Goal: Information Seeking & Learning: Compare options

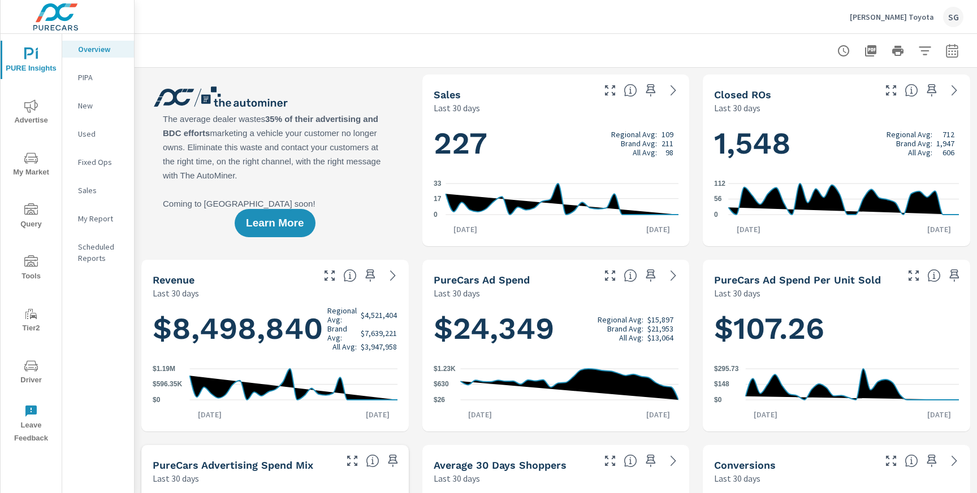
scroll to position [1, 0]
click at [38, 123] on span "Advertise" at bounding box center [31, 113] width 54 height 28
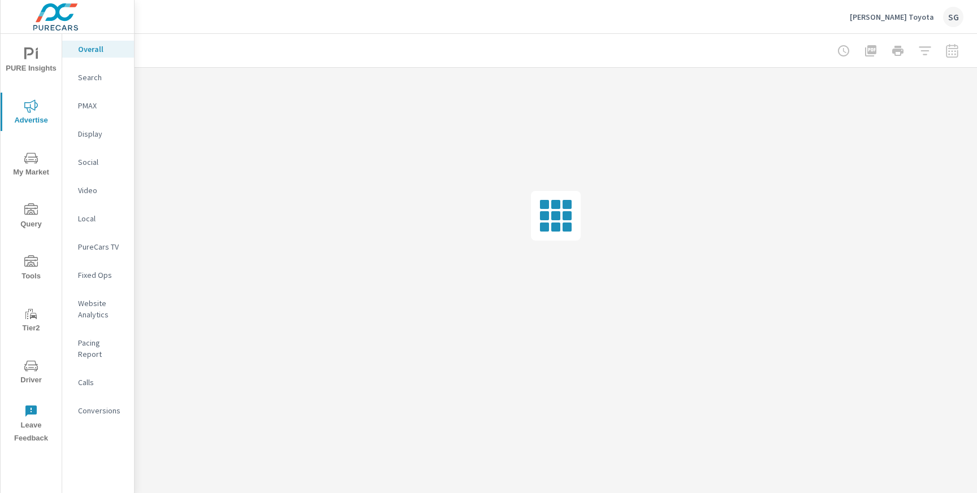
click at [955, 54] on div at bounding box center [897, 51] width 131 height 23
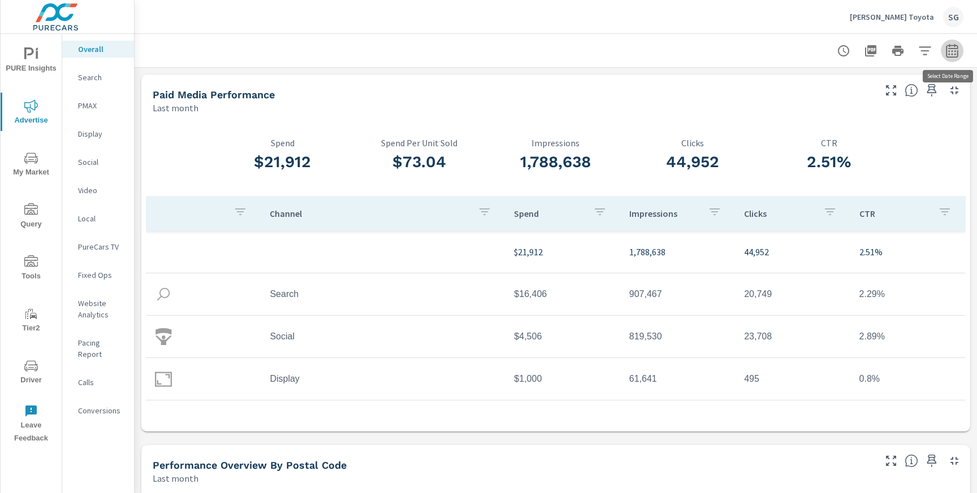
click at [954, 53] on icon "button" at bounding box center [952, 51] width 14 height 14
select select "Last month"
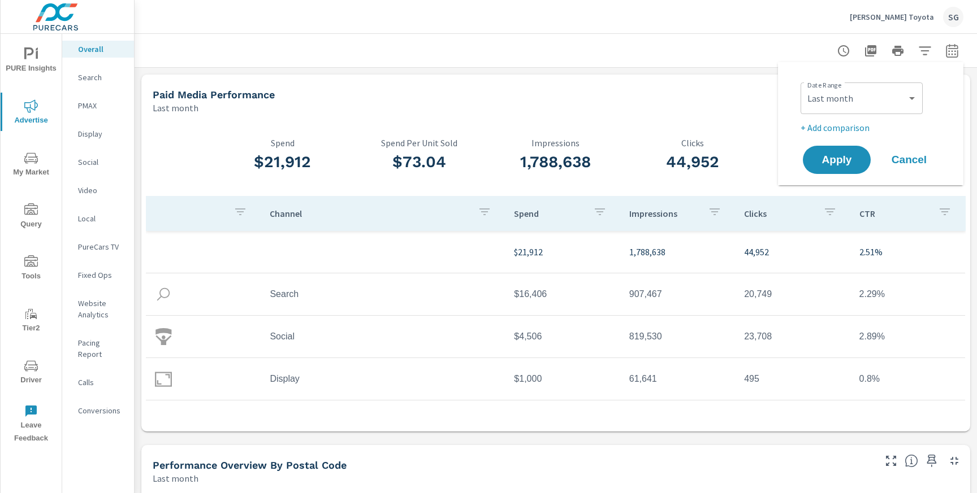
click at [850, 131] on p "+ Add comparison" at bounding box center [872, 128] width 145 height 14
select select "Previous period"
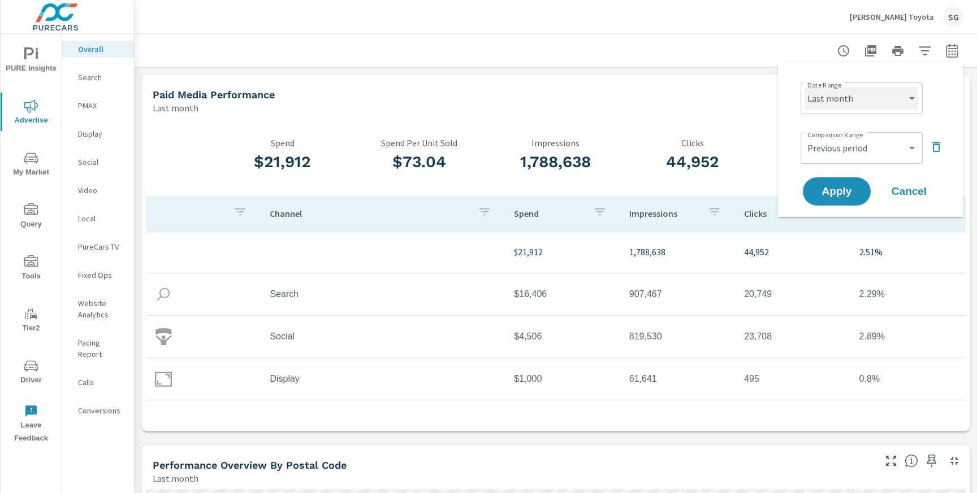
click at [870, 97] on select "Custom Yesterday Last week Last 7 days Last 14 days Last 30 days Last 45 days L…" at bounding box center [861, 98] width 113 height 23
click at [805, 87] on select "Custom Yesterday Last week Last 7 days Last 14 days Last 30 days Last 45 days L…" at bounding box center [861, 98] width 113 height 23
select select "Last 30 days"
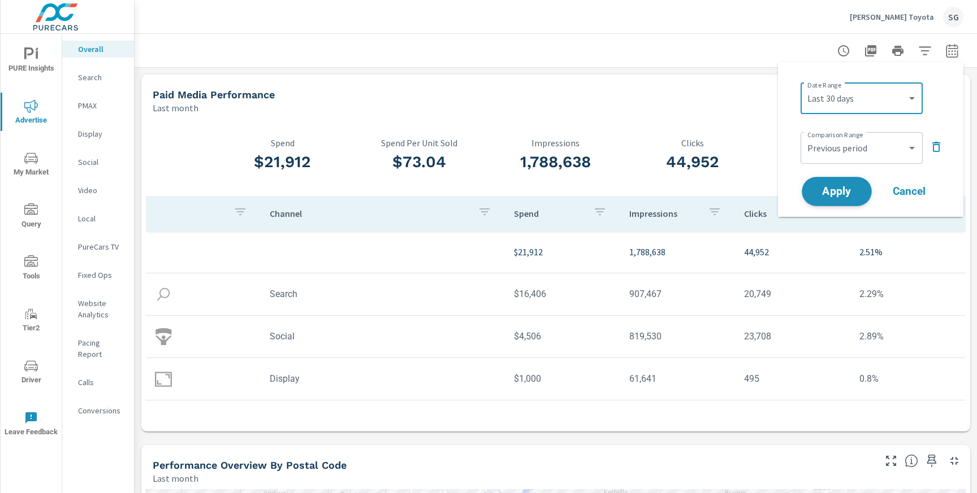
click at [836, 184] on button "Apply" at bounding box center [836, 191] width 70 height 29
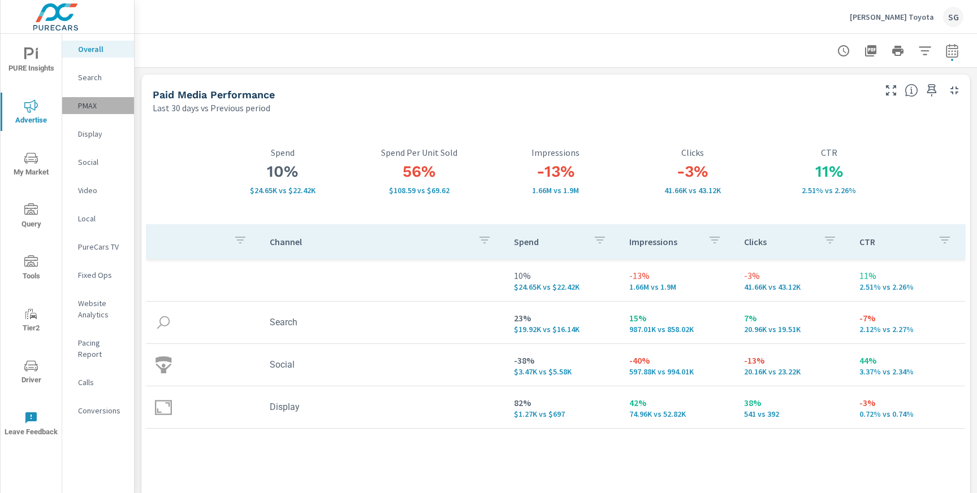
click at [92, 105] on p "PMAX" at bounding box center [101, 105] width 47 height 11
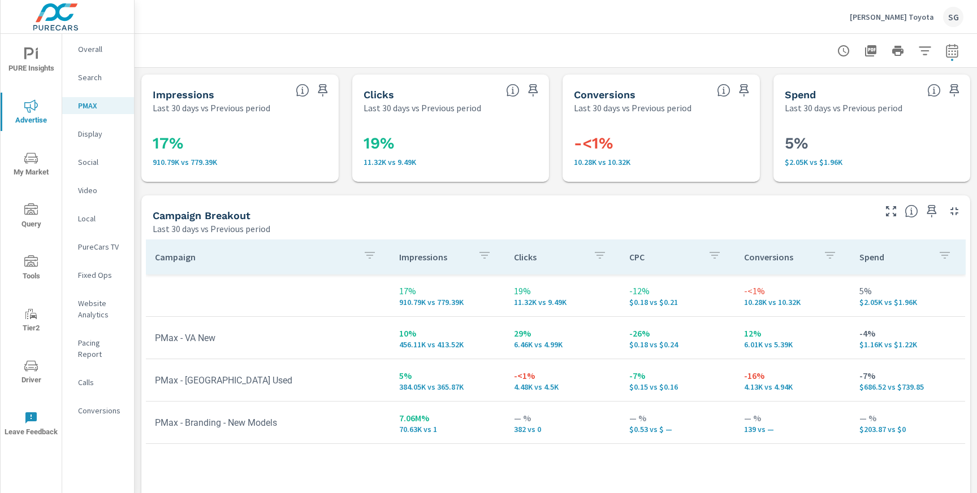
click at [94, 81] on p "Search" at bounding box center [101, 77] width 47 height 11
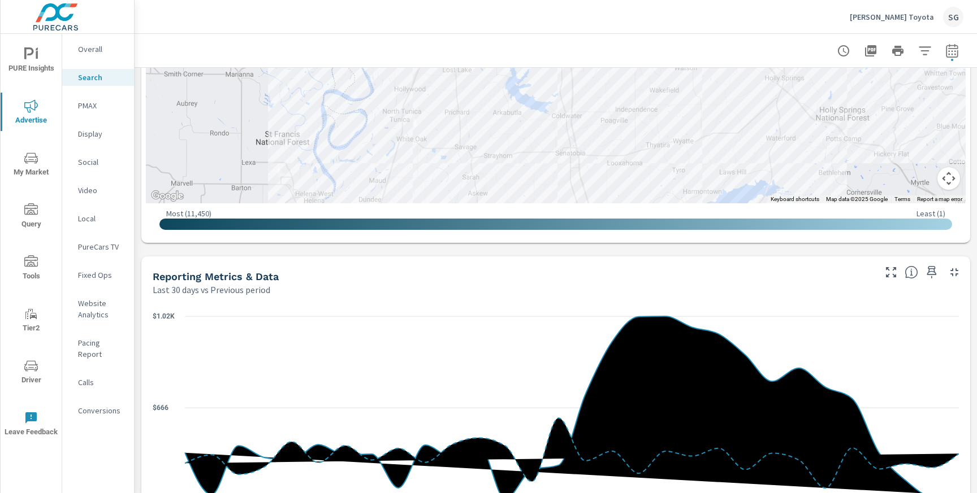
scroll to position [561, 0]
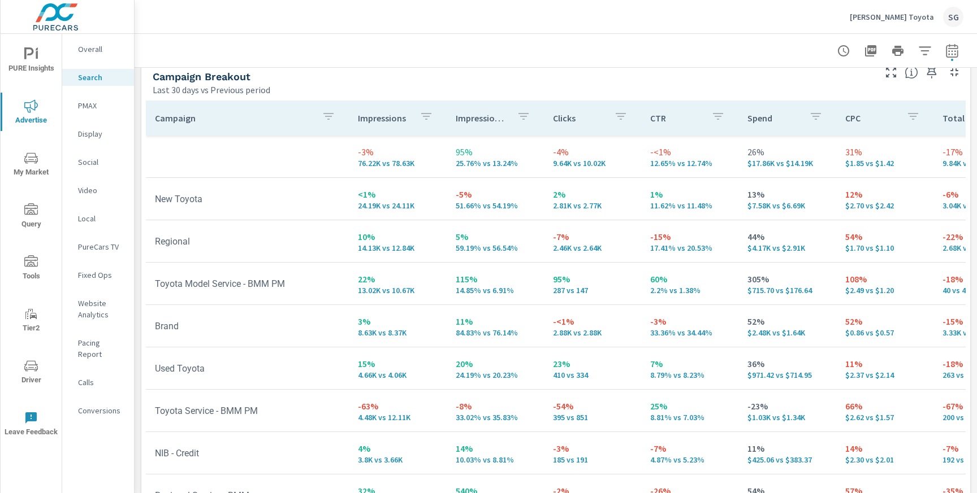
scroll to position [1141, 0]
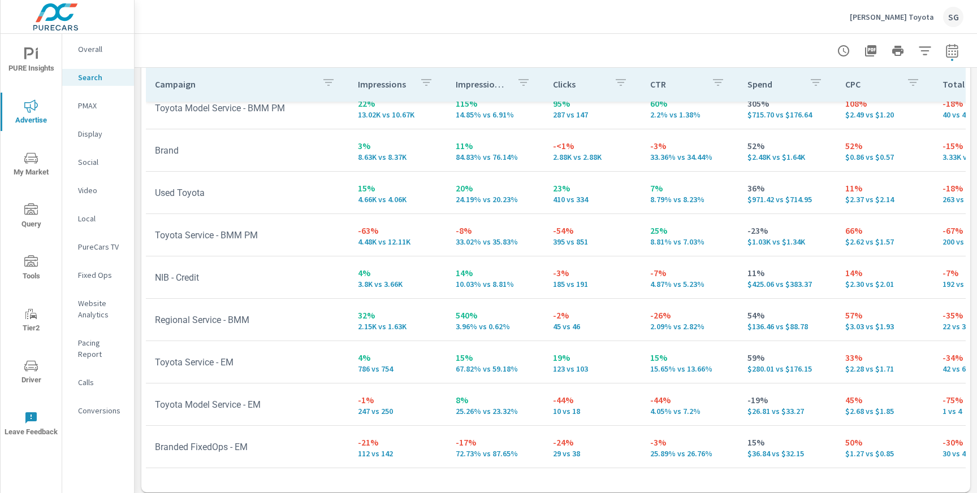
scroll to position [157, 0]
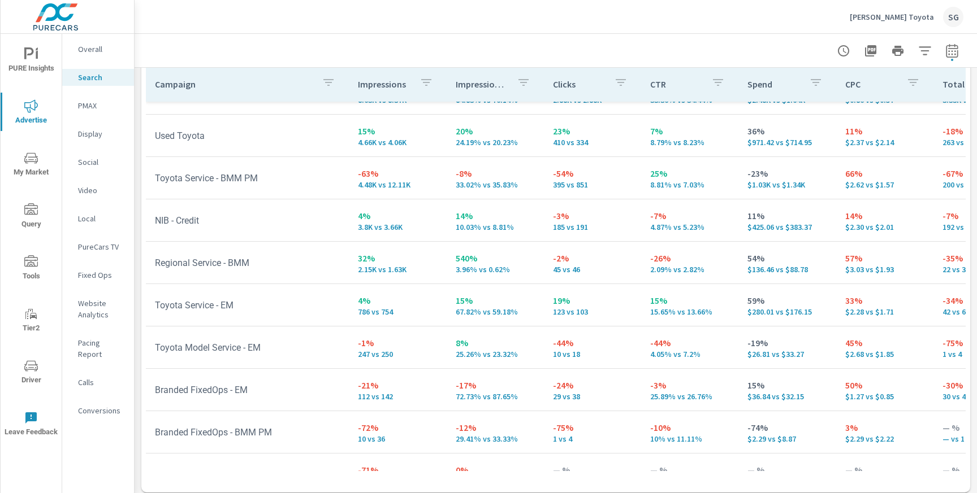
scroll to position [224, 0]
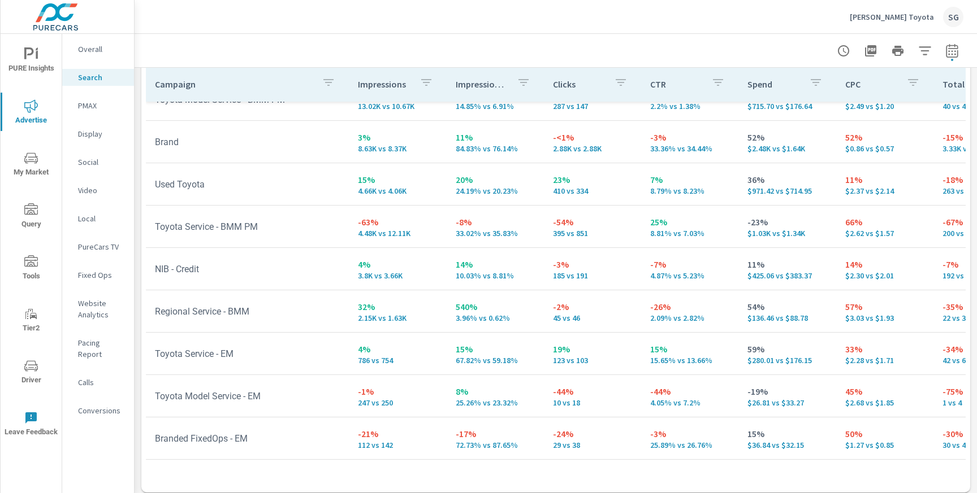
scroll to position [149, 0]
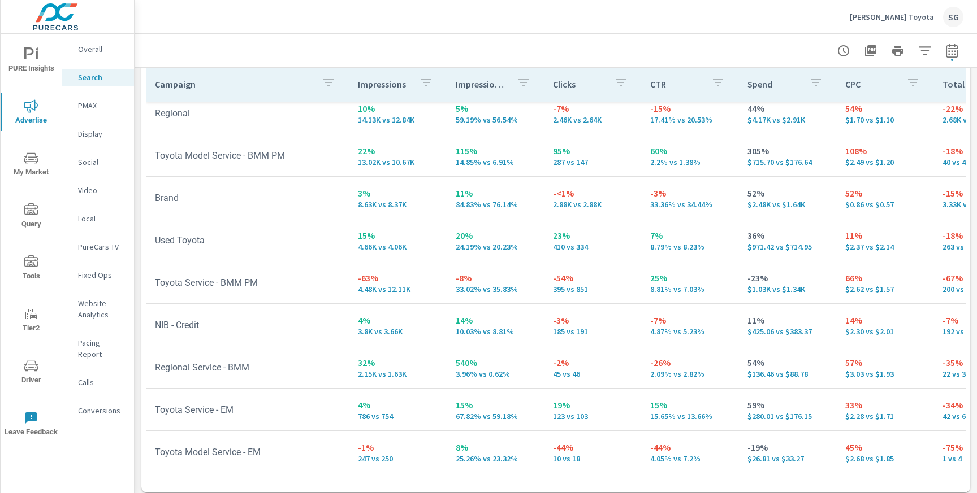
scroll to position [81, 0]
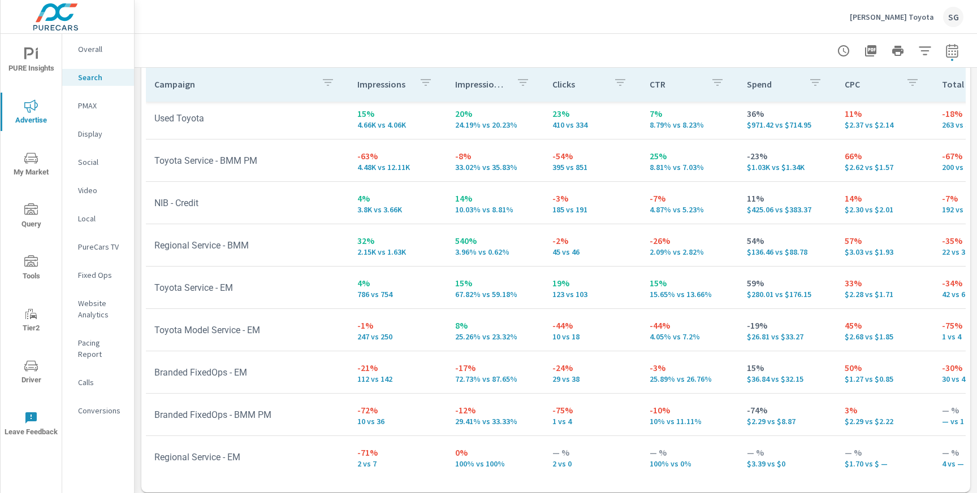
scroll to position [217, 1]
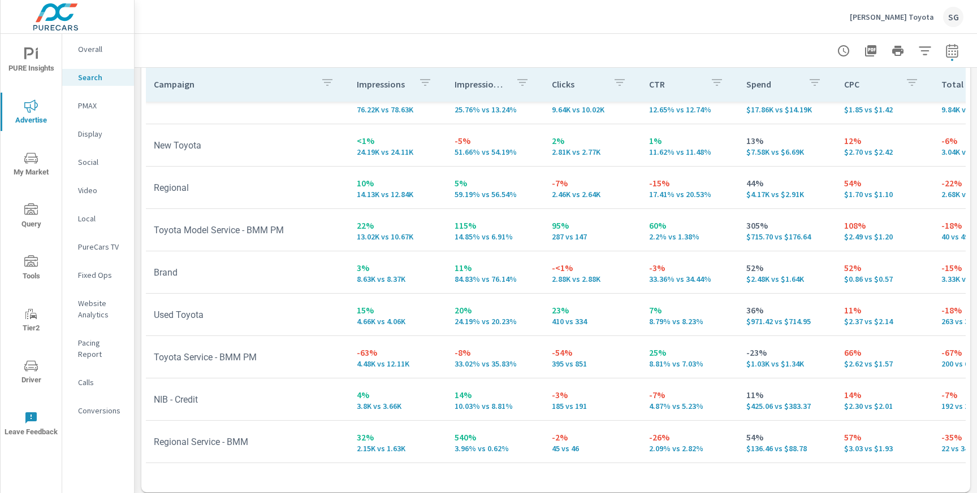
scroll to position [25, 1]
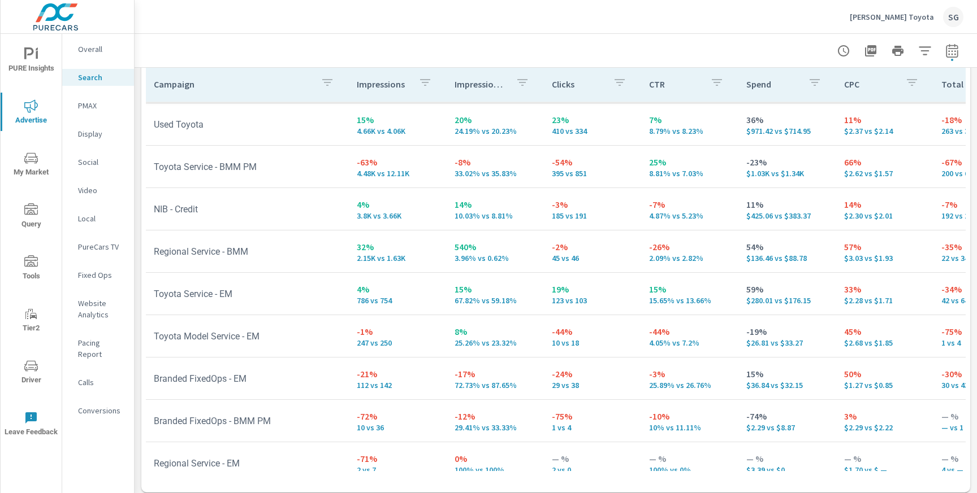
scroll to position [211, 1]
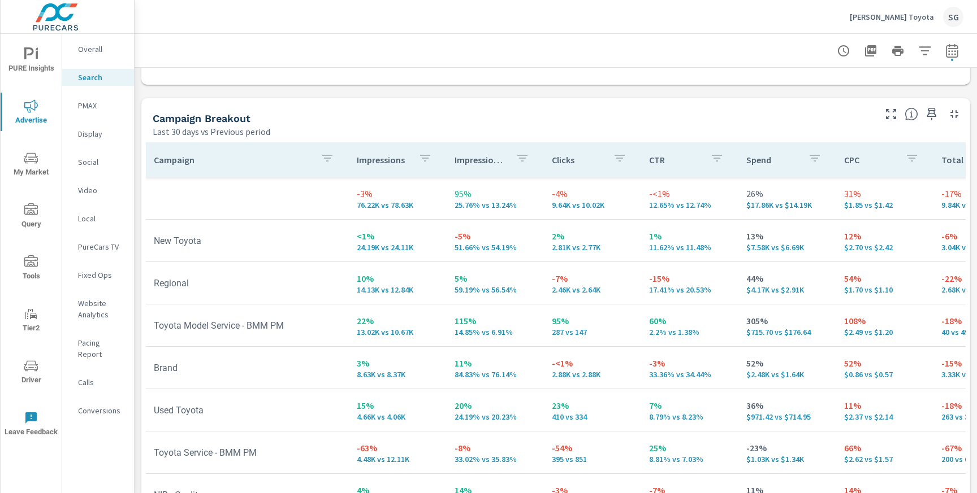
scroll to position [1067, 0]
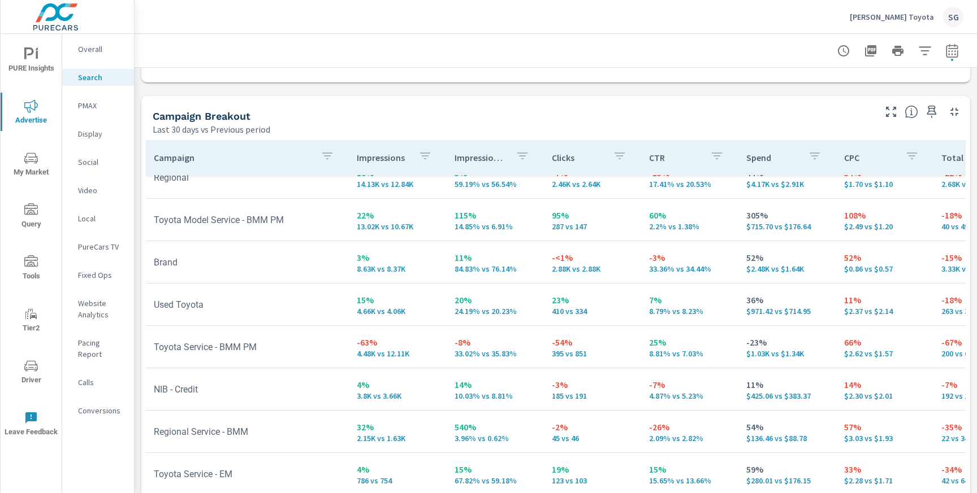
scroll to position [112, 1]
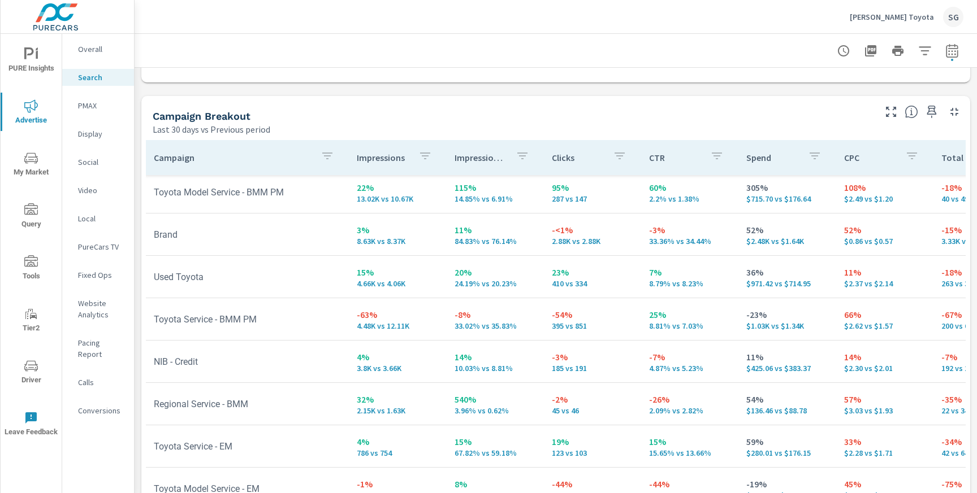
scroll to position [132, 1]
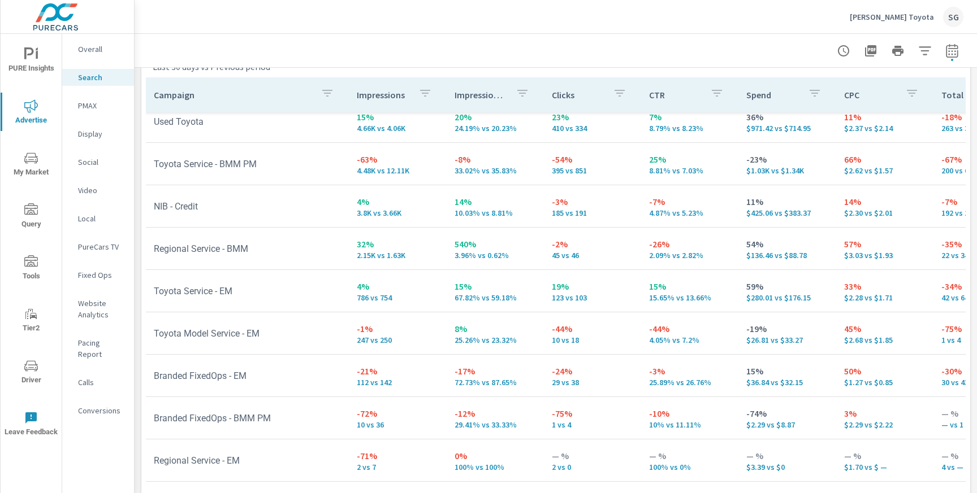
scroll to position [1147, 0]
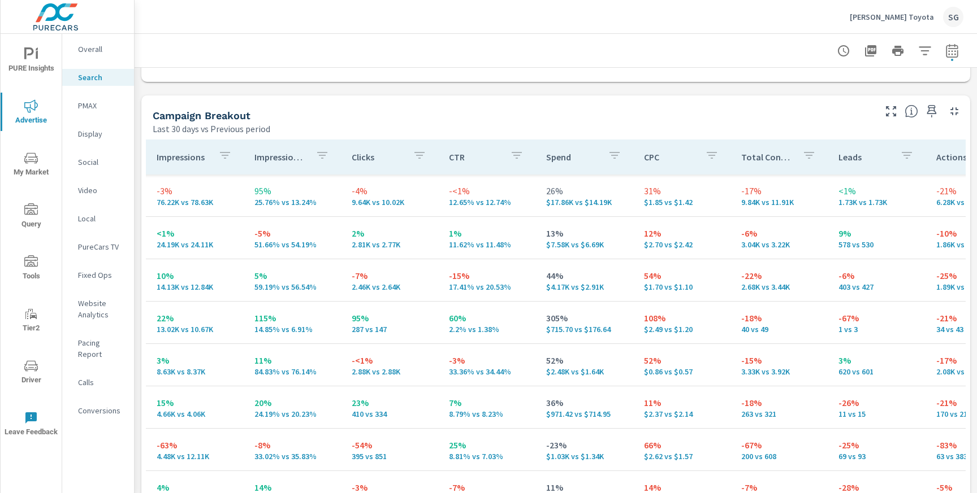
scroll to position [1073, 0]
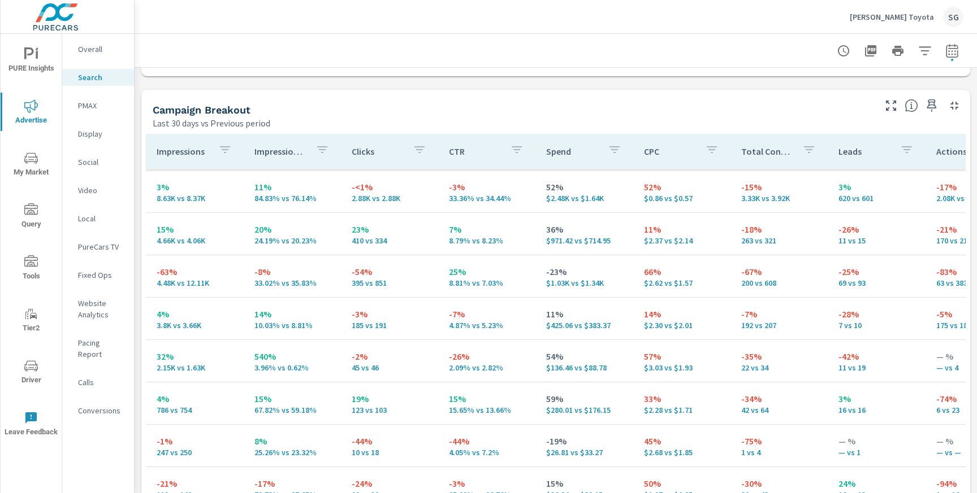
scroll to position [224, 201]
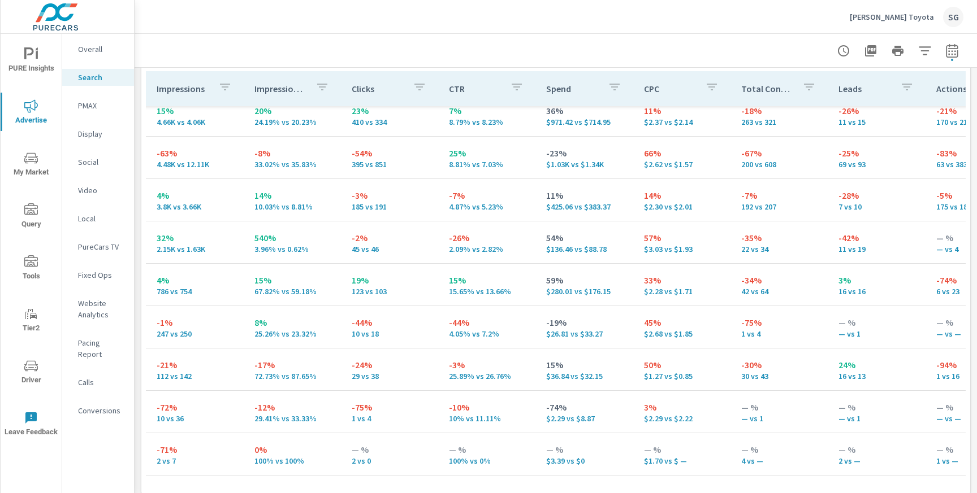
scroll to position [1147, 0]
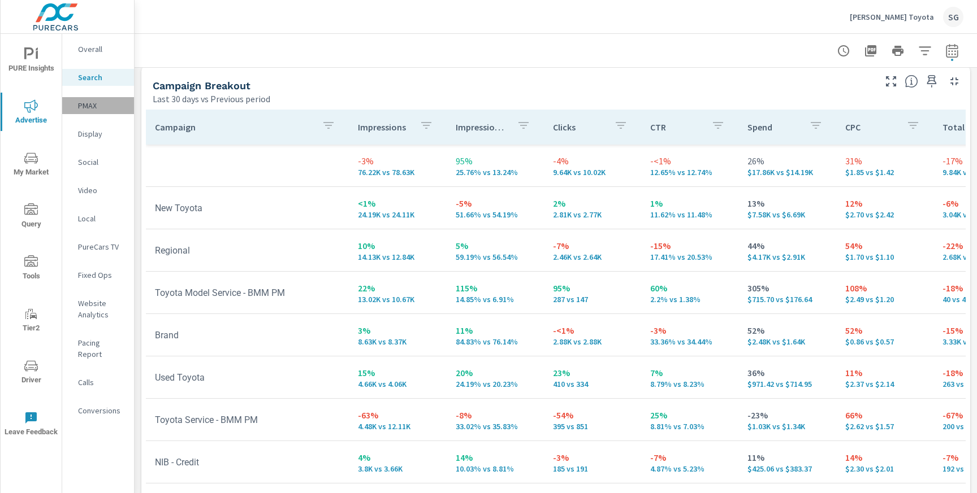
click at [96, 102] on p "PMAX" at bounding box center [101, 105] width 47 height 11
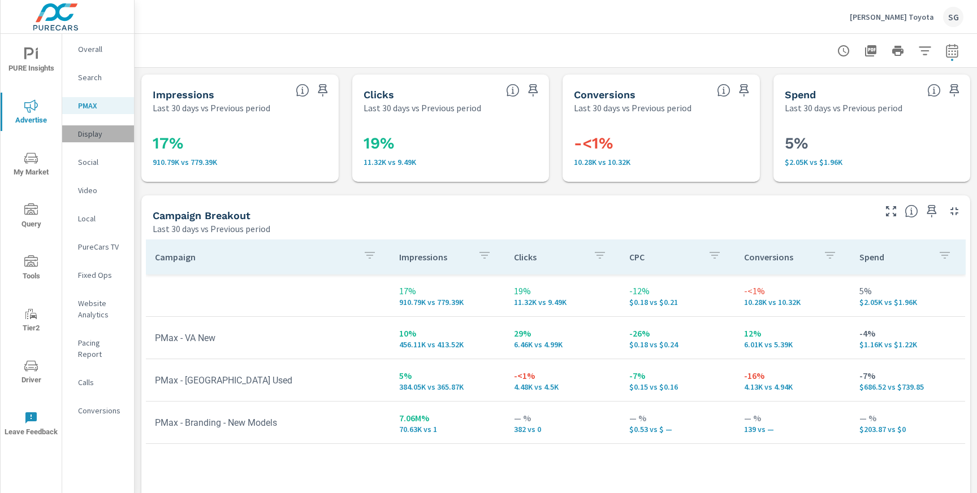
click at [86, 136] on p "Display" at bounding box center [101, 133] width 47 height 11
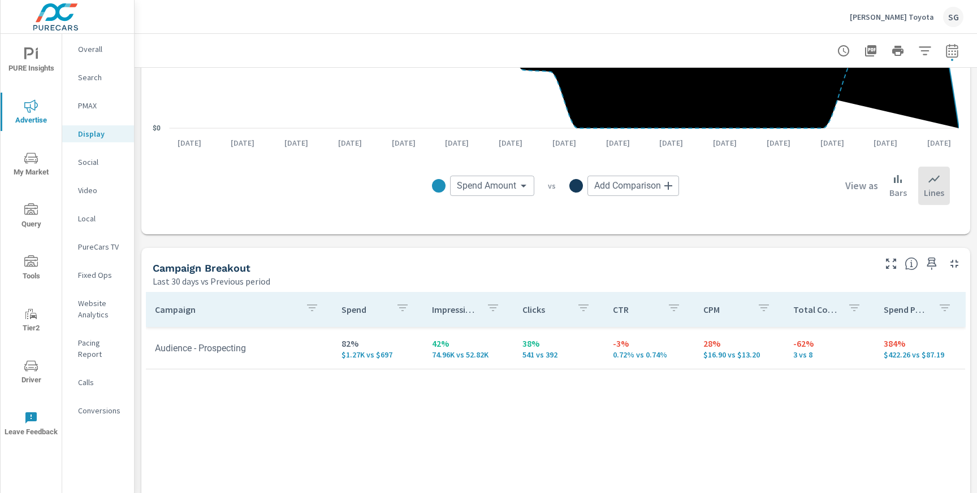
scroll to position [322, 0]
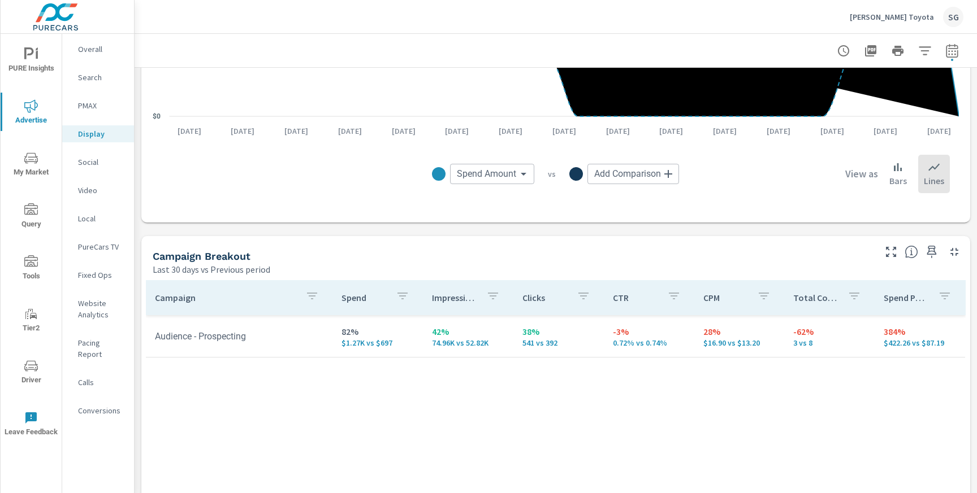
click at [100, 159] on p "Social" at bounding box center [101, 162] width 47 height 11
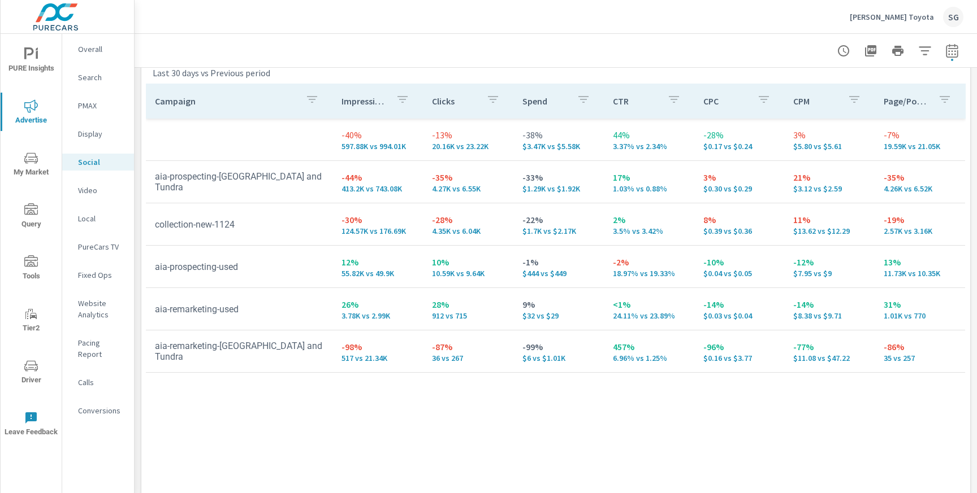
scroll to position [512, 0]
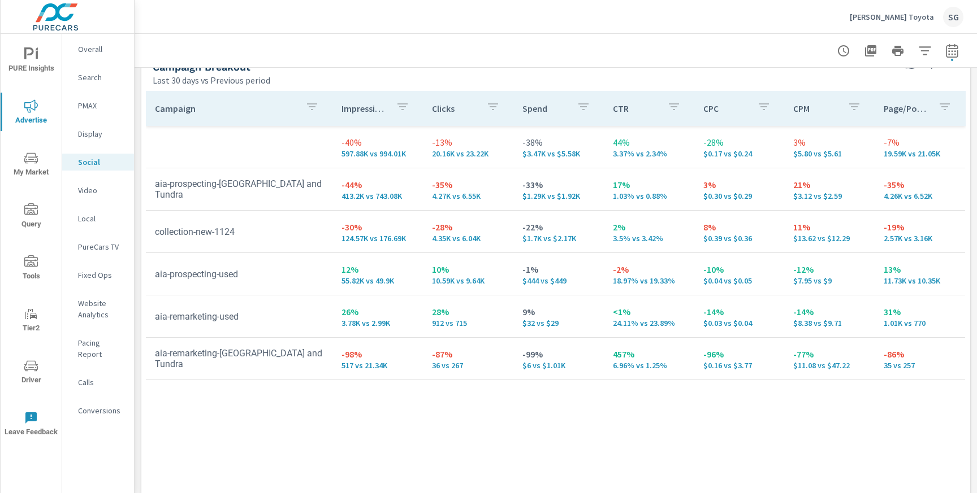
click at [32, 368] on icon "nav menu" at bounding box center [31, 366] width 14 height 14
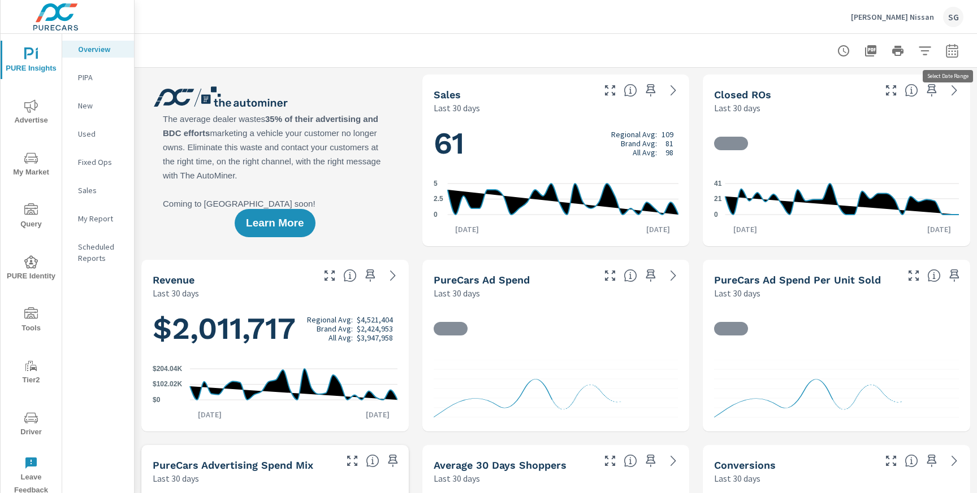
click at [948, 51] on icon "button" at bounding box center [951, 52] width 7 height 5
select select "Last 30 days"
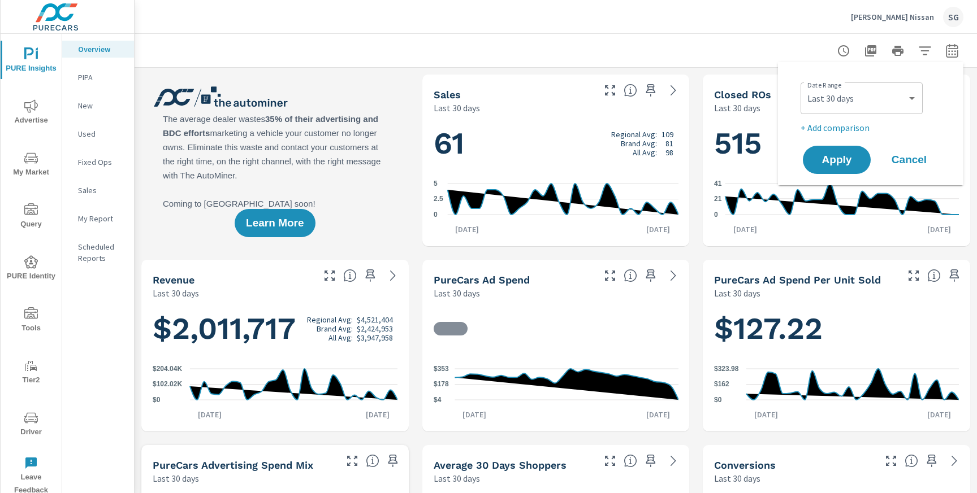
click at [835, 127] on p "+ Add comparison" at bounding box center [872, 128] width 145 height 14
select select "Previous period"
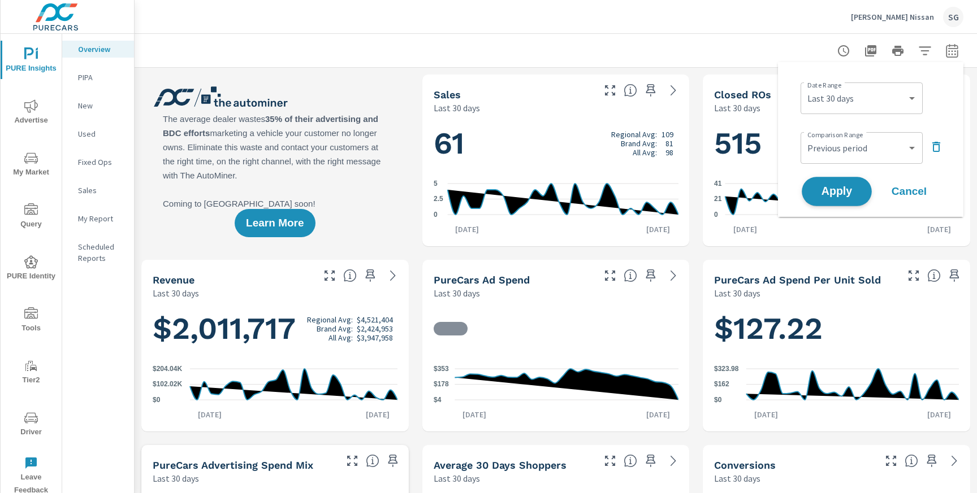
click at [820, 194] on span "Apply" at bounding box center [836, 192] width 46 height 11
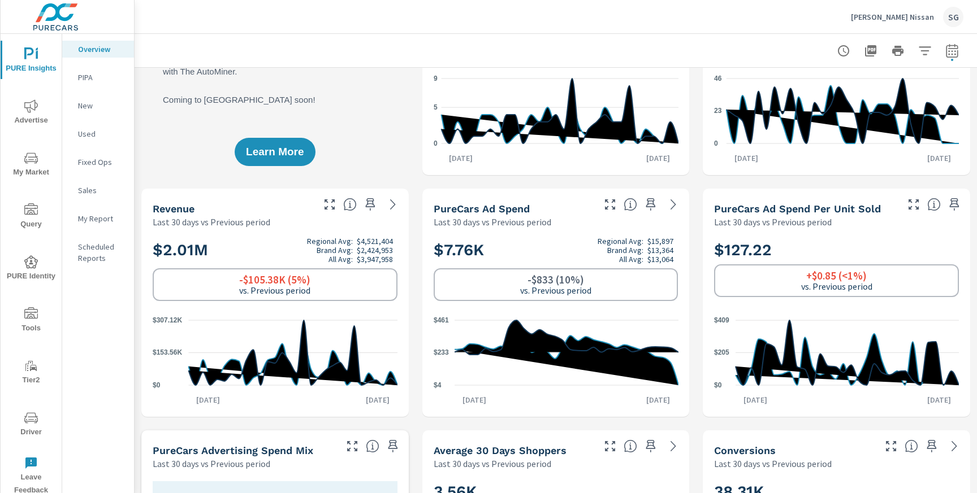
scroll to position [127, 0]
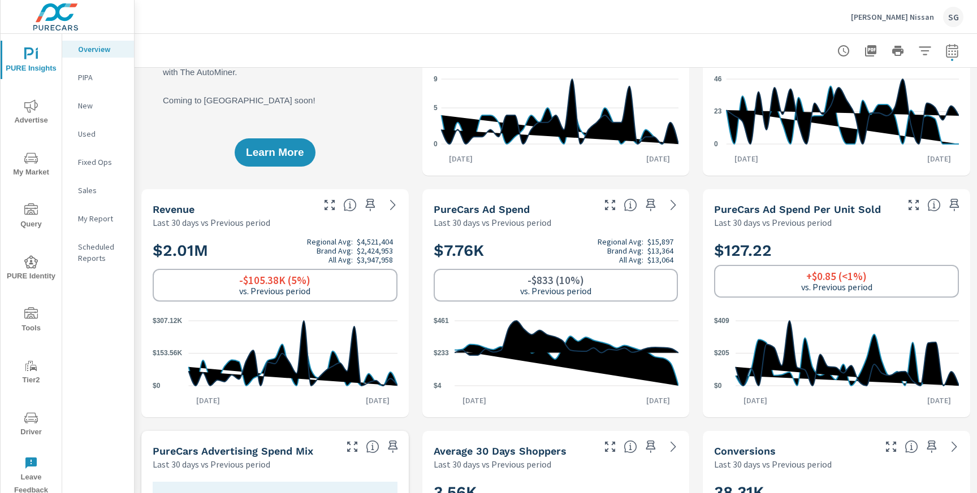
click at [77, 105] on div "New" at bounding box center [98, 105] width 72 height 17
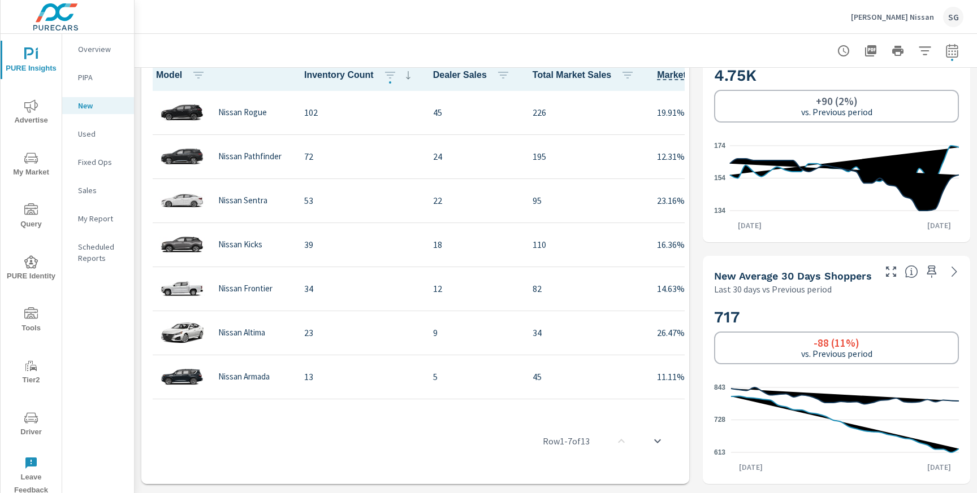
scroll to position [545, 0]
click at [29, 109] on icon "nav menu" at bounding box center [31, 106] width 14 height 14
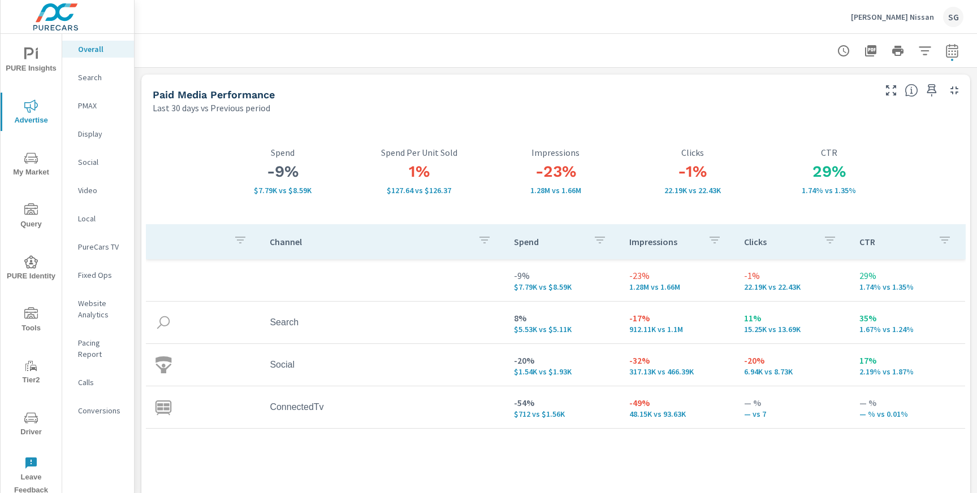
click at [100, 75] on p "Search" at bounding box center [101, 77] width 47 height 11
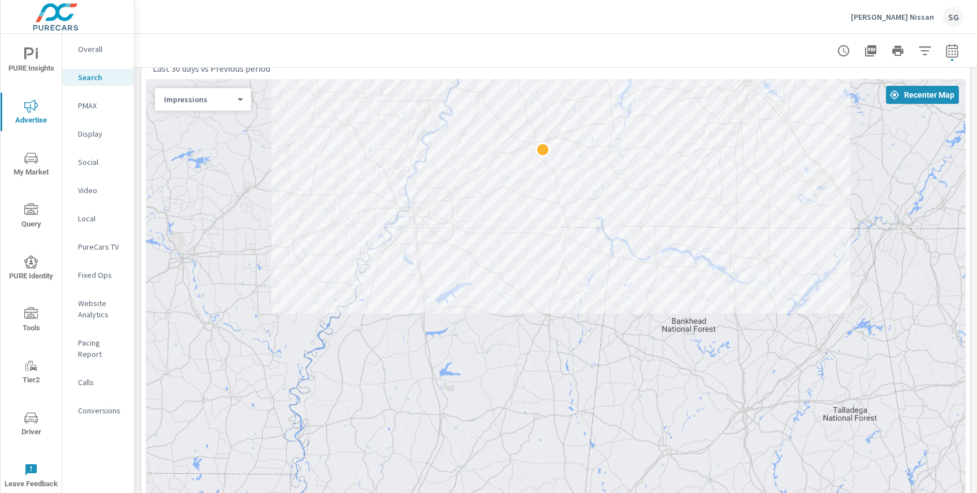
scroll to position [178, 0]
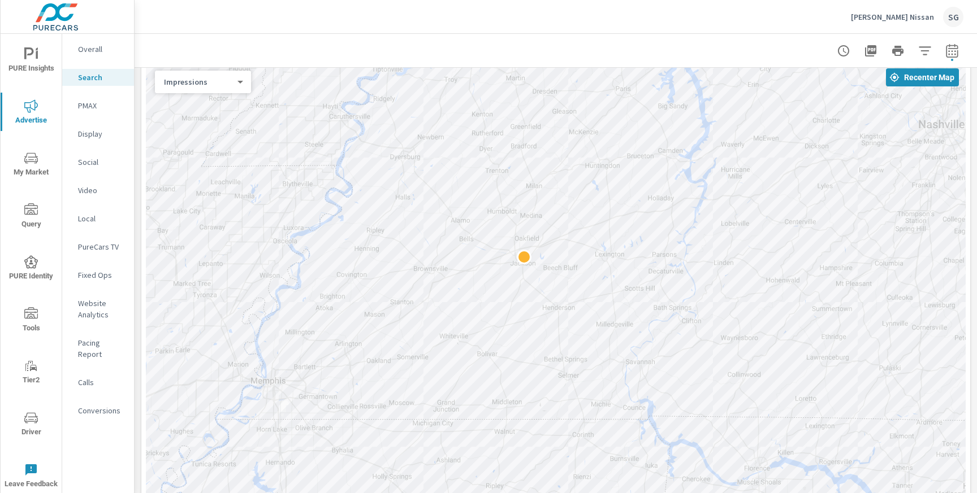
drag, startPoint x: 499, startPoint y: 262, endPoint x: 473, endPoint y: 470, distance: 209.7
click at [473, 470] on div at bounding box center [556, 316] width 820 height 508
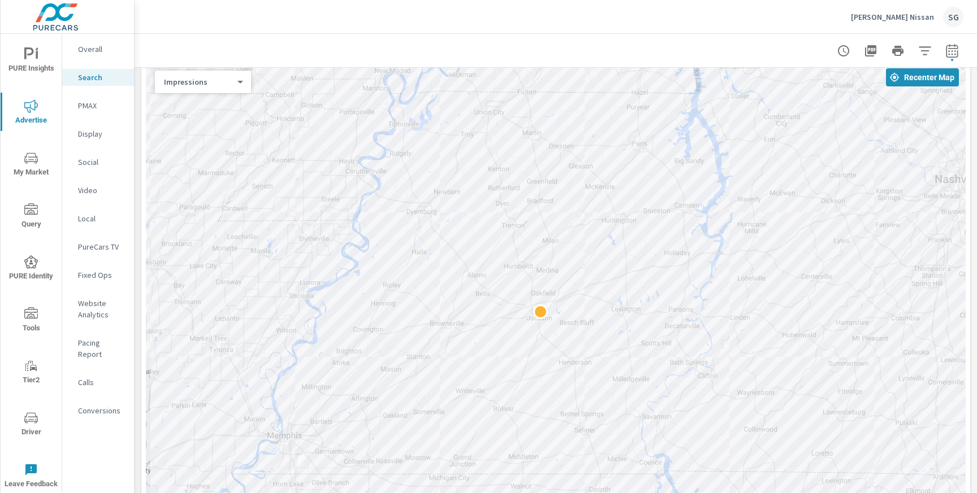
drag, startPoint x: 615, startPoint y: 339, endPoint x: 634, endPoint y: 394, distance: 58.6
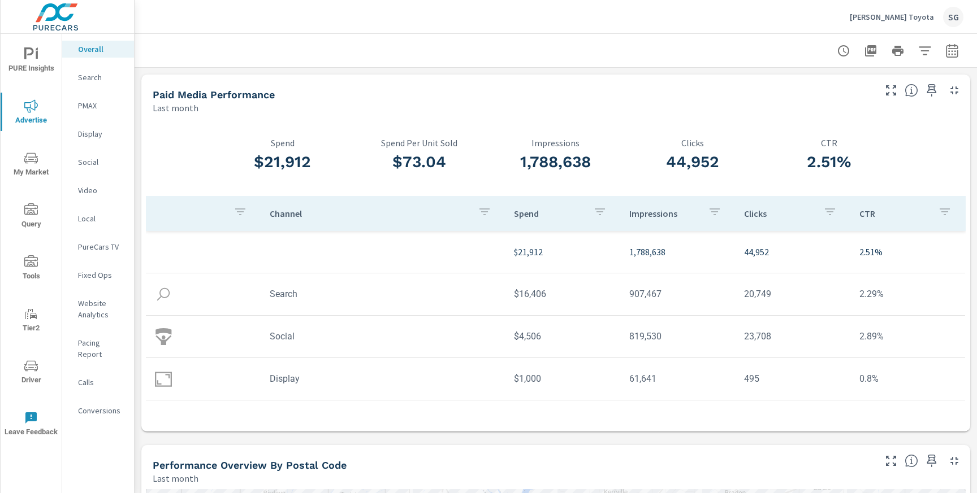
click at [948, 55] on icon "button" at bounding box center [952, 51] width 14 height 14
select select "Last month"
click at [853, 128] on p "+ Add comparison" at bounding box center [872, 128] width 145 height 14
select select "Previous period"
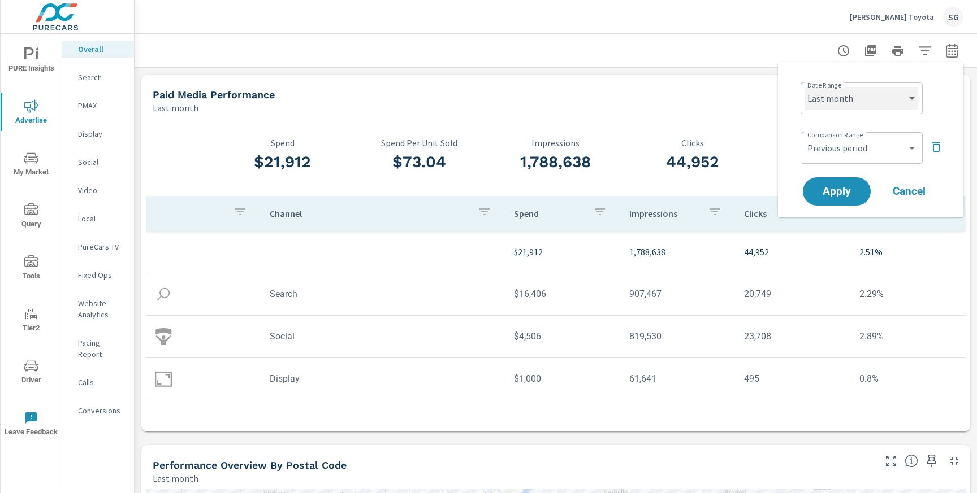
click at [899, 99] on select "Custom [DATE] Last week Last 7 days Last 14 days Last 30 days Last 45 days Last…" at bounding box center [861, 98] width 113 height 23
click at [805, 87] on select "Custom [DATE] Last week Last 7 days Last 14 days Last 30 days Last 45 days Last…" at bounding box center [861, 98] width 113 height 23
select select "Last 30 days"
click at [829, 205] on button "Apply" at bounding box center [836, 191] width 70 height 29
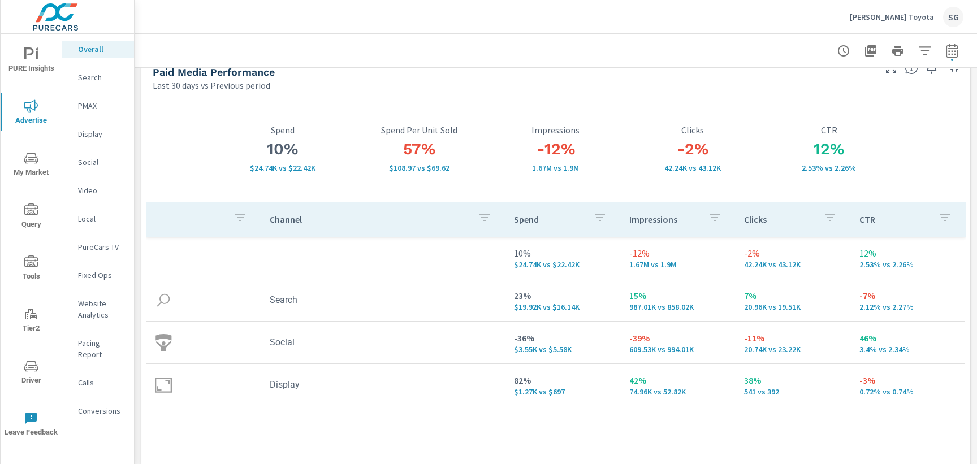
scroll to position [37, 0]
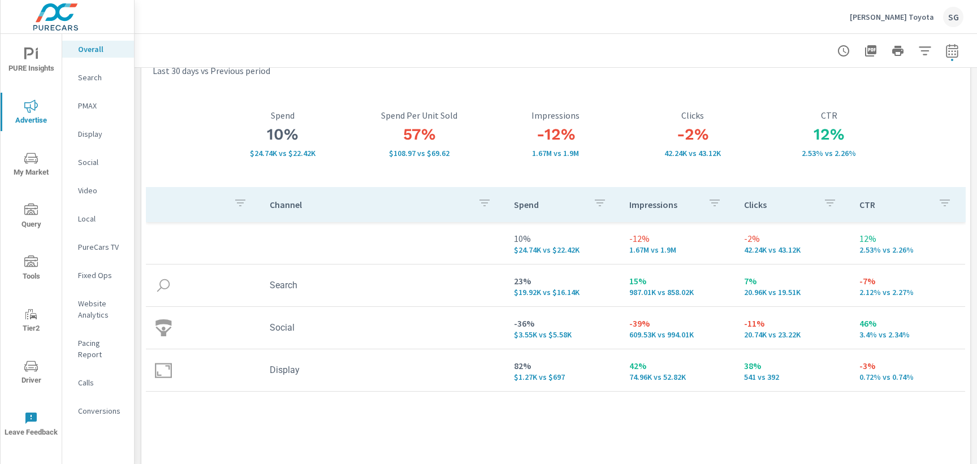
click at [83, 76] on p "Search" at bounding box center [101, 77] width 47 height 11
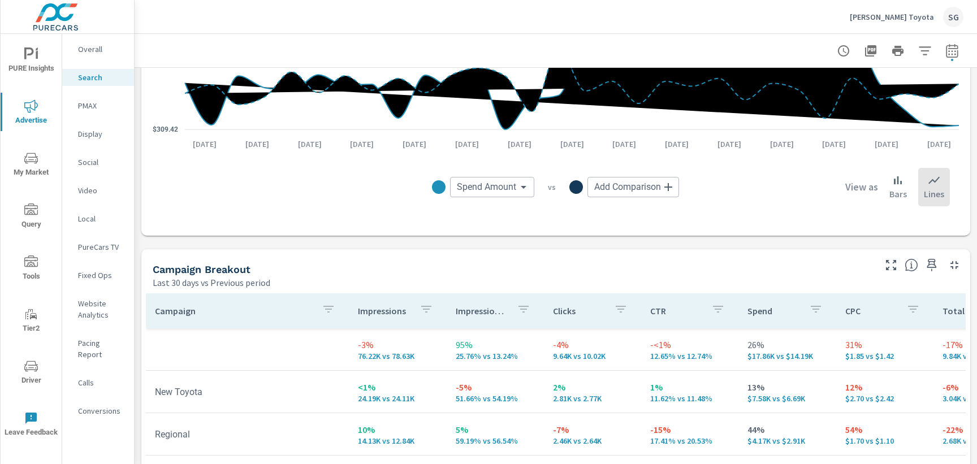
scroll to position [928, 0]
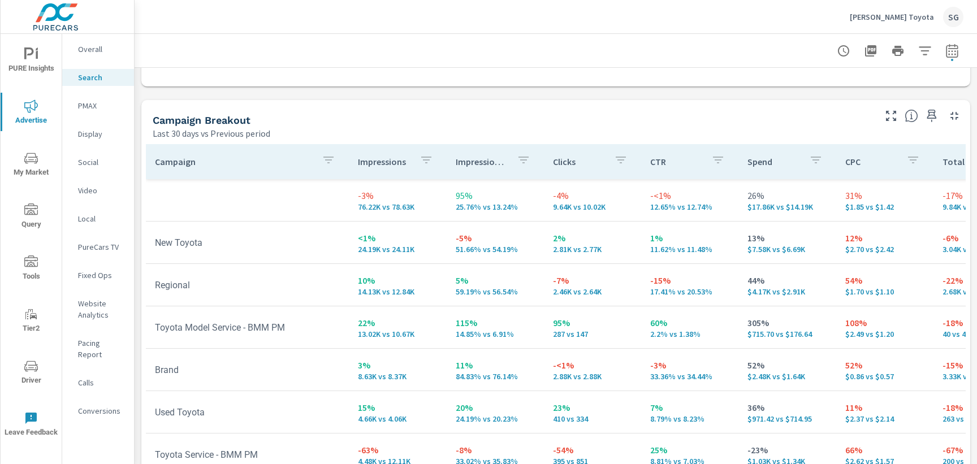
scroll to position [1056, 0]
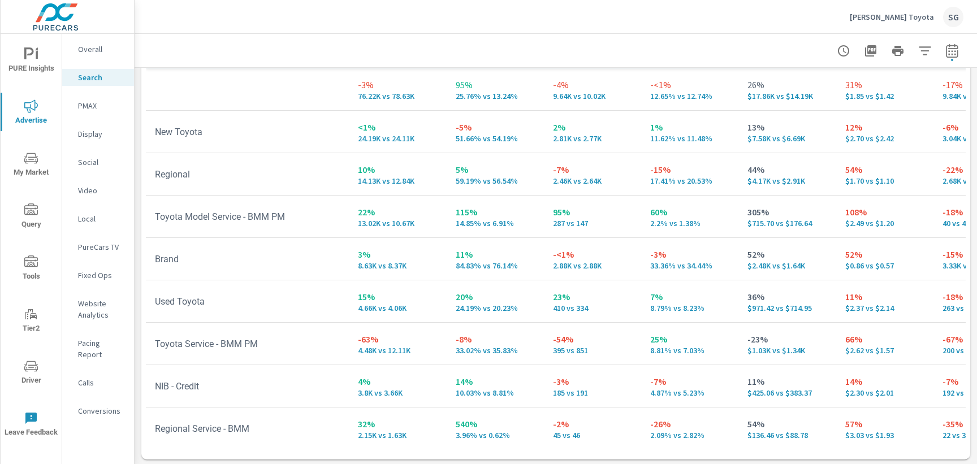
scroll to position [1176, 0]
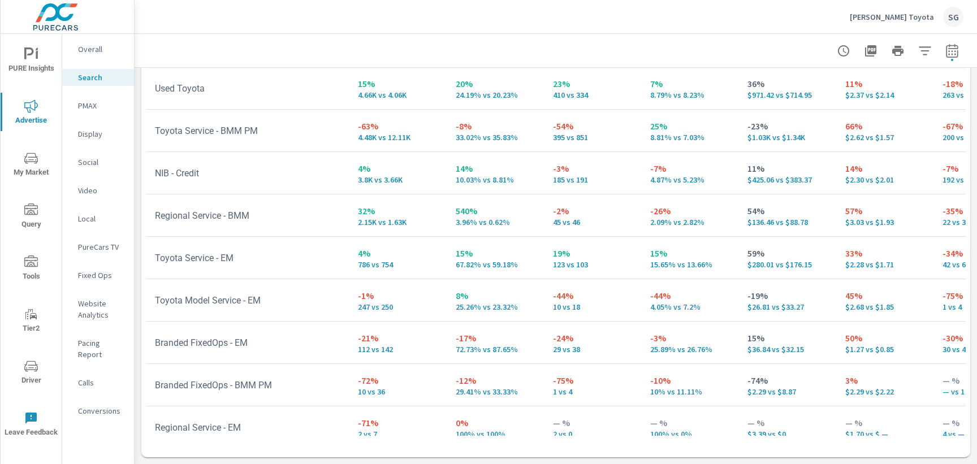
scroll to position [224, 0]
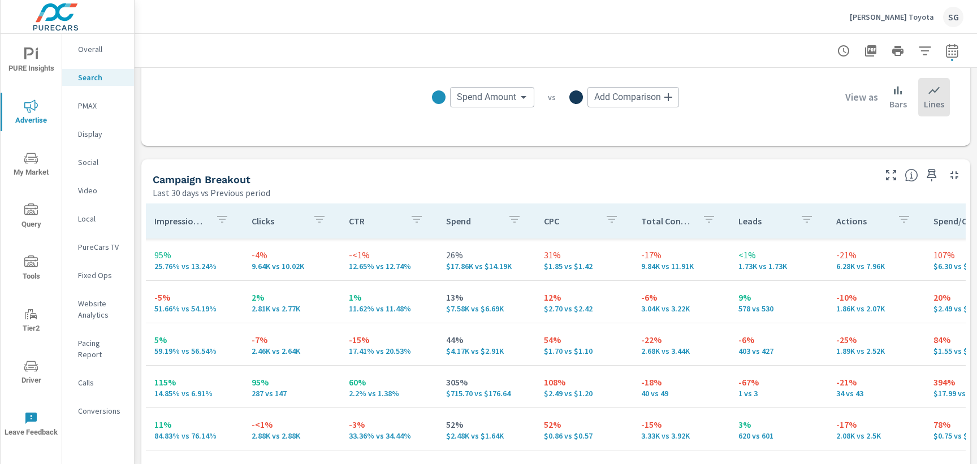
scroll to position [1013, 0]
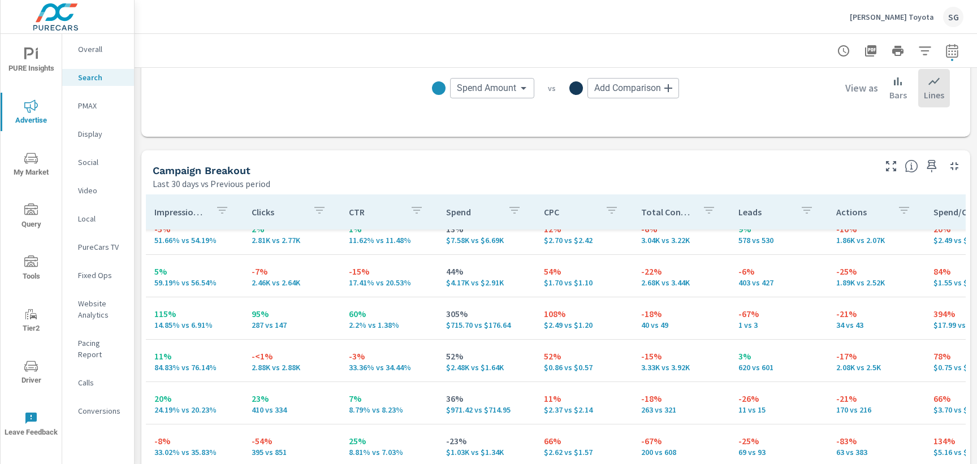
scroll to position [24, 301]
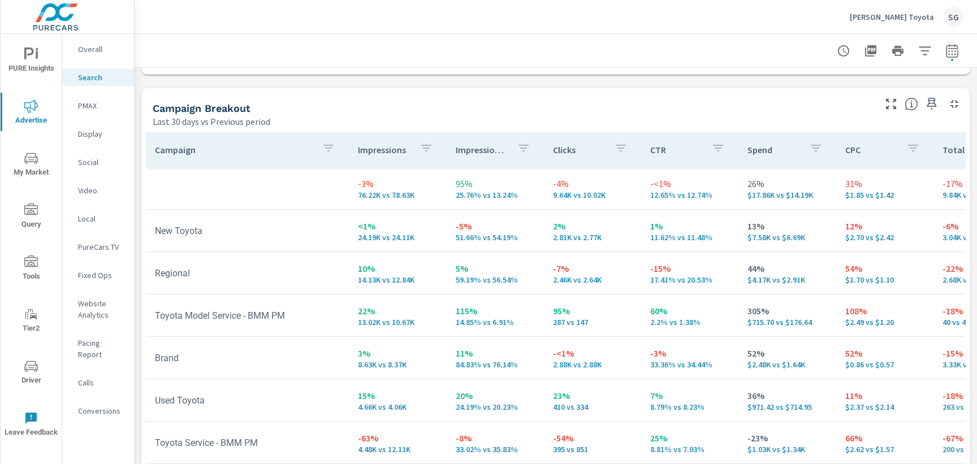
scroll to position [1, 0]
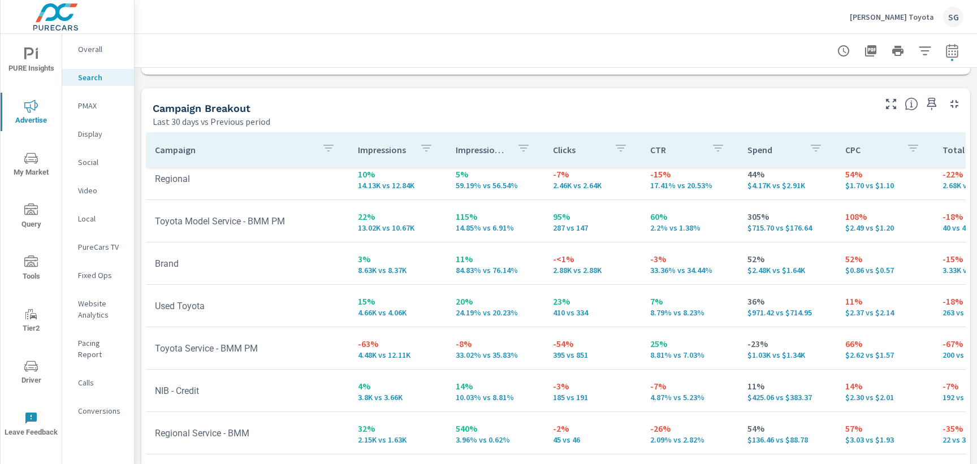
scroll to position [224, 0]
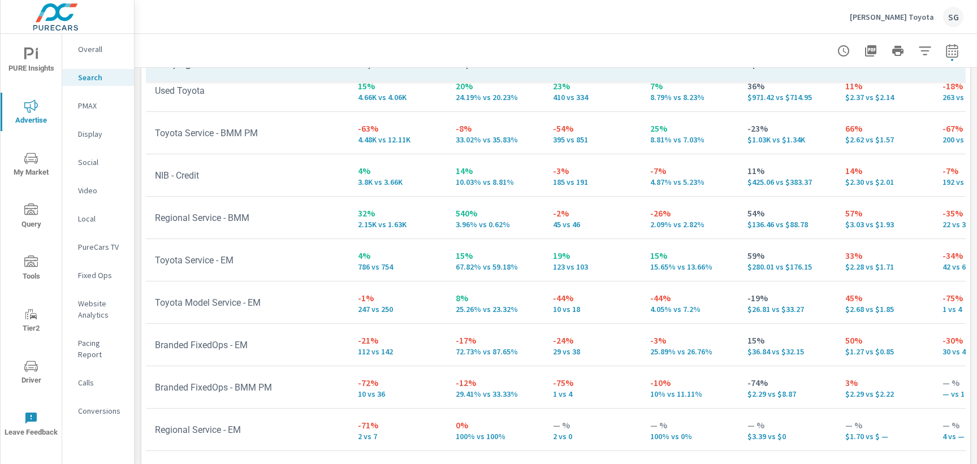
scroll to position [1176, 0]
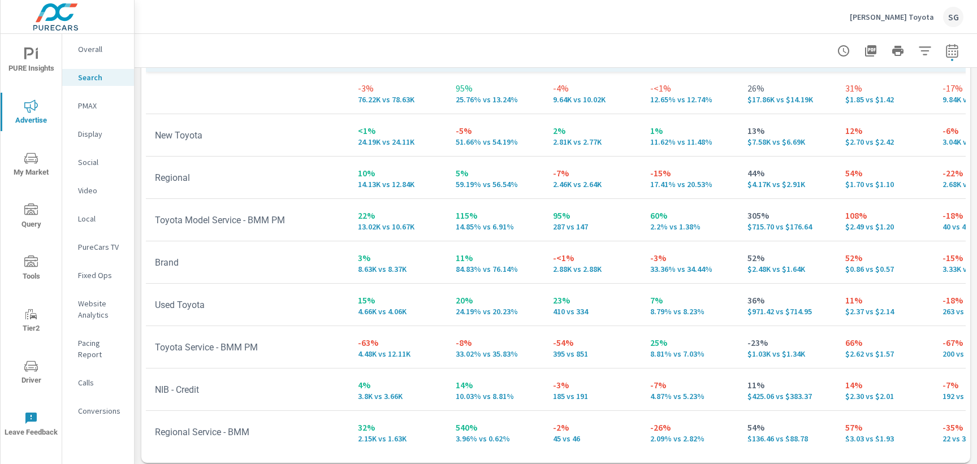
scroll to position [1172, 0]
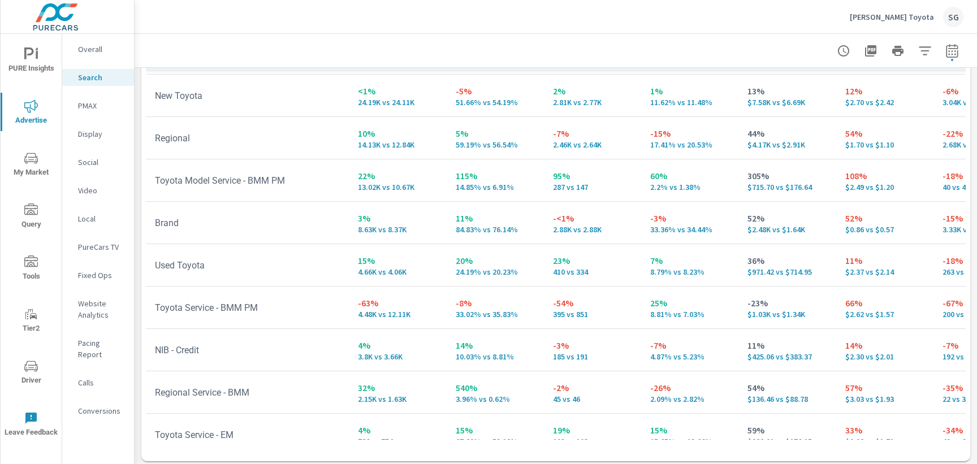
scroll to position [51, 0]
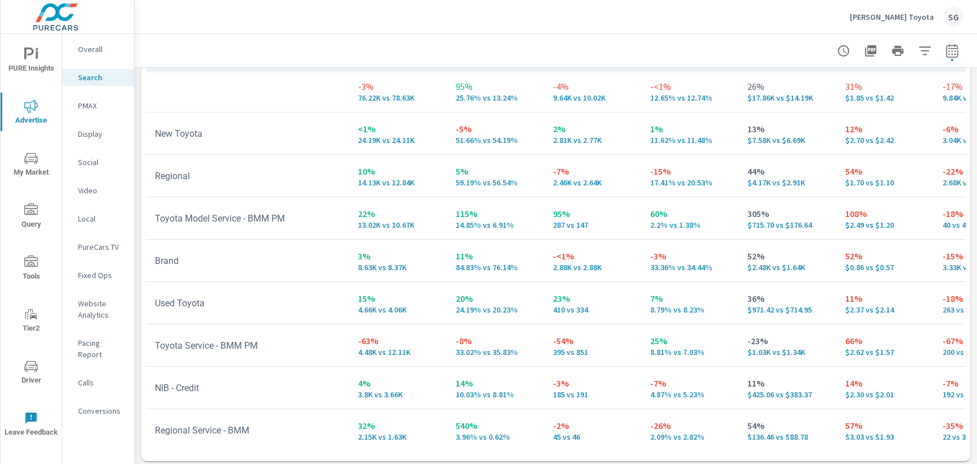
click at [90, 105] on p "PMAX" at bounding box center [101, 105] width 47 height 11
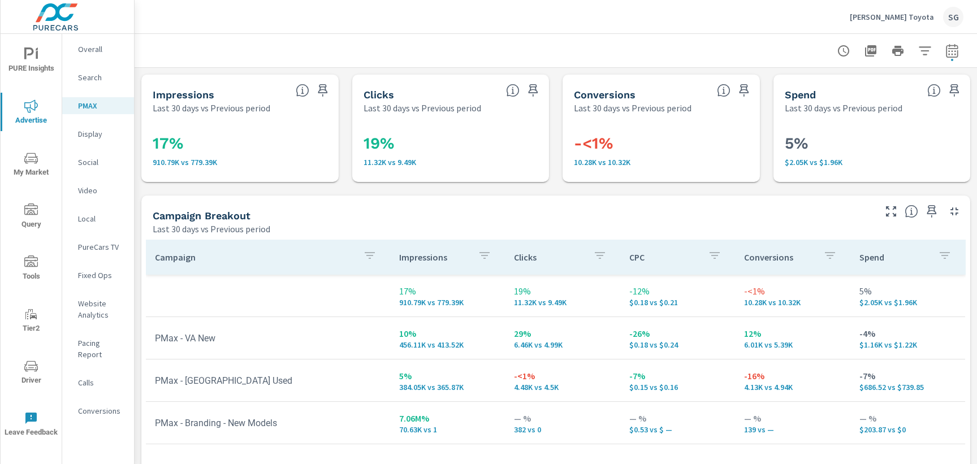
click at [96, 81] on p "Search" at bounding box center [101, 77] width 47 height 11
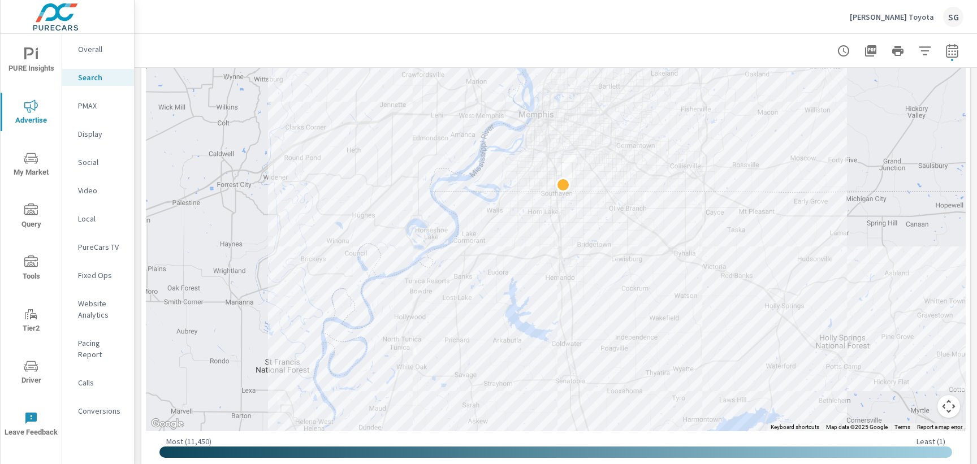
scroll to position [327, 0]
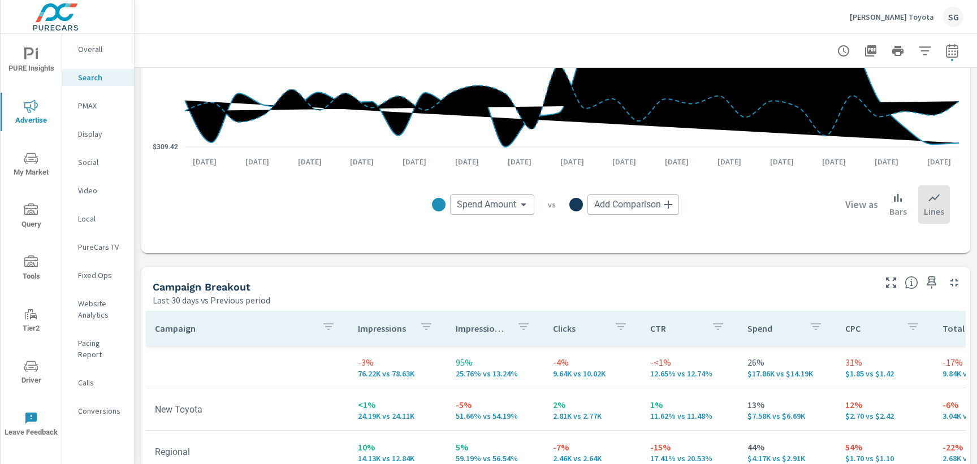
scroll to position [915, 0]
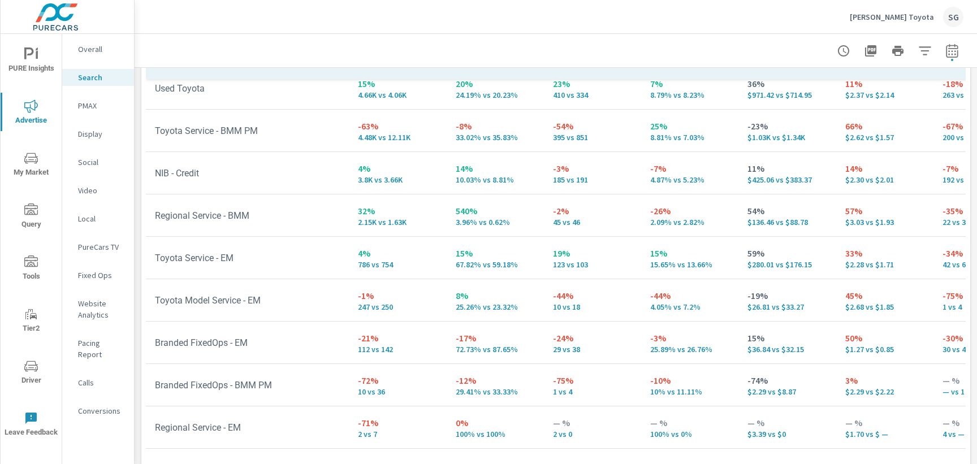
scroll to position [1176, 0]
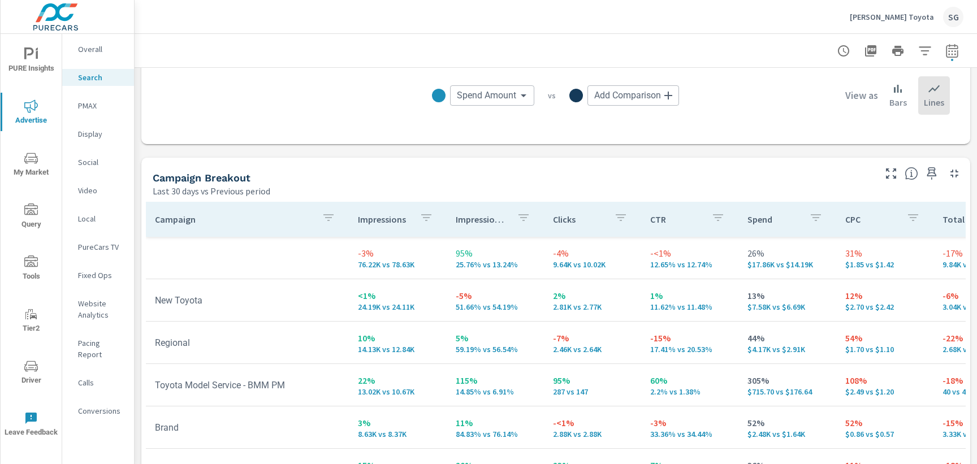
scroll to position [1004, 0]
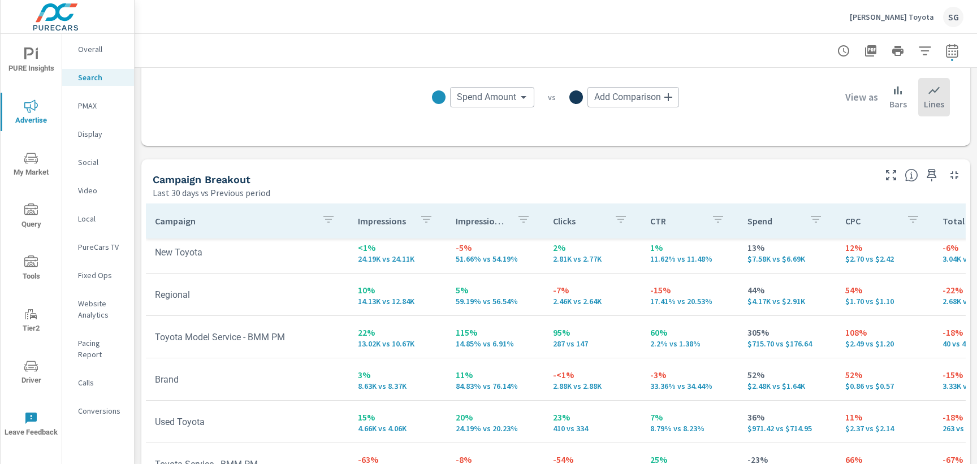
scroll to position [72, 0]
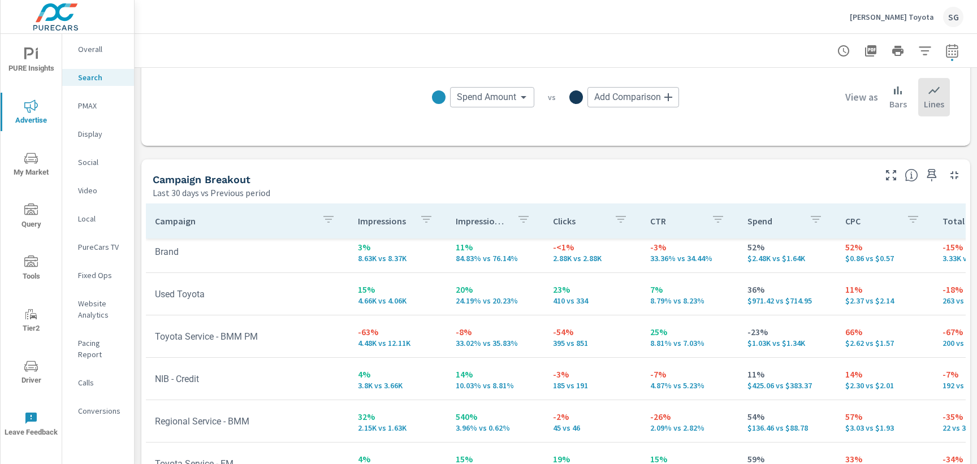
scroll to position [179, 0]
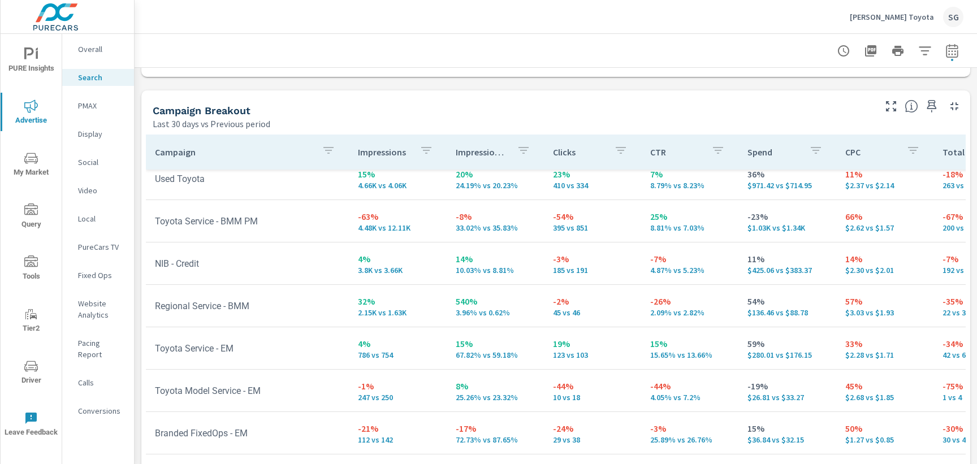
scroll to position [1067, 0]
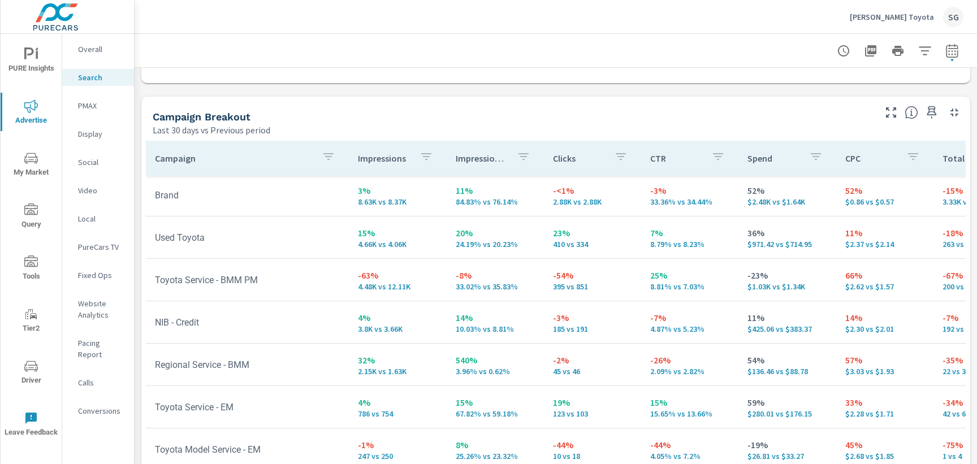
scroll to position [166, 0]
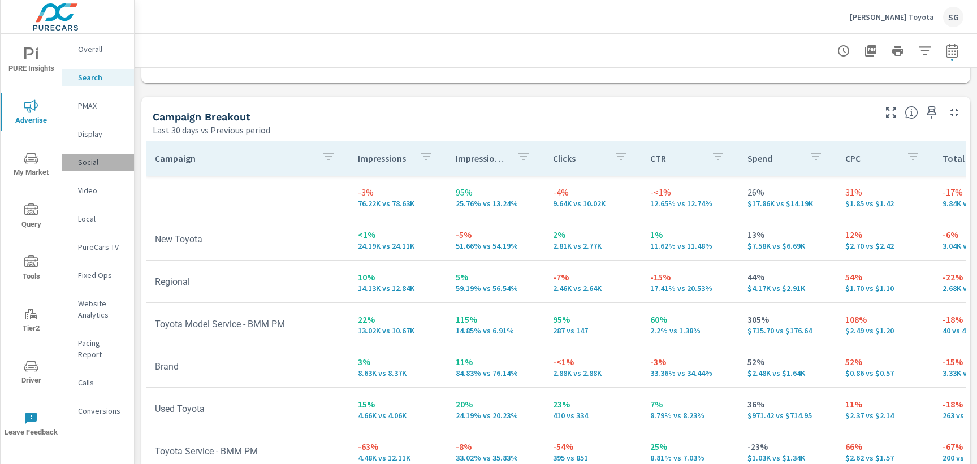
click at [88, 159] on p "Social" at bounding box center [101, 162] width 47 height 11
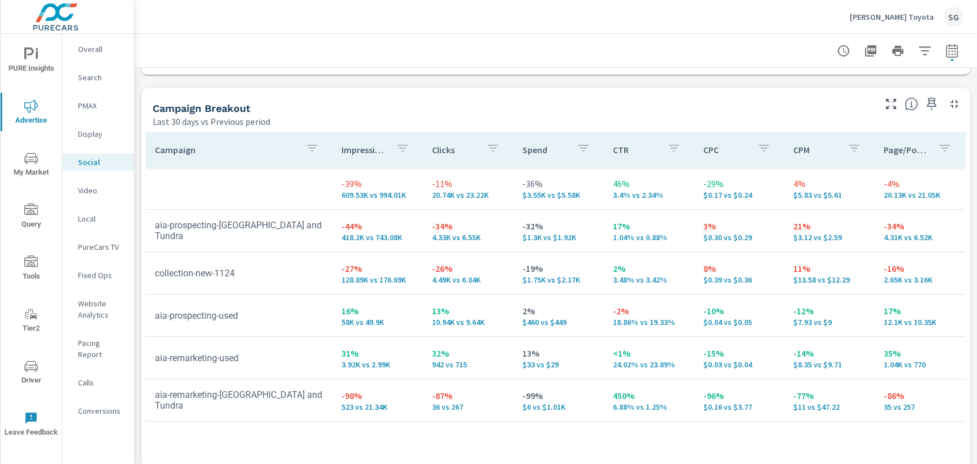
scroll to position [495, 0]
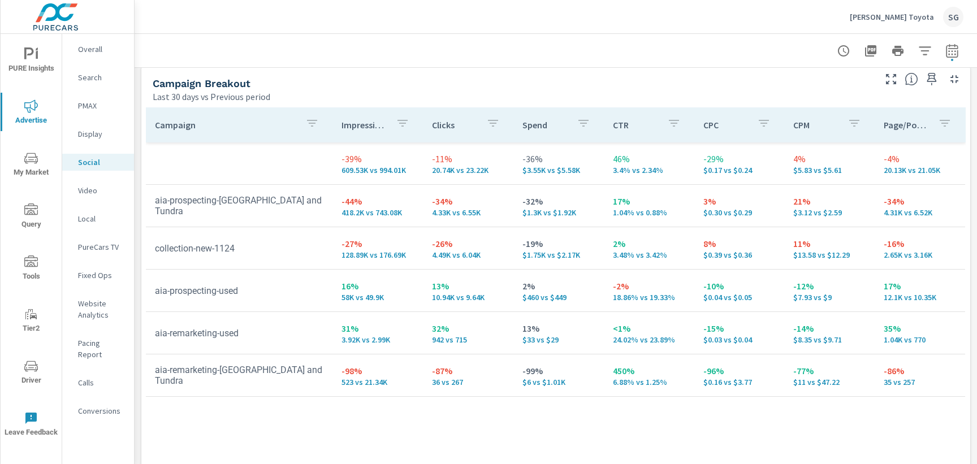
click at [90, 310] on p "Website Analytics" at bounding box center [101, 309] width 47 height 23
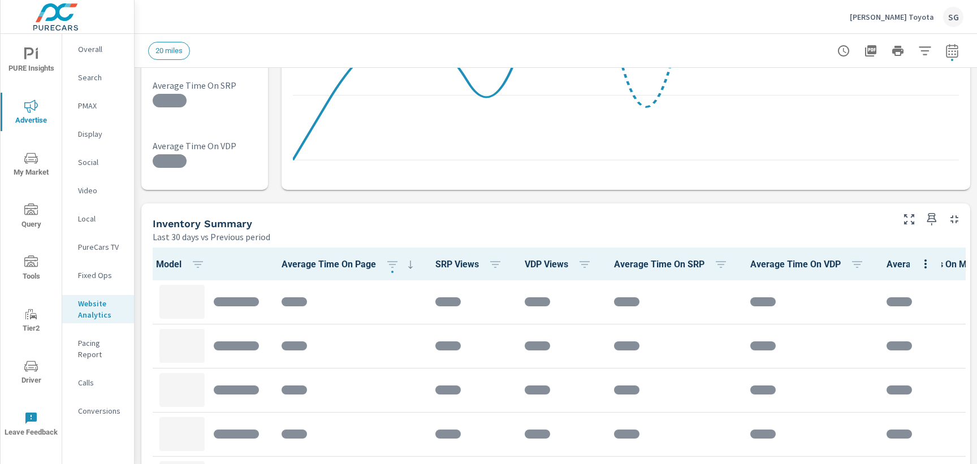
scroll to position [357, 0]
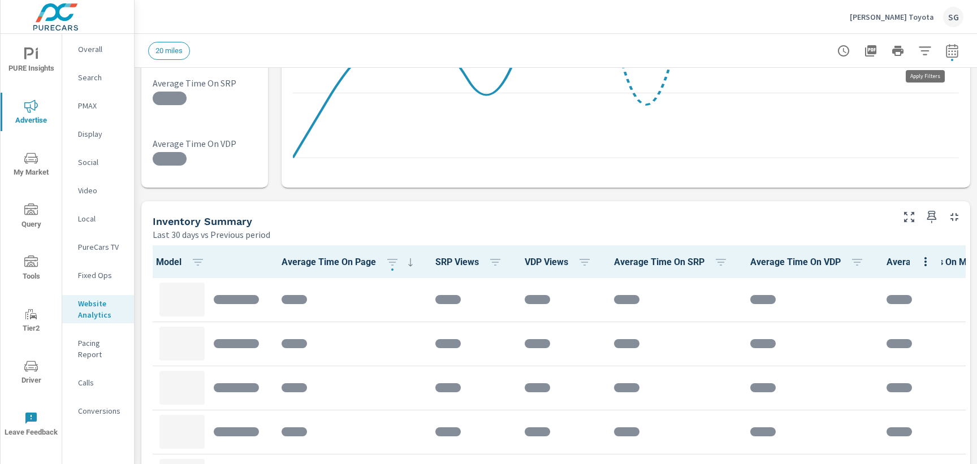
click at [924, 53] on icon "button" at bounding box center [925, 51] width 14 height 14
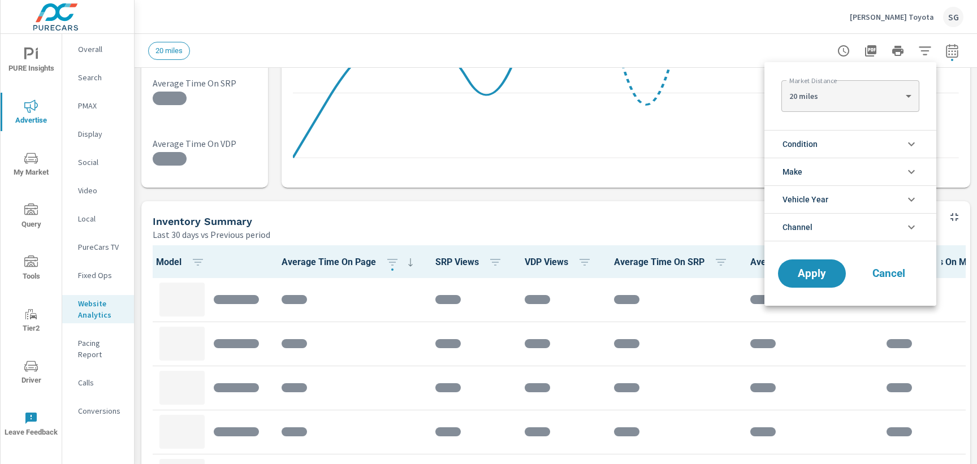
click at [809, 145] on span "Condition" at bounding box center [799, 144] width 35 height 27
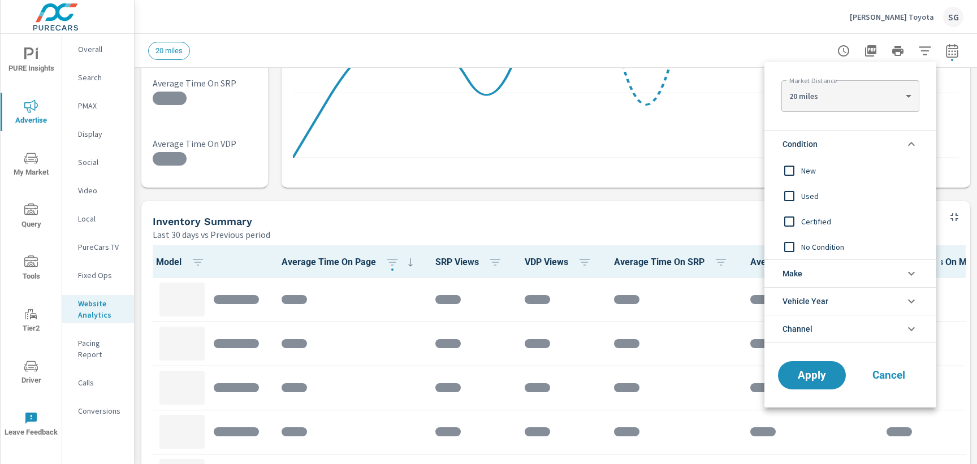
click at [791, 171] on input "filter options" at bounding box center [789, 171] width 24 height 24
click at [810, 370] on span "Apply" at bounding box center [811, 375] width 46 height 11
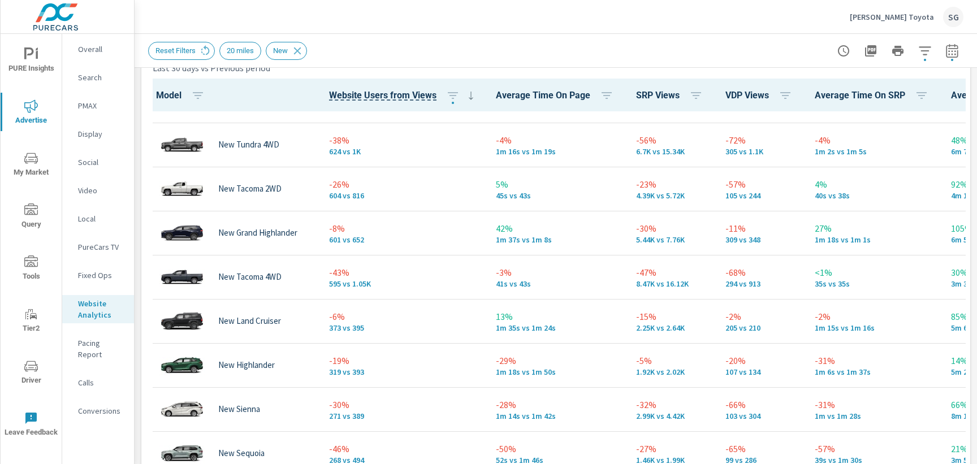
scroll to position [268, 0]
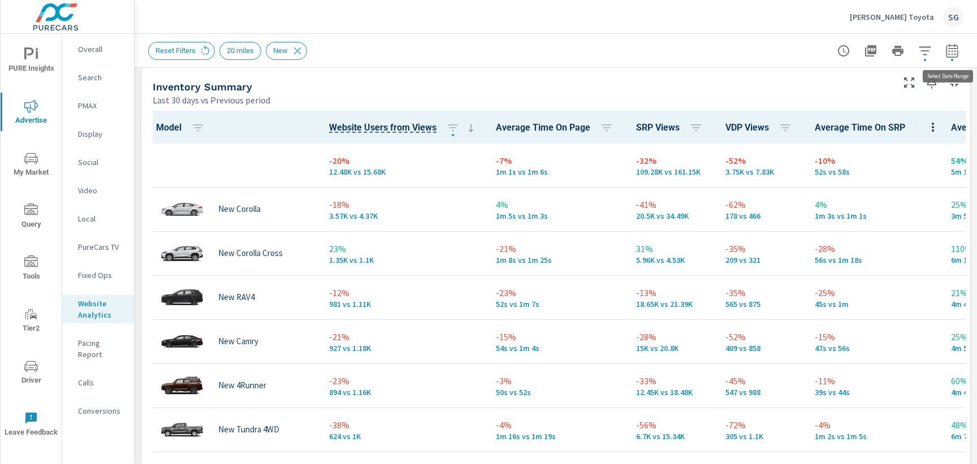
click at [950, 57] on button "button" at bounding box center [952, 51] width 23 height 23
select select "Last 30 days"
select select "Previous period"
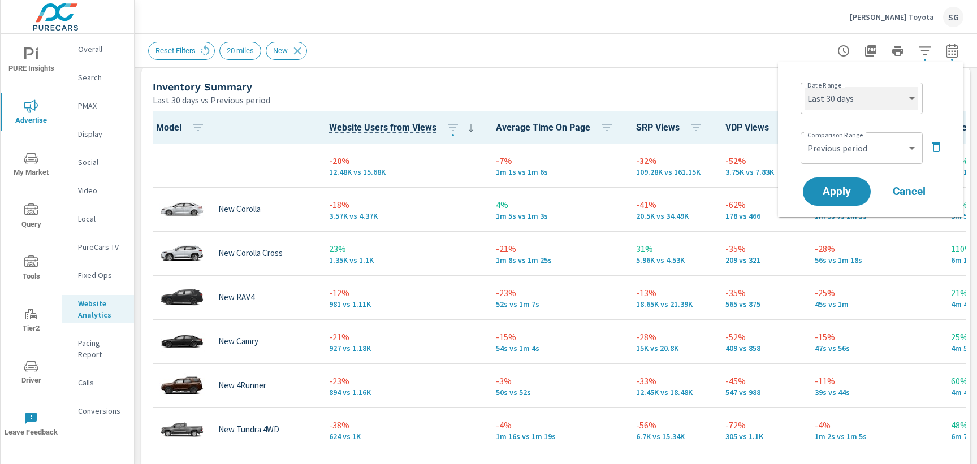
click at [894, 91] on select "Custom [DATE] Last week Last 7 days Last 14 days Last 30 days Last 45 days Last…" at bounding box center [861, 98] width 113 height 23
click at [805, 87] on select "Custom [DATE] Last week Last 7 days Last 14 days Last 30 days Last 45 days Last…" at bounding box center [861, 98] width 113 height 23
select select "Last 60 days"
click at [836, 190] on span "Apply" at bounding box center [836, 192] width 46 height 11
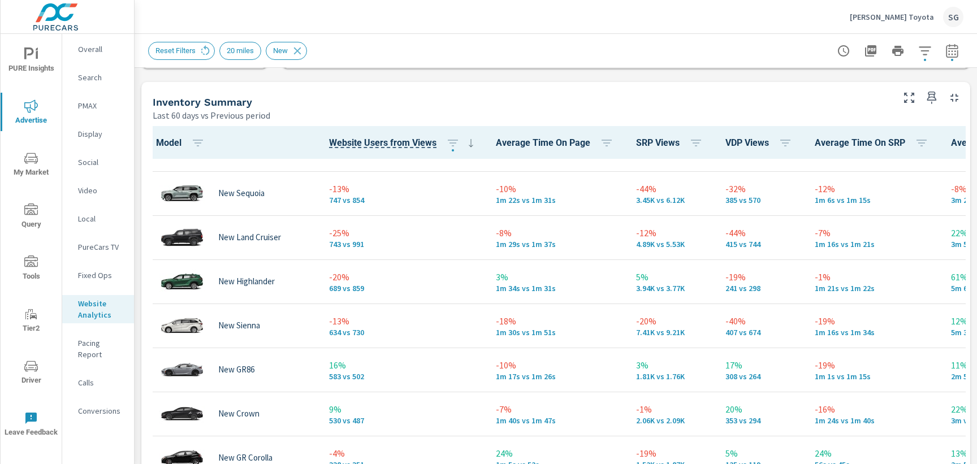
scroll to position [495, 0]
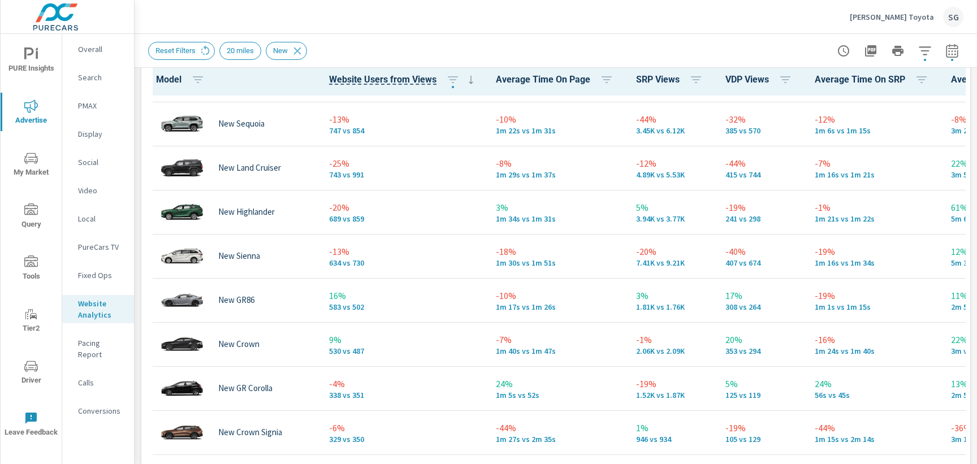
scroll to position [437, 0]
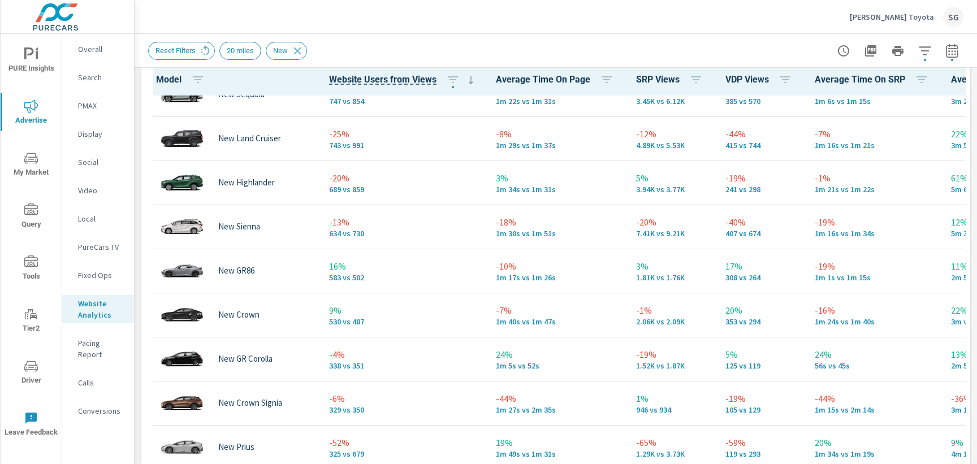
scroll to position [495, 0]
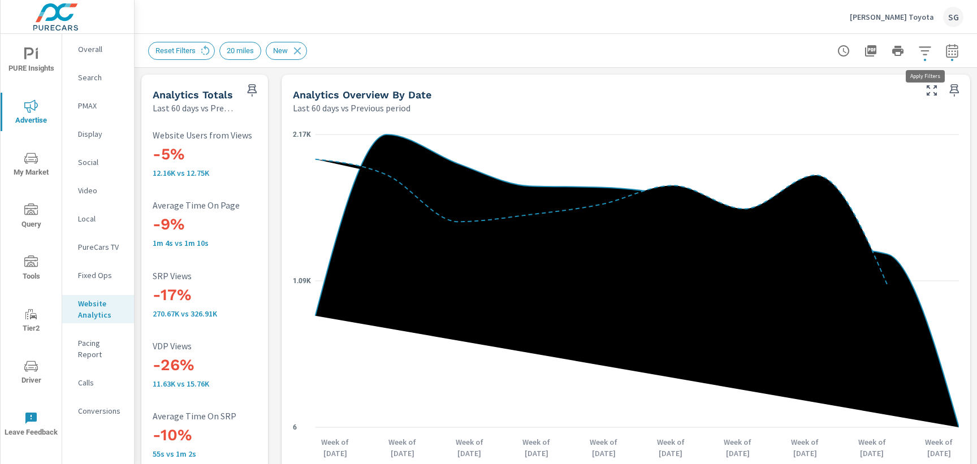
click at [926, 49] on icon "button" at bounding box center [925, 51] width 14 height 14
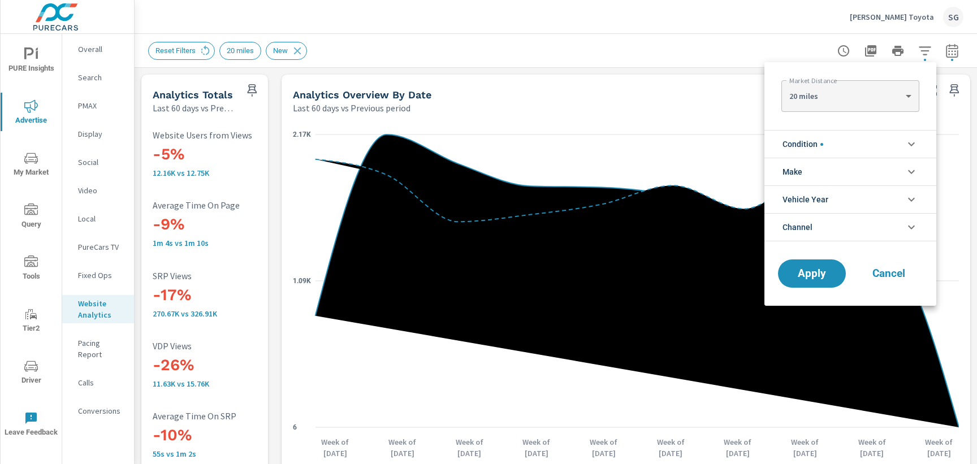
click at [848, 144] on li "Condition" at bounding box center [850, 144] width 172 height 28
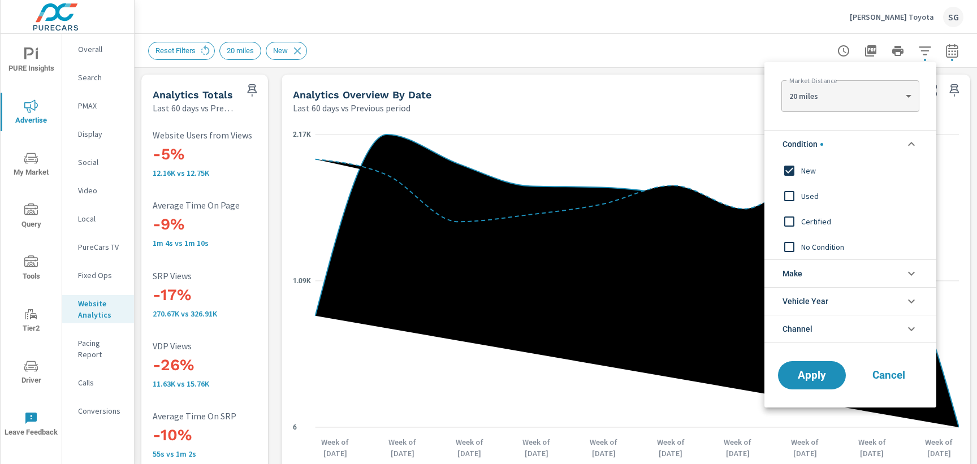
click at [876, 144] on li "Condition" at bounding box center [850, 144] width 172 height 28
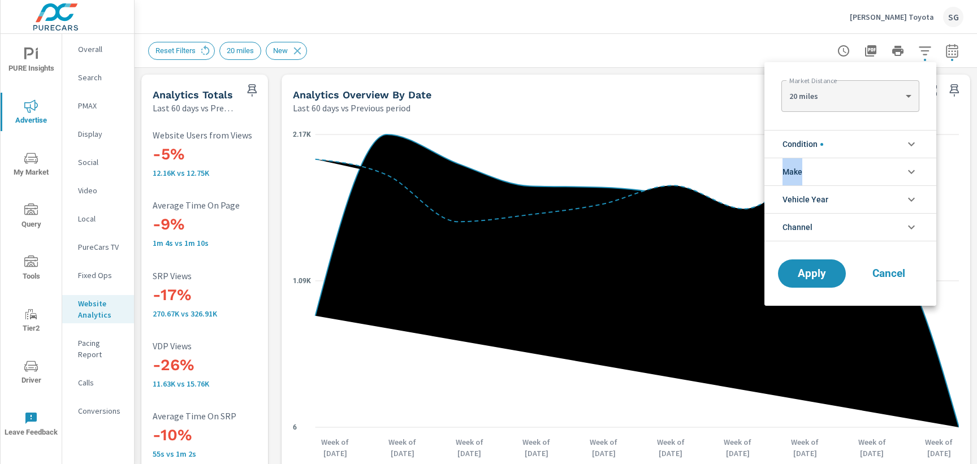
click at [876, 144] on li "Condition" at bounding box center [850, 144] width 172 height 28
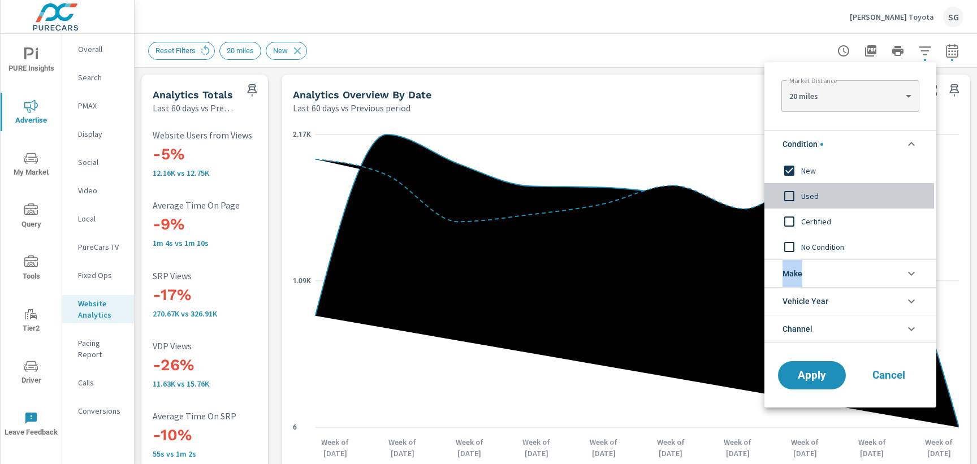
click at [788, 197] on input "filter options" at bounding box center [789, 196] width 24 height 24
click at [790, 179] on input "filter options" at bounding box center [789, 171] width 24 height 24
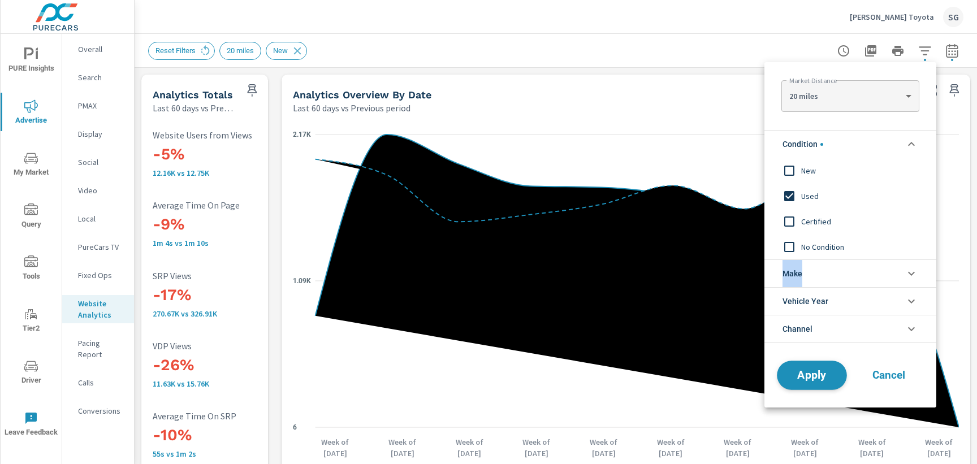
click at [821, 376] on span "Apply" at bounding box center [811, 375] width 46 height 11
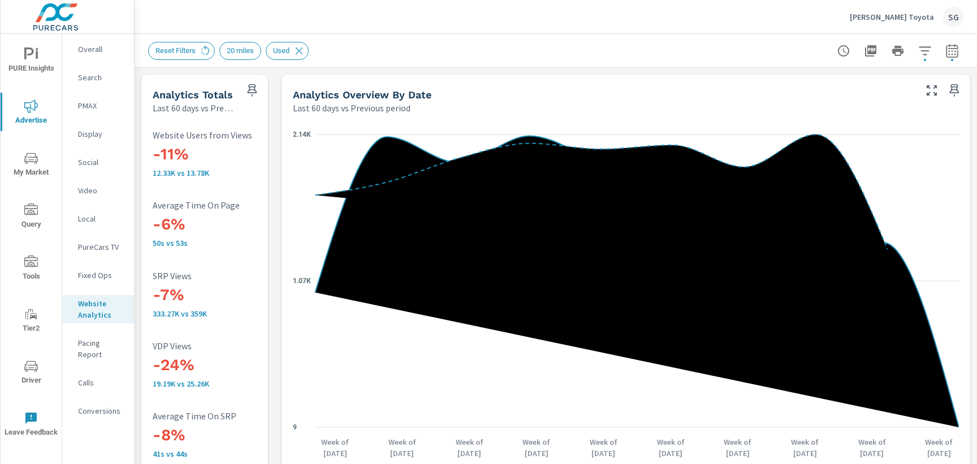
scroll to position [486, 0]
click at [34, 64] on span "PURE Insights" at bounding box center [31, 61] width 54 height 28
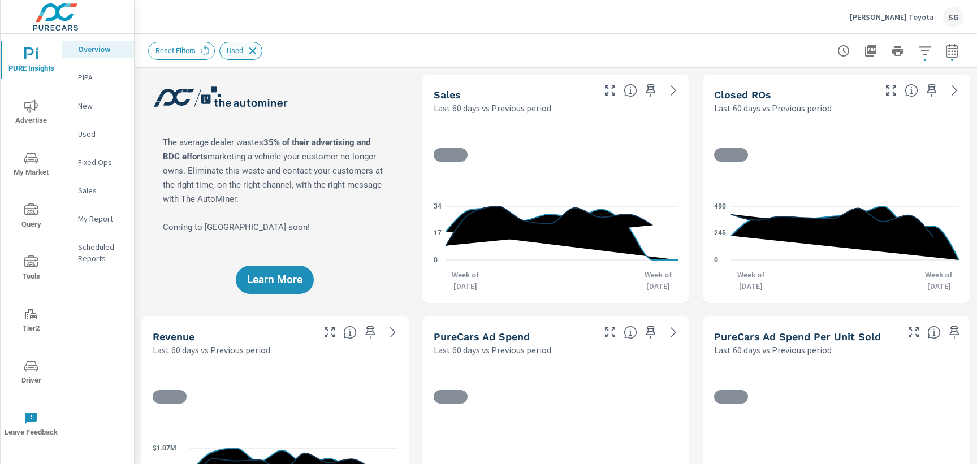
click at [258, 50] on icon at bounding box center [252, 51] width 12 height 12
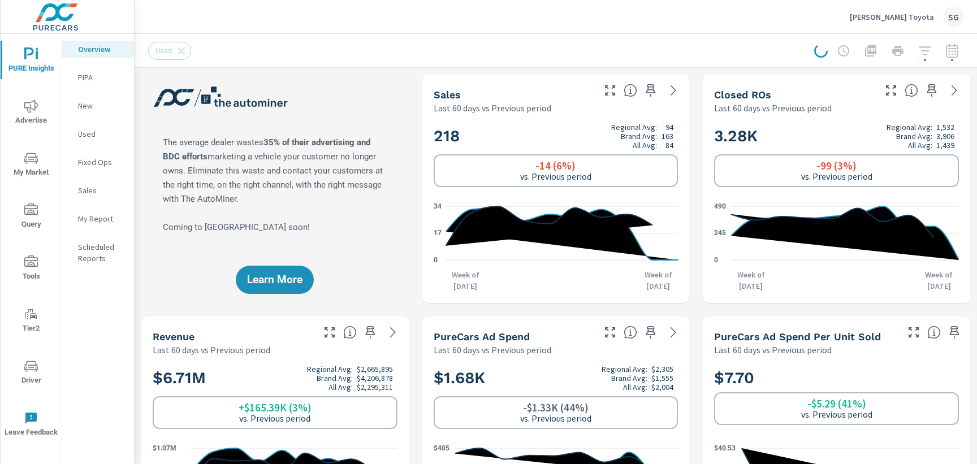
click at [88, 111] on p "New" at bounding box center [101, 105] width 47 height 11
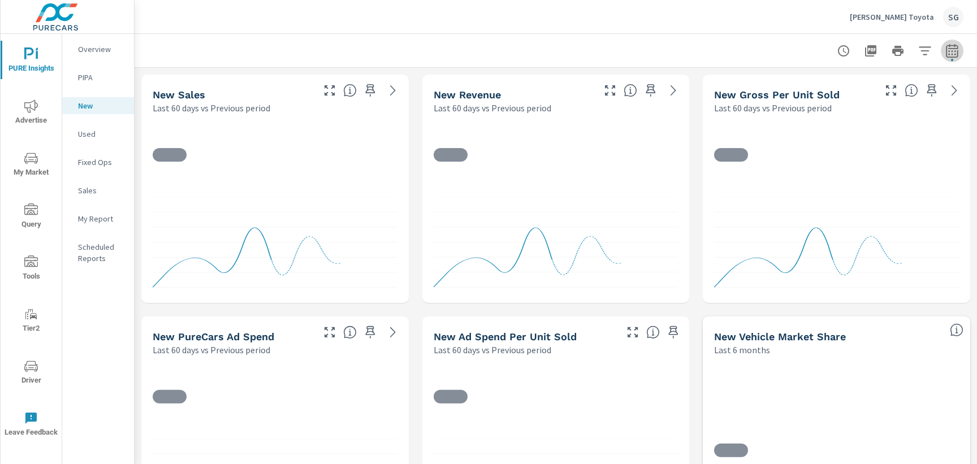
click at [956, 49] on icon "button" at bounding box center [952, 51] width 14 height 14
select select "Last 60 days"
select select "Previous period"
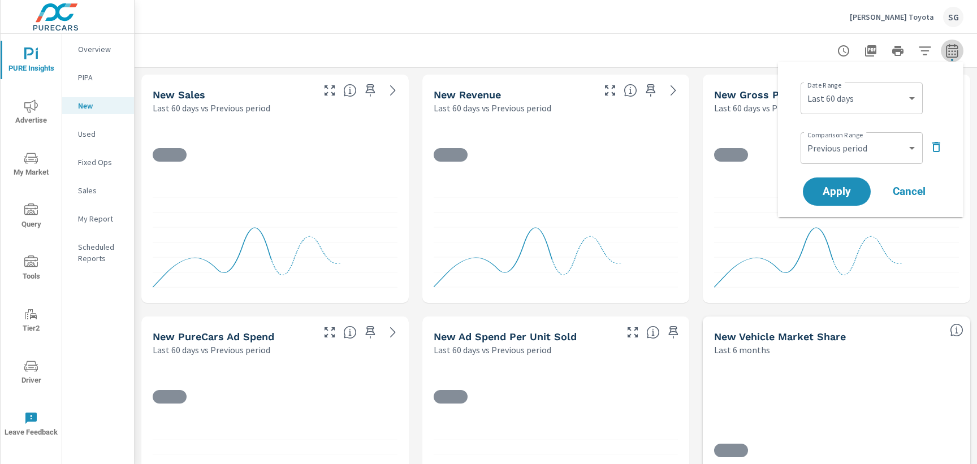
click at [956, 49] on icon "button" at bounding box center [952, 51] width 14 height 14
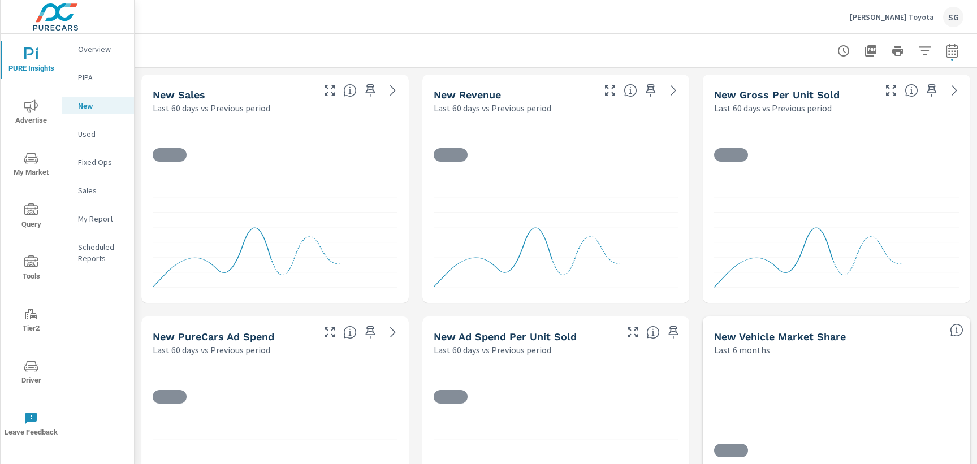
click at [956, 49] on icon "button" at bounding box center [952, 51] width 14 height 14
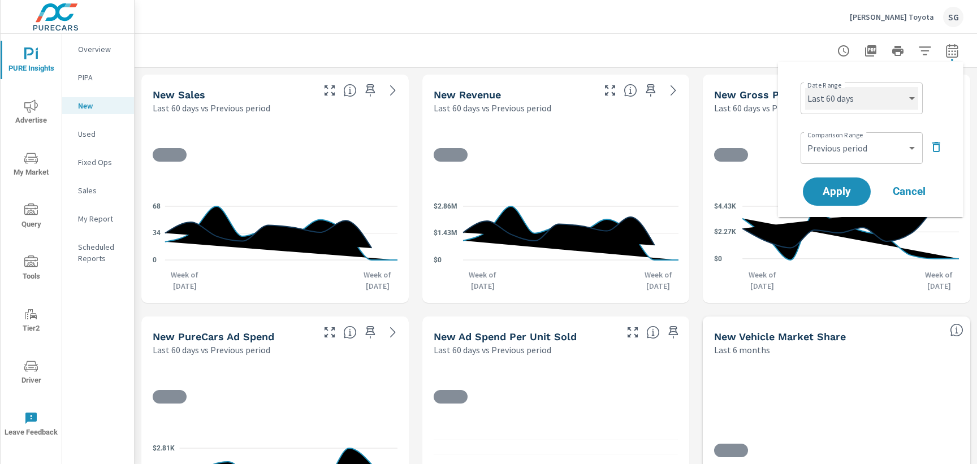
click at [852, 102] on select "Custom Yesterday Last week Last 7 days Last 14 days Last 30 days Last 45 days L…" at bounding box center [861, 98] width 113 height 23
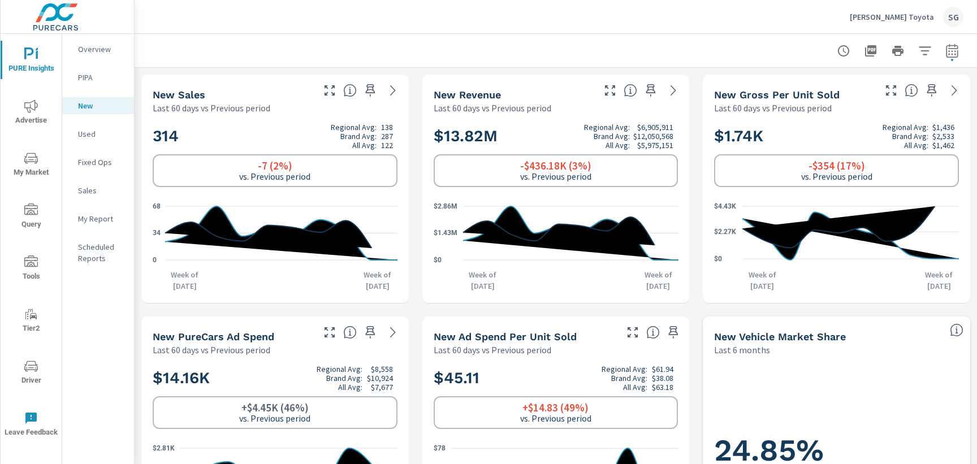
scroll to position [1, 0]
click at [955, 58] on button "button" at bounding box center [952, 51] width 23 height 23
select select "Last 60 days"
select select "Previous period"
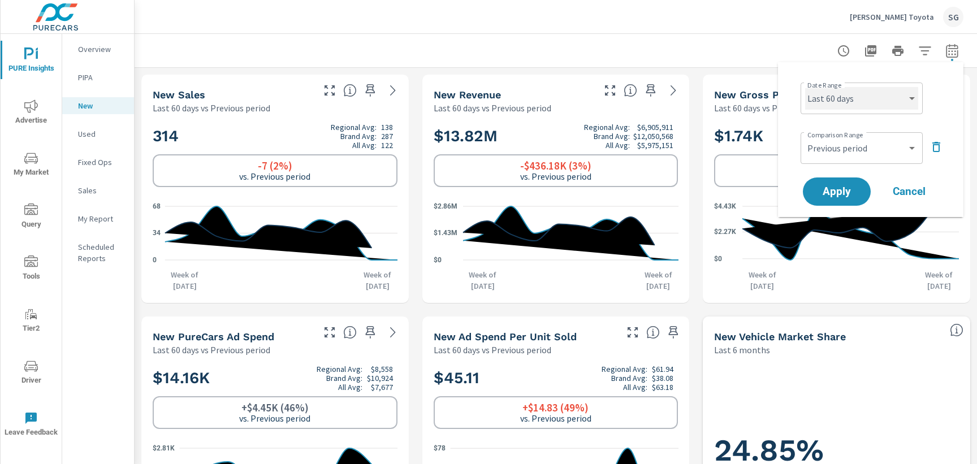
click at [879, 102] on select "Custom Yesterday Last week Last 7 days Last 14 days Last 30 days Last 45 days L…" at bounding box center [861, 98] width 113 height 23
click at [805, 87] on select "Custom Yesterday Last week Last 7 days Last 14 days Last 30 days Last 45 days L…" at bounding box center [861, 98] width 113 height 23
select select "Last month"
click at [937, 150] on icon "button" at bounding box center [936, 147] width 8 height 10
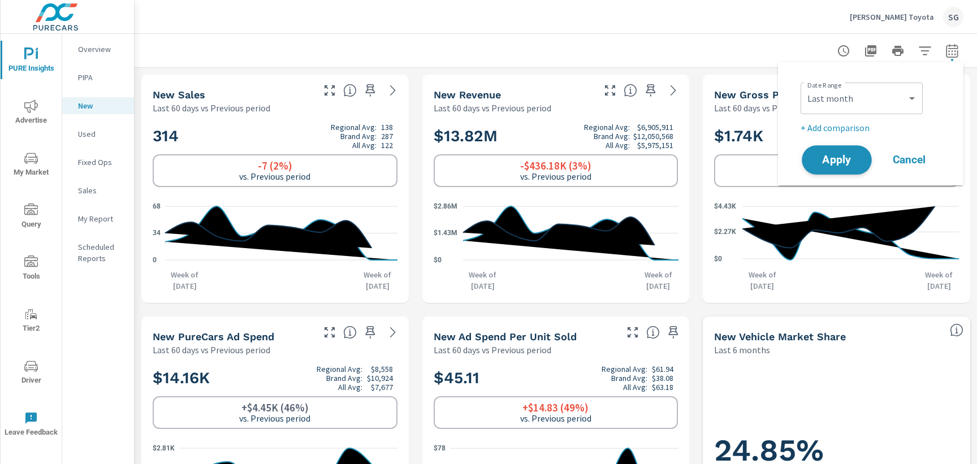
click at [863, 158] on button "Apply" at bounding box center [836, 159] width 70 height 29
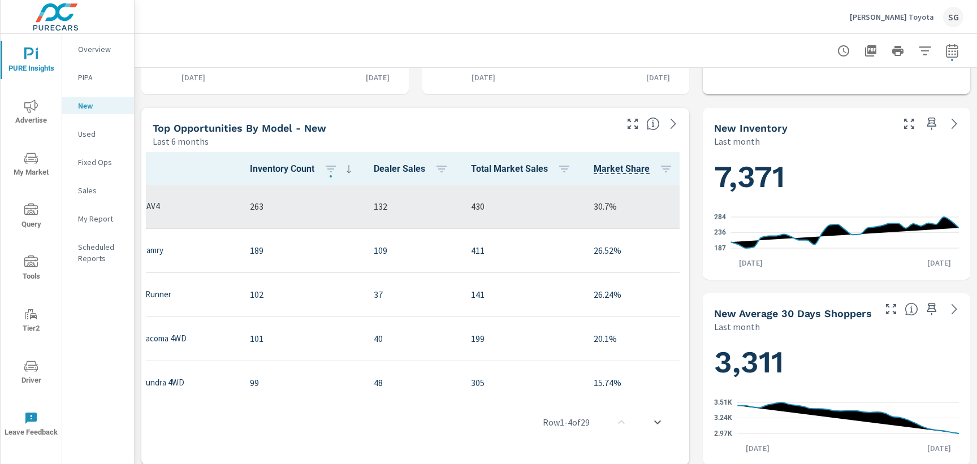
scroll to position [0, 115]
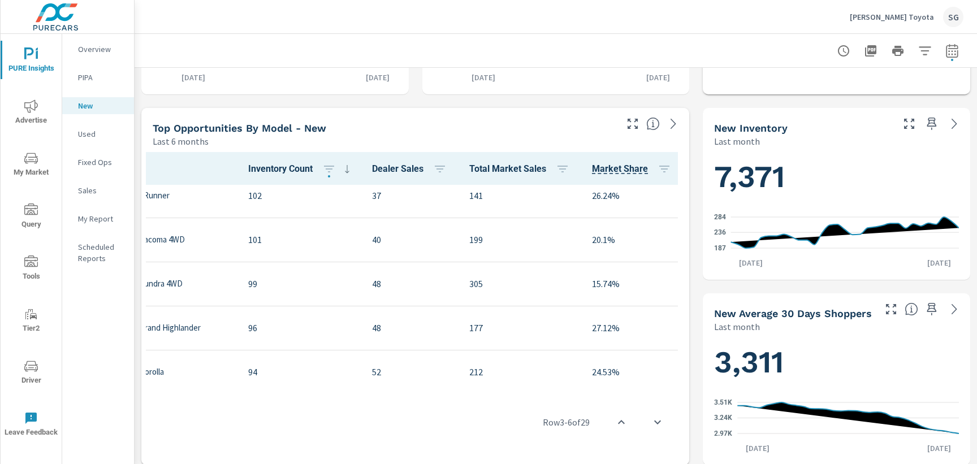
scroll to position [118, 115]
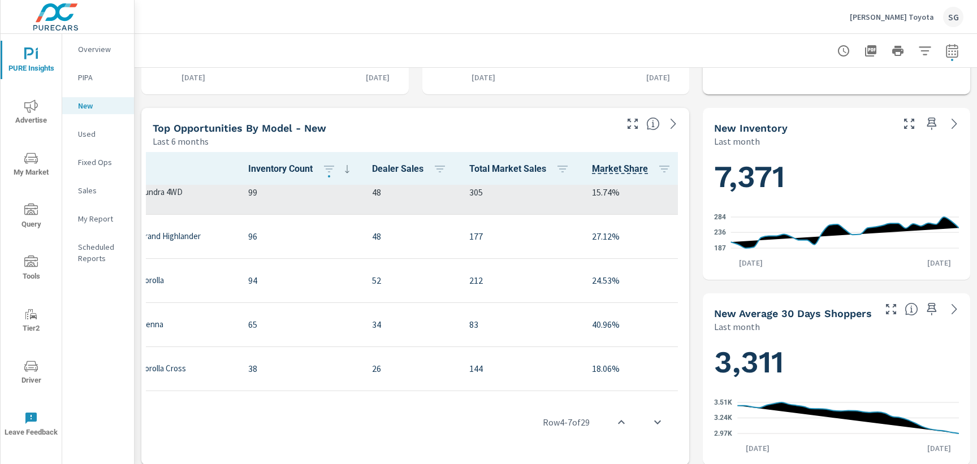
scroll to position [196, 115]
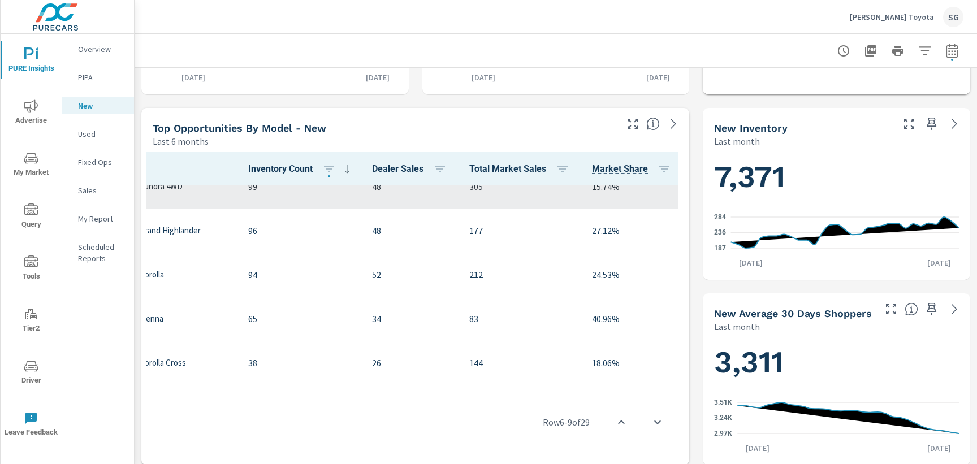
scroll to position [270, 115]
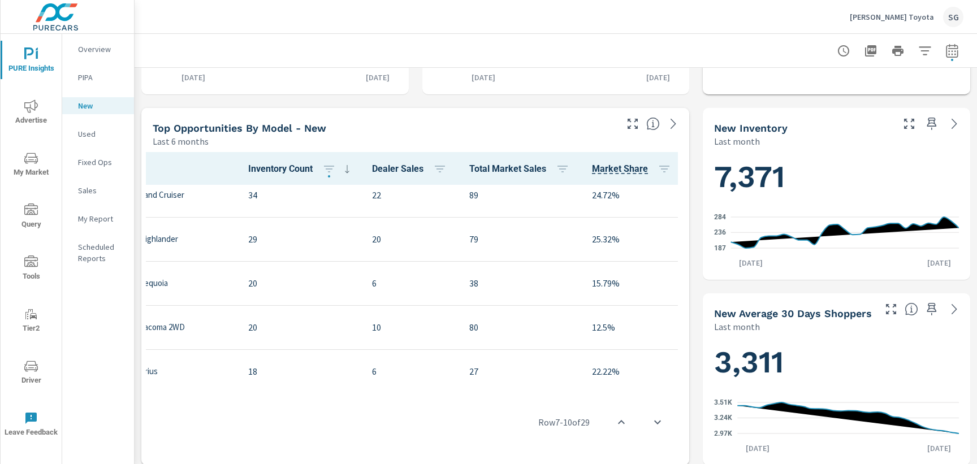
scroll to position [427, 115]
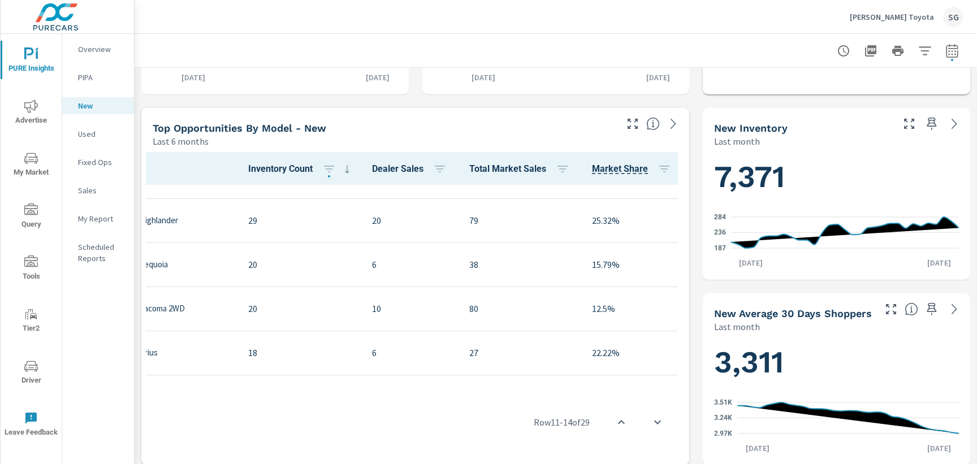
scroll to position [573, 115]
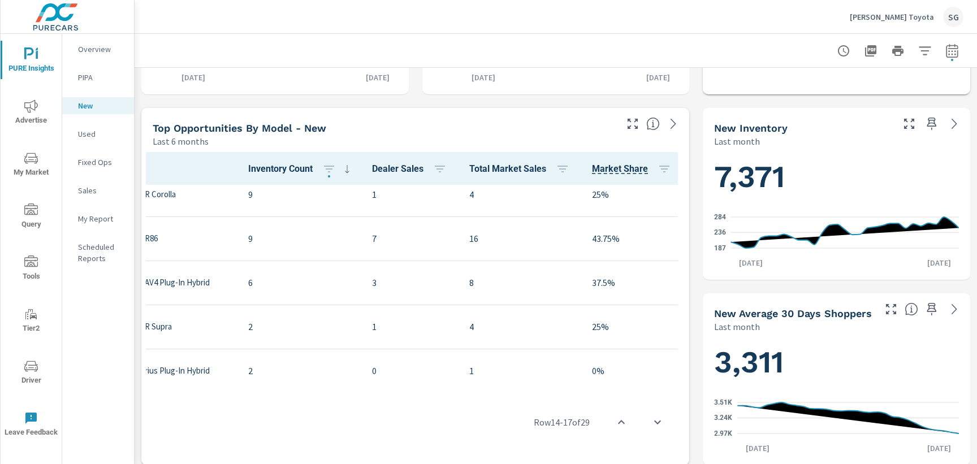
scroll to position [764, 107]
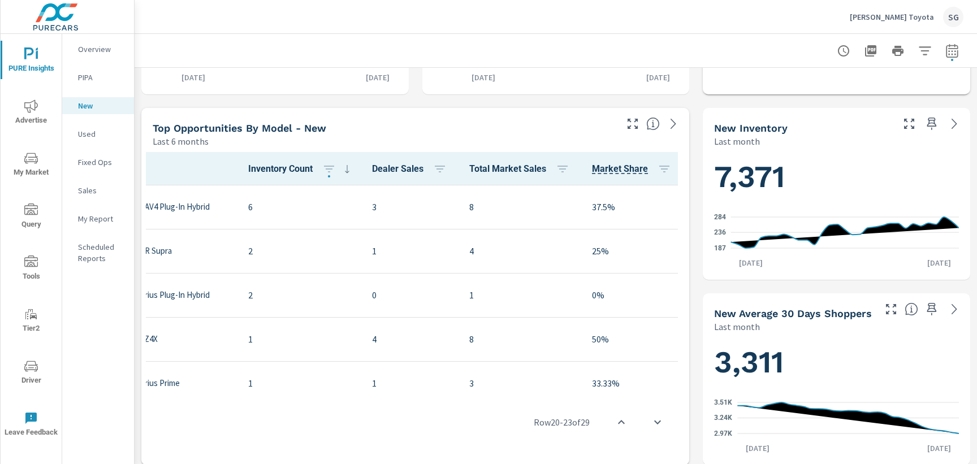
scroll to position [868, 107]
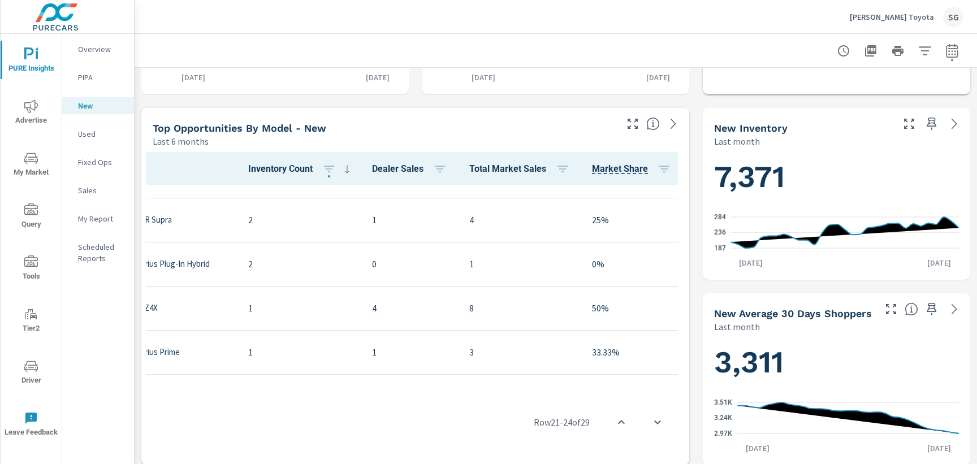
scroll to position [928, 107]
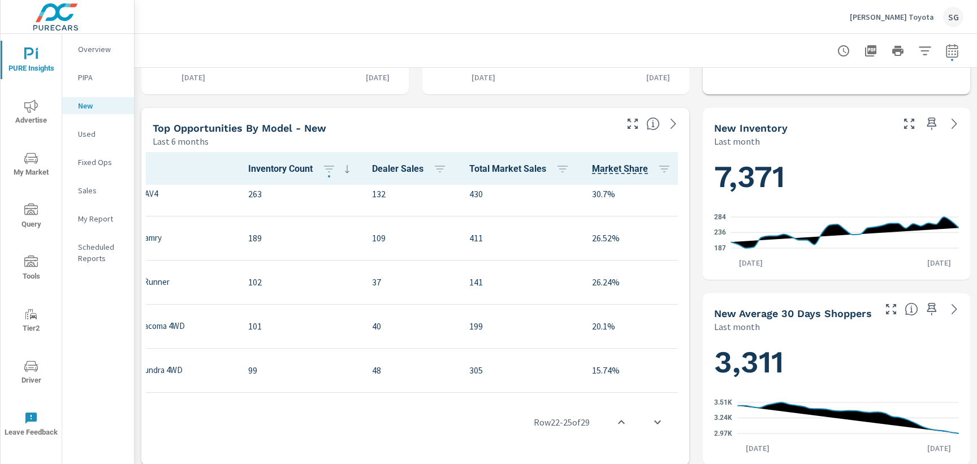
scroll to position [0, 107]
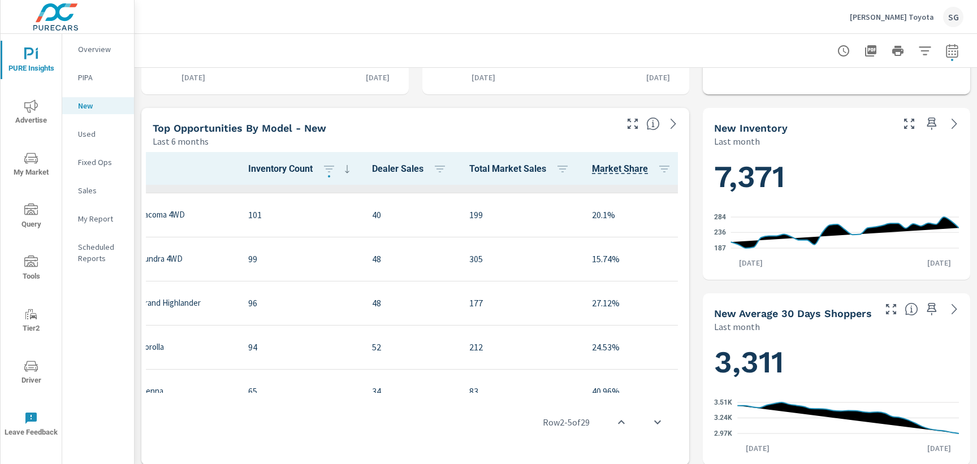
scroll to position [114, 107]
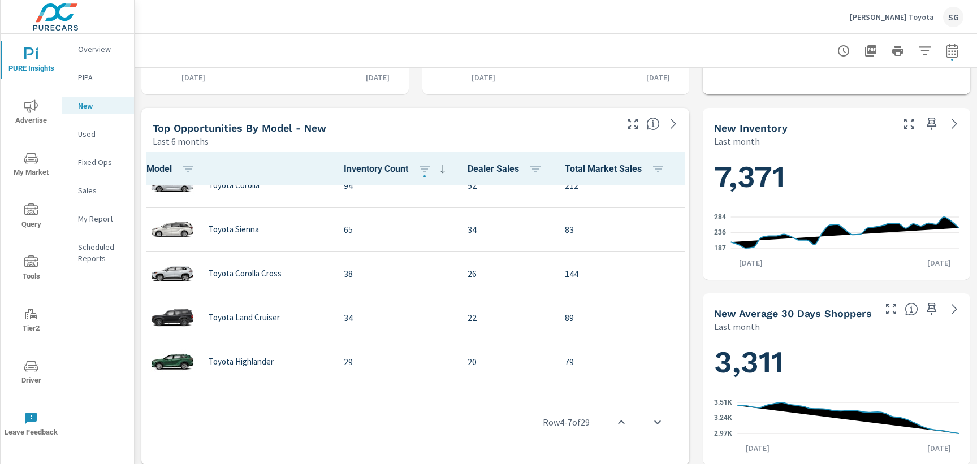
scroll to position [285, 0]
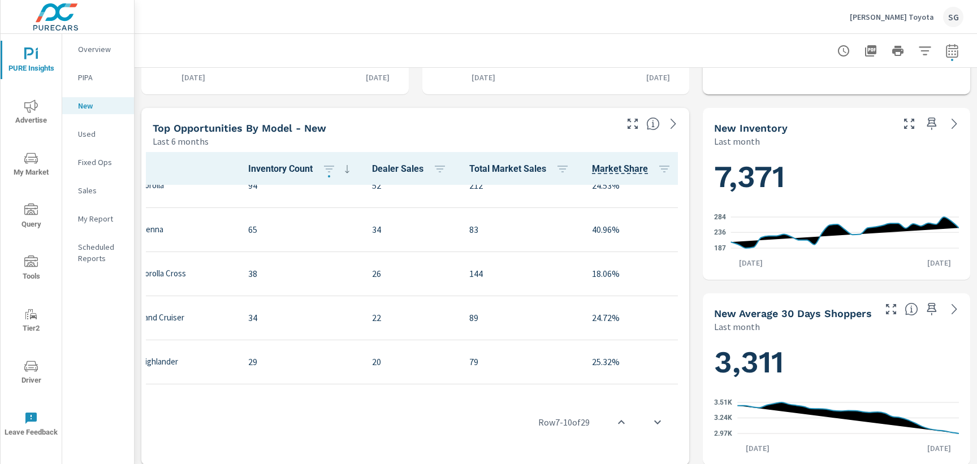
scroll to position [285, 115]
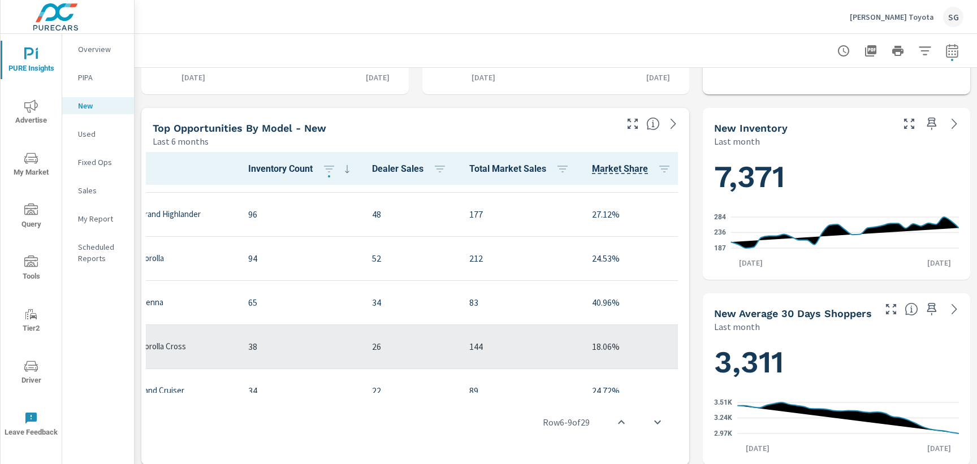
scroll to position [199, 115]
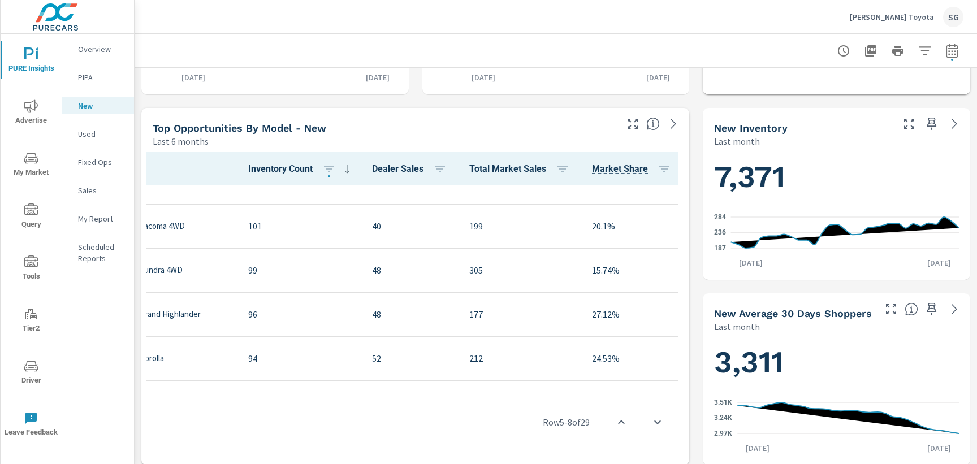
scroll to position [112, 115]
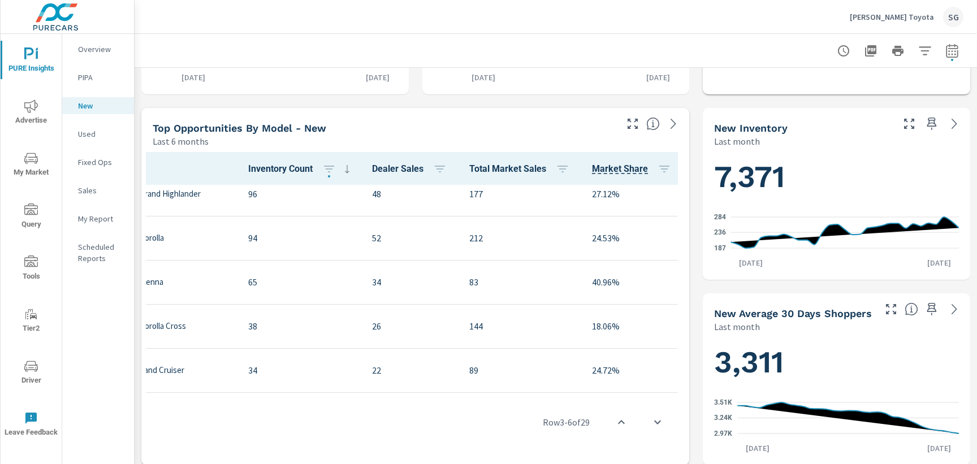
scroll to position [234, 115]
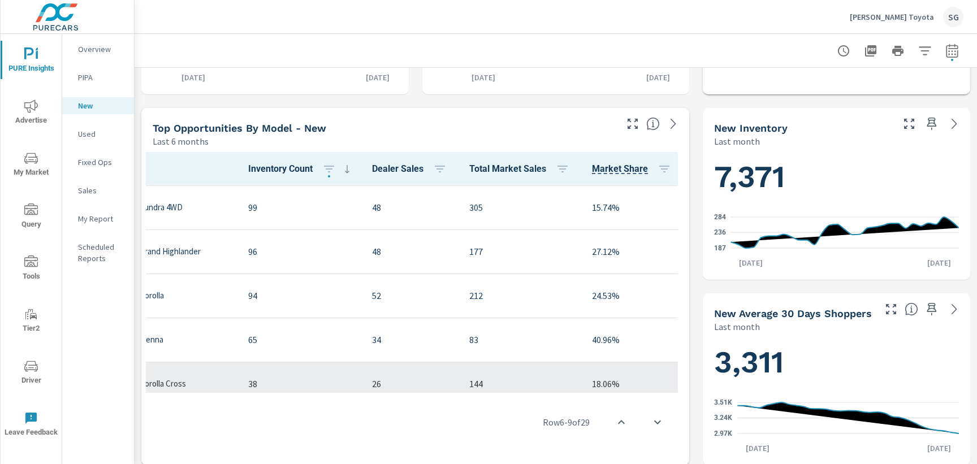
scroll to position [137, 115]
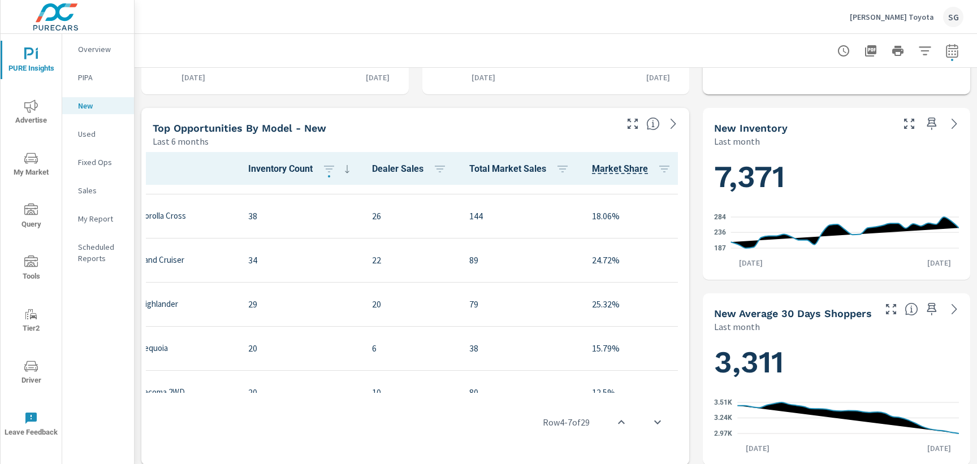
scroll to position [410, 115]
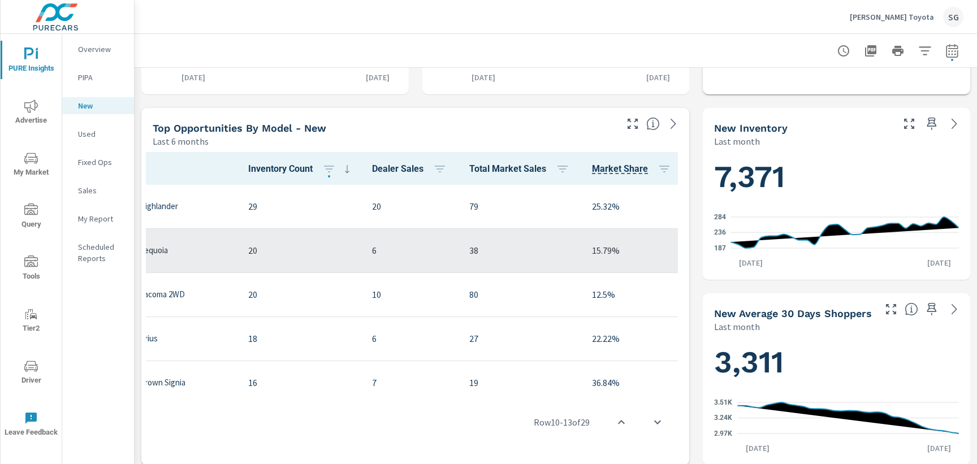
scroll to position [442, 115]
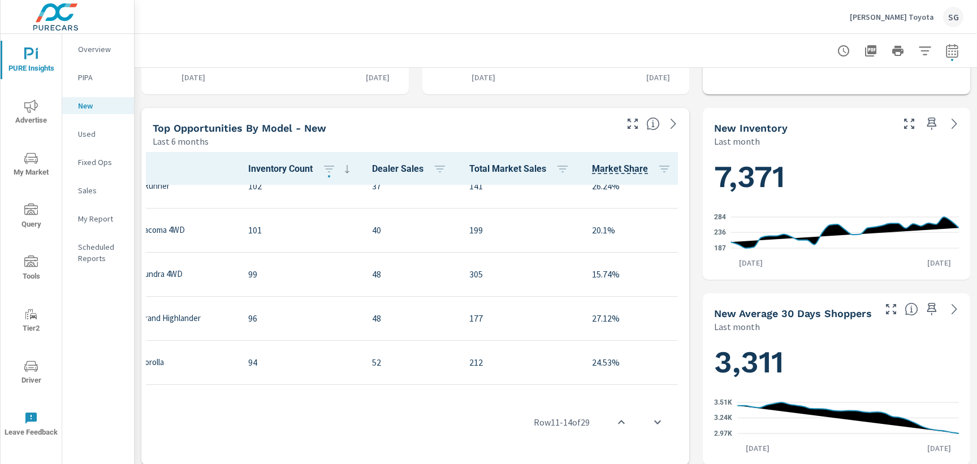
scroll to position [105, 115]
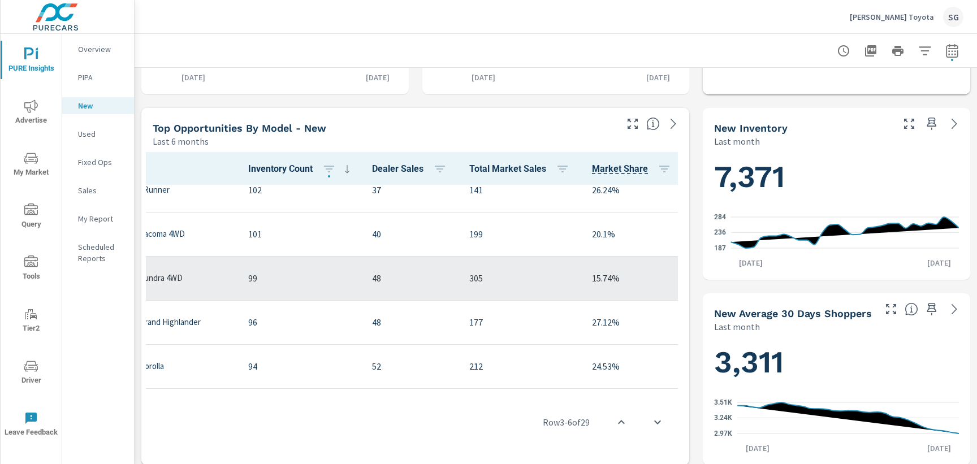
scroll to position [0, 115]
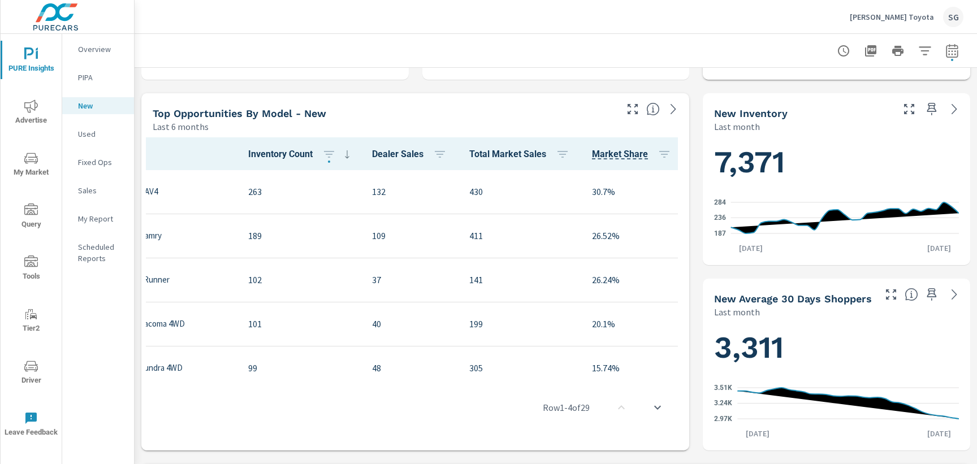
scroll to position [357, 0]
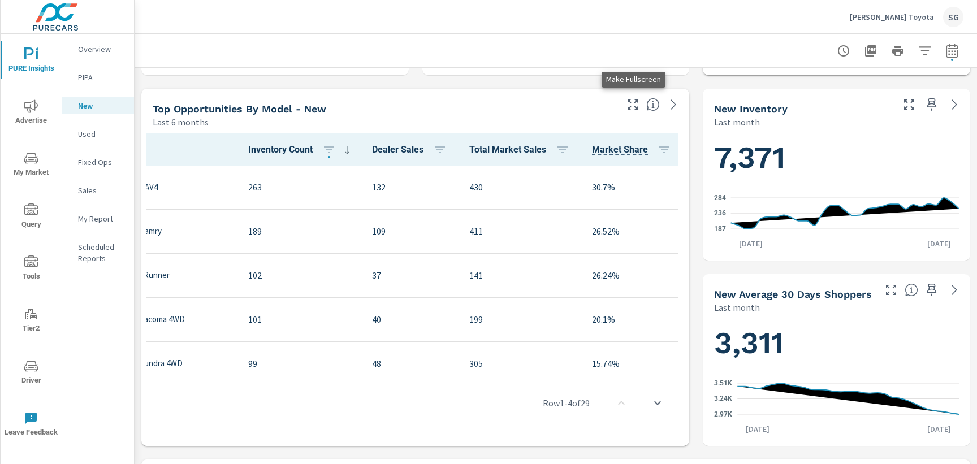
click at [632, 111] on icon "button" at bounding box center [633, 105] width 14 height 14
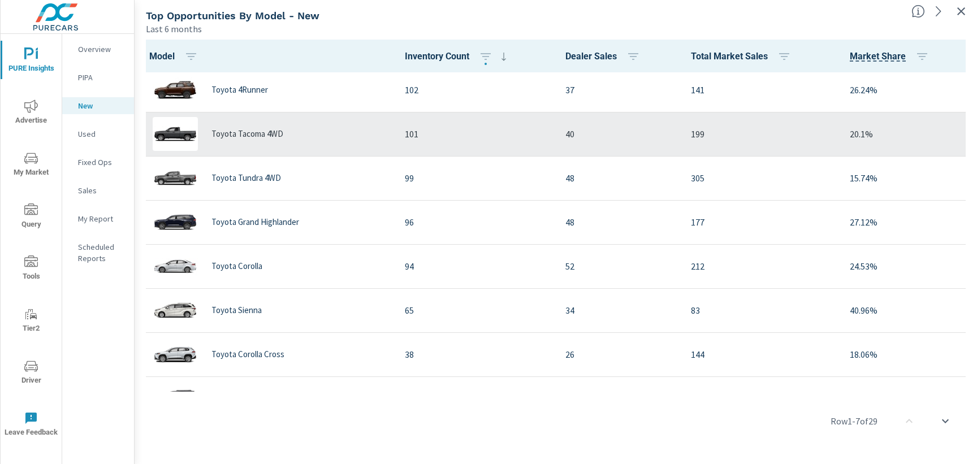
scroll to position [97, 0]
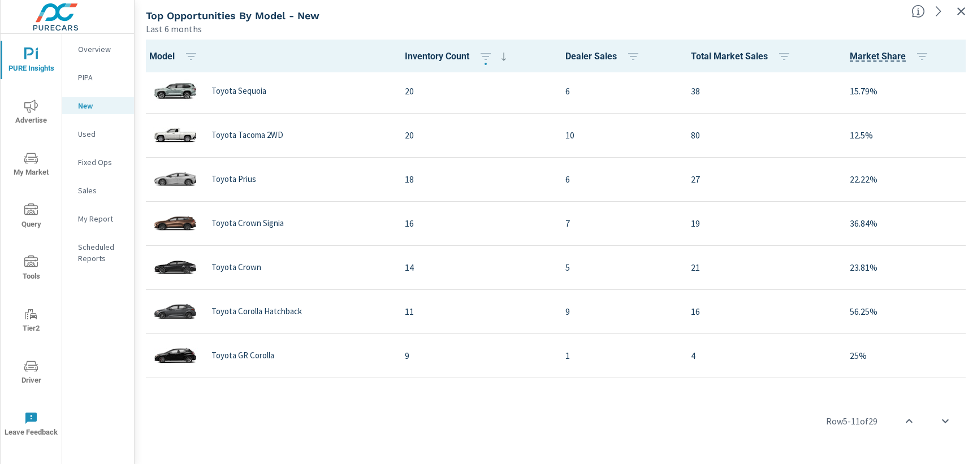
scroll to position [489, 0]
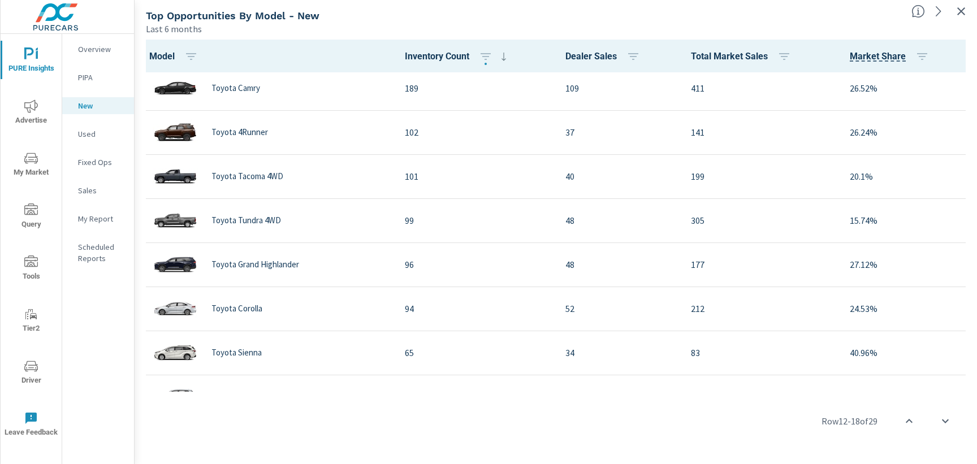
scroll to position [47, 0]
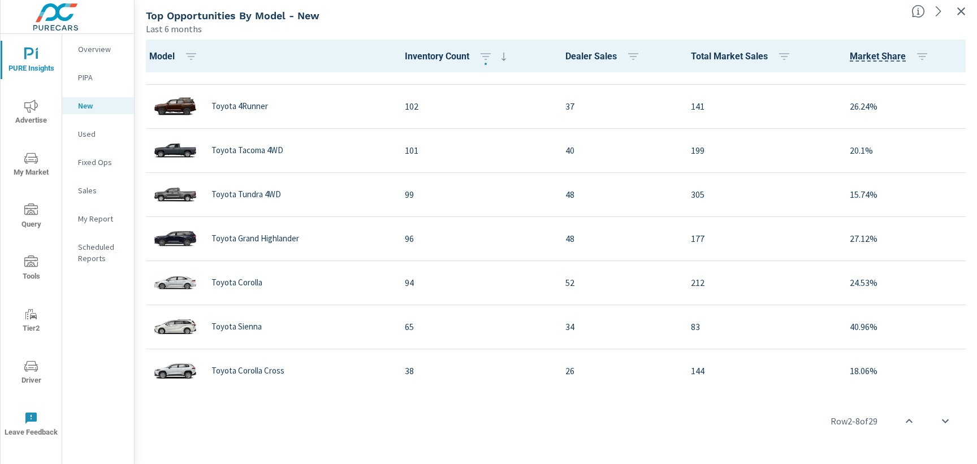
scroll to position [90, 0]
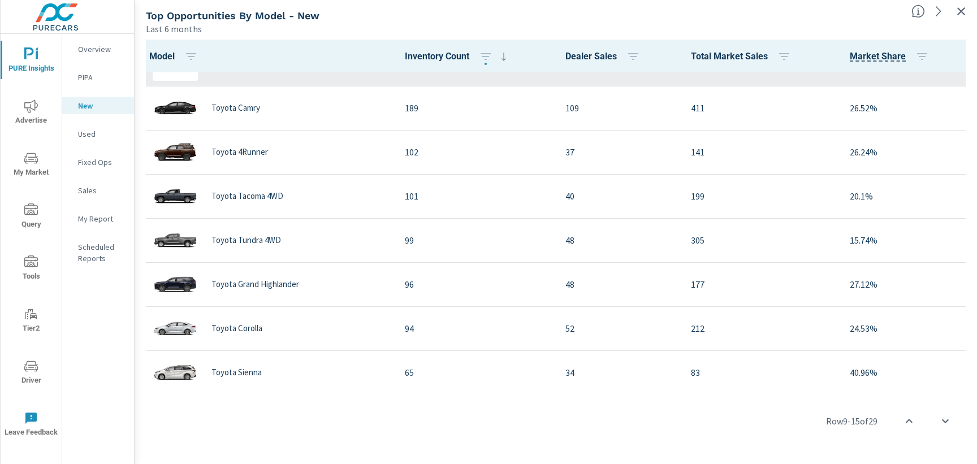
scroll to position [29, 0]
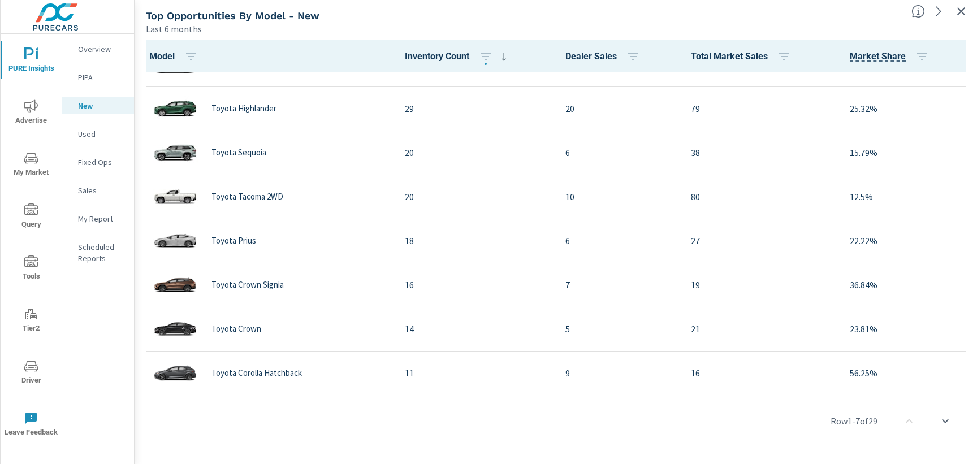
scroll to position [451, 0]
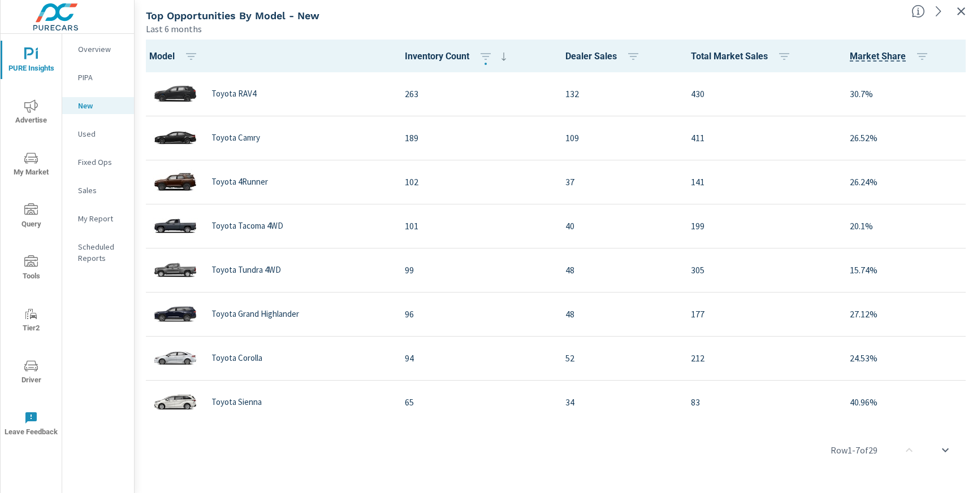
click at [33, 182] on button "My Market" at bounding box center [31, 164] width 61 height 38
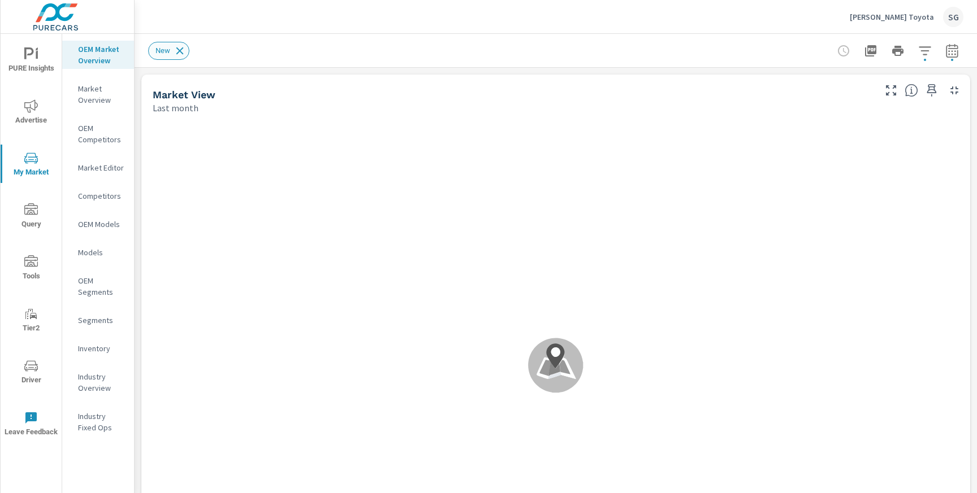
click at [177, 51] on icon at bounding box center [180, 51] width 12 height 12
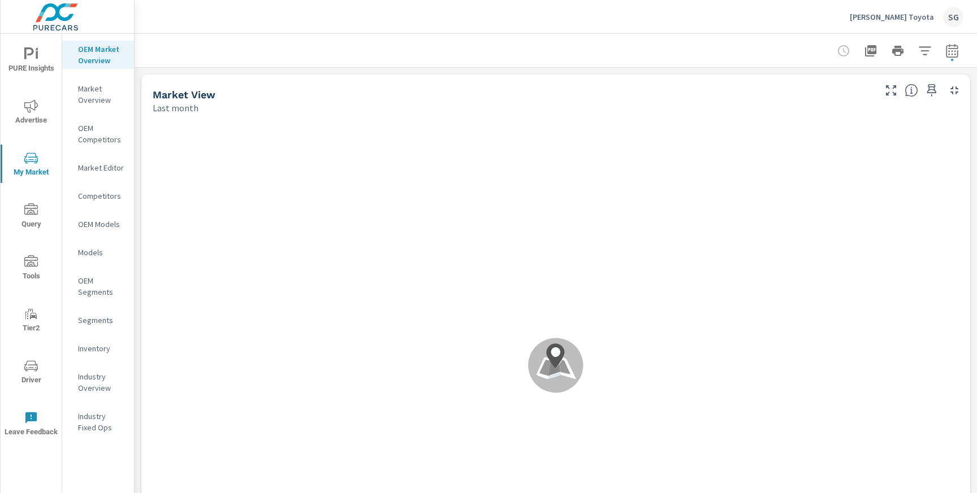
scroll to position [1, 0]
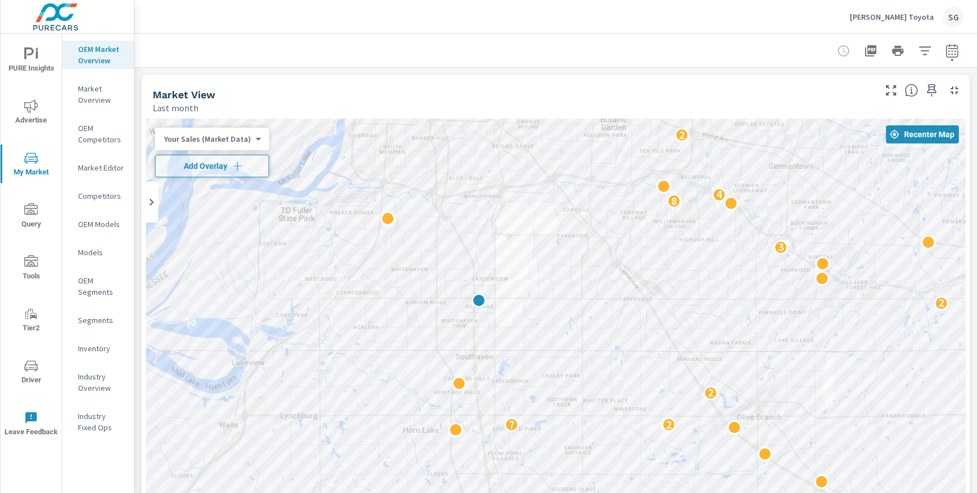
drag, startPoint x: 395, startPoint y: 391, endPoint x: 705, endPoint y: 291, distance: 325.7
click at [705, 291] on div "7 2 2 2 3 8 4 2 2 2 11 5 4 4" at bounding box center [556, 348] width 820 height 459
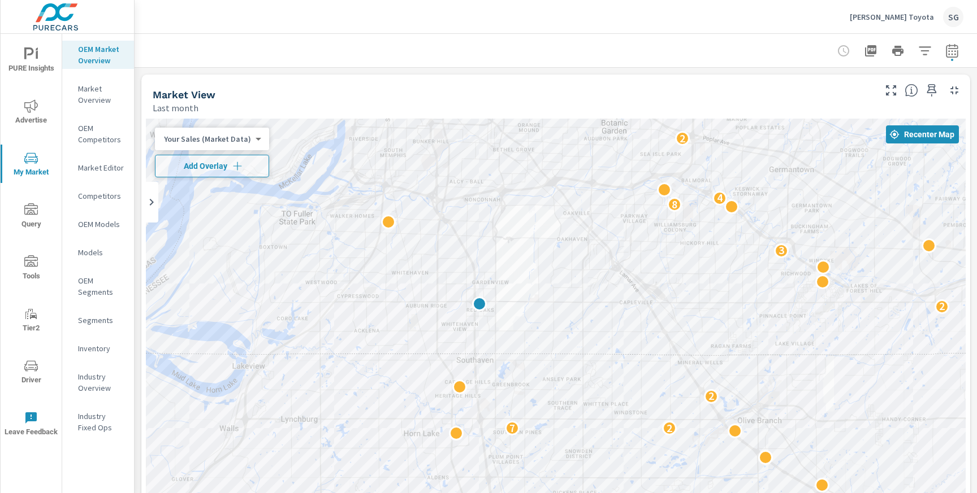
click at [92, 129] on p "OEM Competitors" at bounding box center [101, 134] width 47 height 23
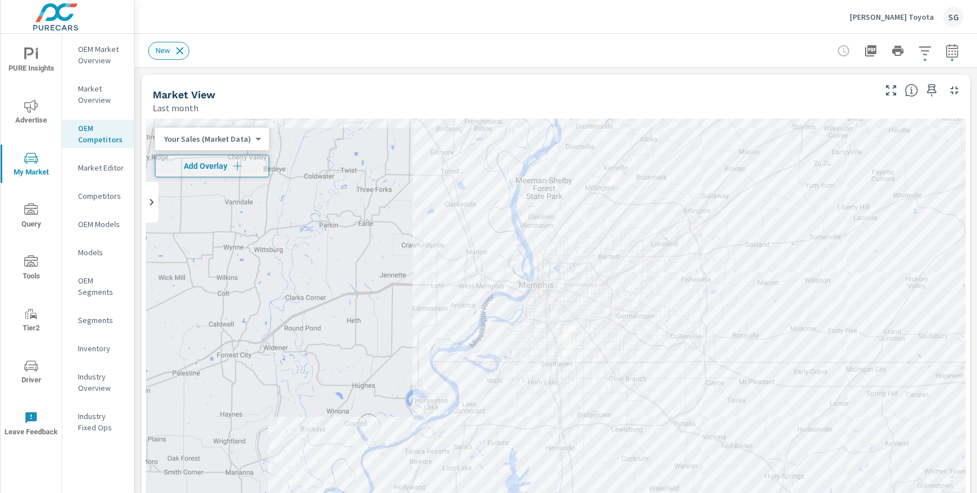
click at [183, 55] on icon at bounding box center [180, 51] width 12 height 12
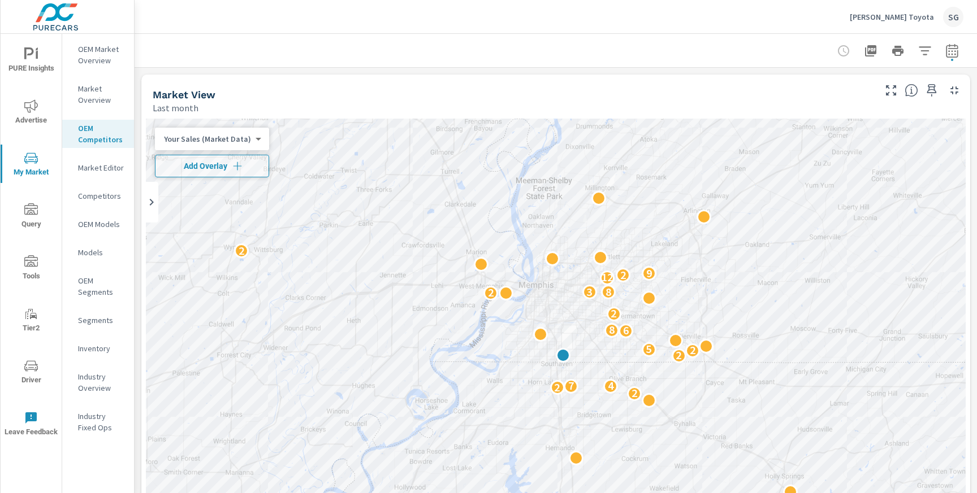
scroll to position [1, 0]
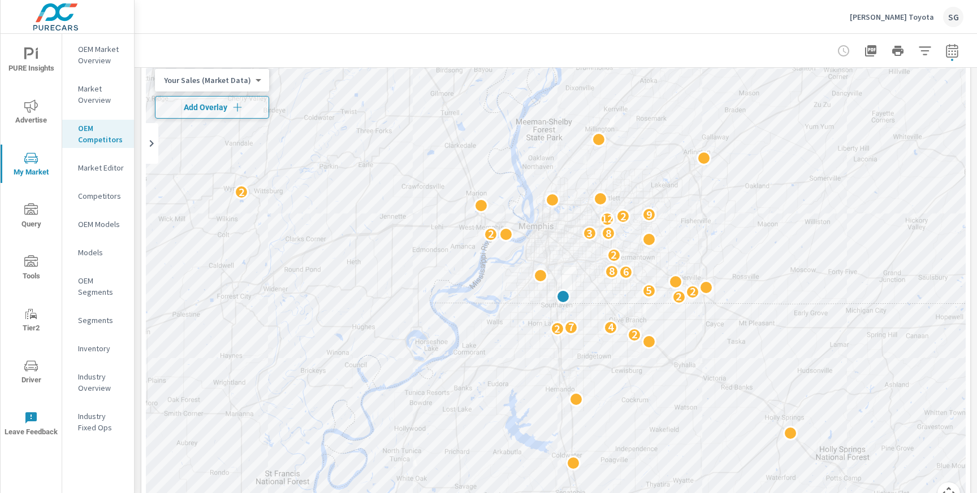
scroll to position [53, 0]
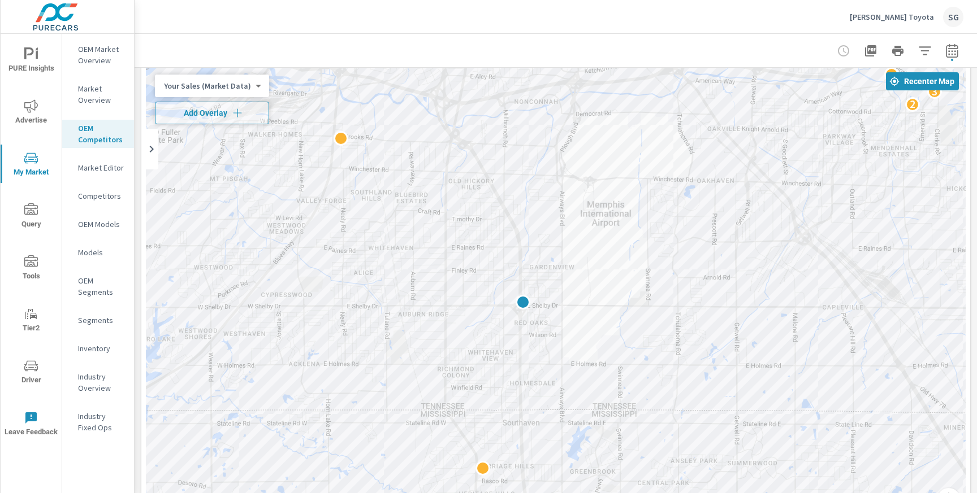
drag, startPoint x: 459, startPoint y: 285, endPoint x: 688, endPoint y: 142, distance: 270.7
click at [688, 142] on div "3 2 3 2 2 2 3 3 3 2 2" at bounding box center [556, 295] width 820 height 459
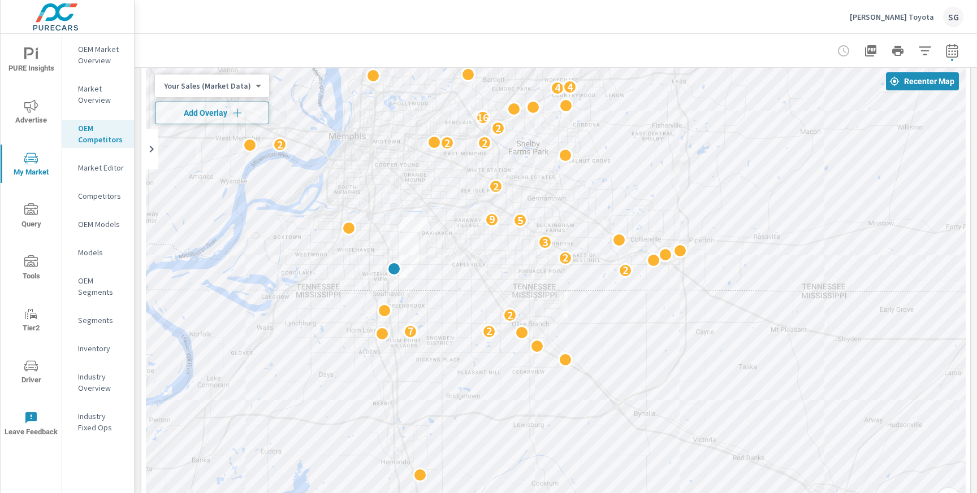
drag, startPoint x: 668, startPoint y: 290, endPoint x: 745, endPoint y: 382, distance: 120.4
click at [745, 382] on div "7 2 2 2 2 3 5 9 2 2 2 2 2 16 4 4" at bounding box center [556, 295] width 820 height 459
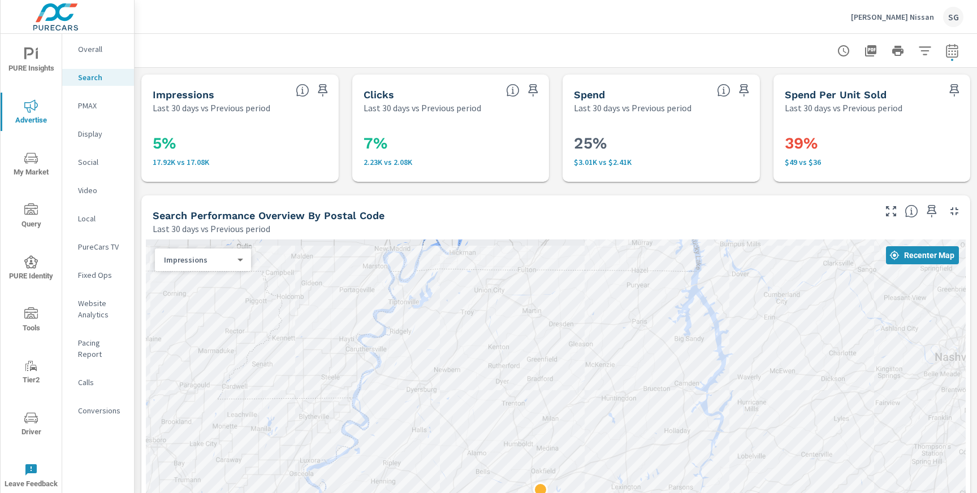
scroll to position [178, 0]
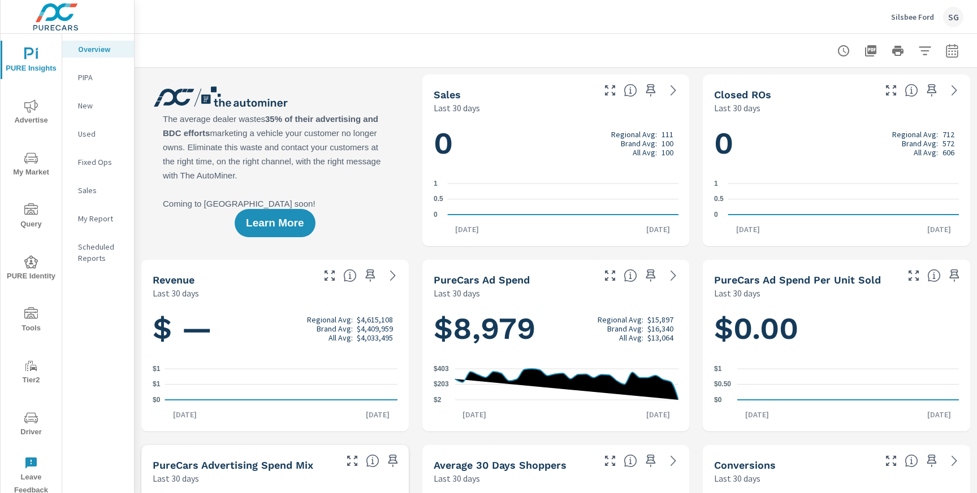
scroll to position [1, 0]
click at [952, 52] on icon "button" at bounding box center [952, 51] width 14 height 14
select select "Last 30 days"
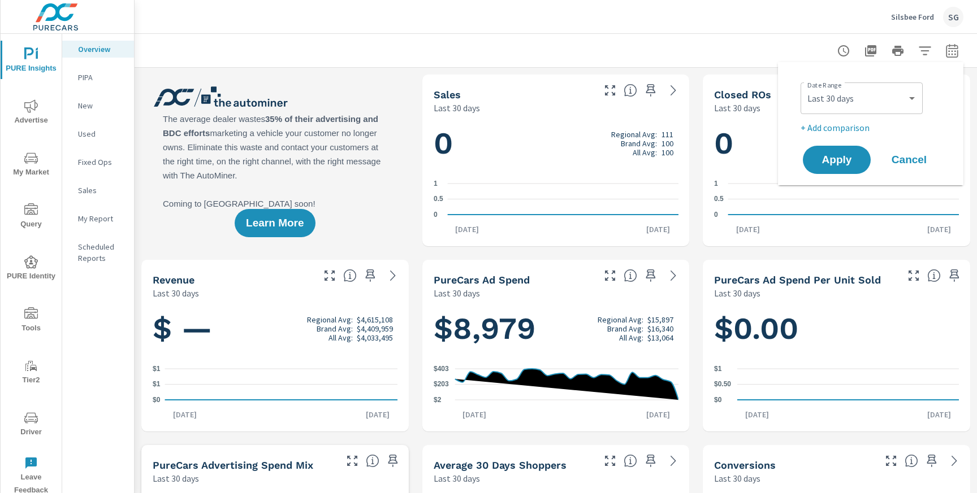
click at [829, 124] on p "+ Add comparison" at bounding box center [872, 128] width 145 height 14
select select "Previous period"
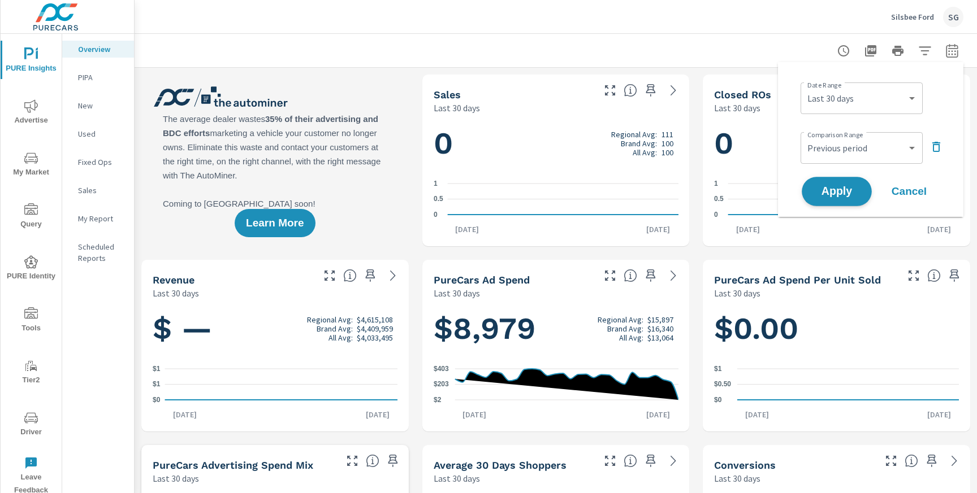
click at [817, 180] on button "Apply" at bounding box center [836, 191] width 70 height 29
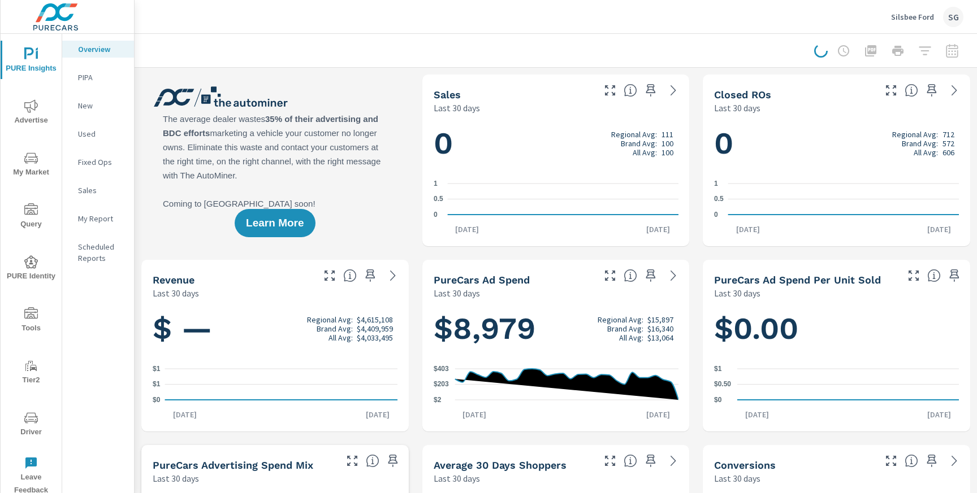
click at [33, 110] on icon "nav menu" at bounding box center [31, 106] width 14 height 14
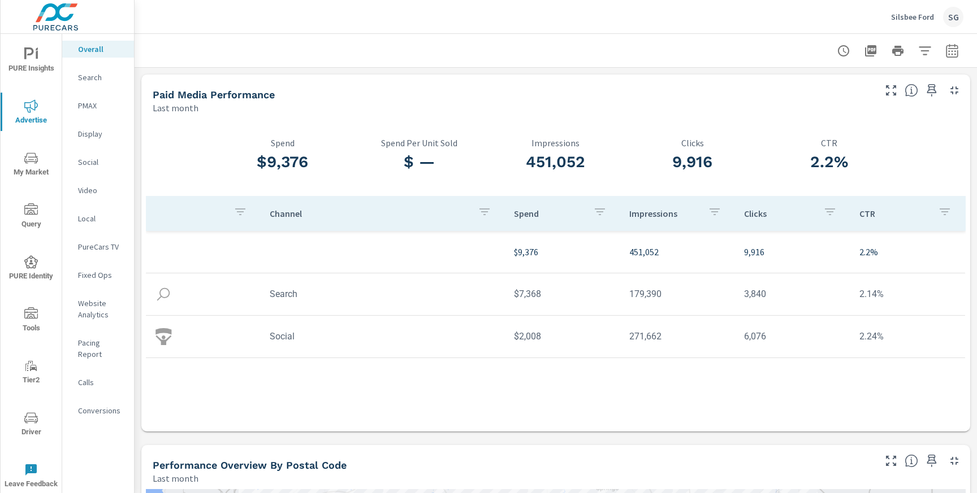
click at [961, 61] on div at bounding box center [897, 51] width 131 height 23
click at [954, 58] on button "button" at bounding box center [952, 51] width 23 height 23
select select "Last month"
click at [851, 128] on p "+ Add comparison" at bounding box center [872, 128] width 145 height 14
select select "Previous period"
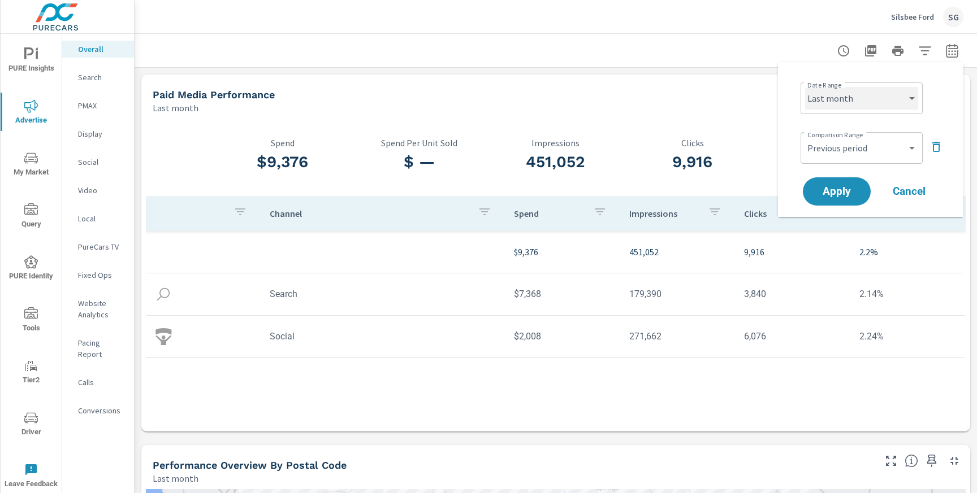
click at [869, 98] on select "Custom Yesterday Last week Last 7 days Last 14 days Last 30 days Last 45 days L…" at bounding box center [861, 98] width 113 height 23
click at [805, 87] on select "Custom Yesterday Last week Last 7 days Last 14 days Last 30 days Last 45 days L…" at bounding box center [861, 98] width 113 height 23
select select "Last 30 days"
click at [828, 184] on button "Apply" at bounding box center [836, 191] width 70 height 29
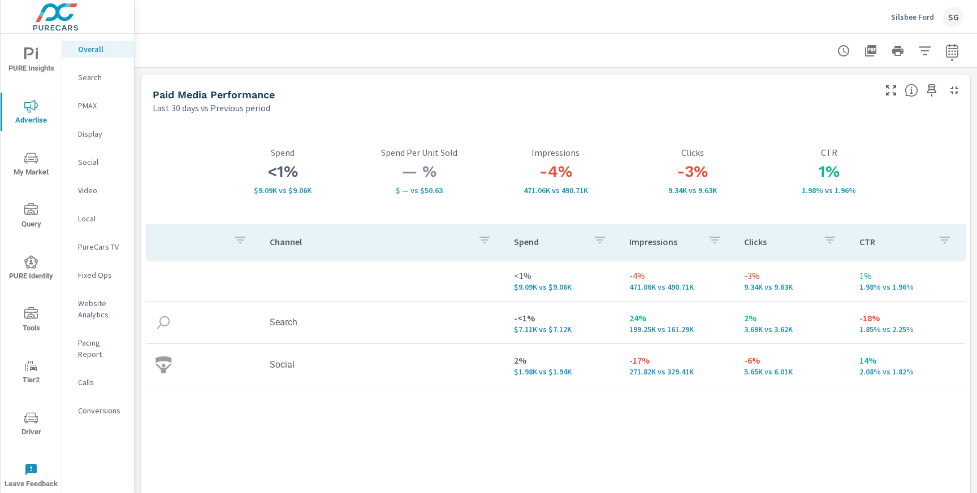
click at [97, 84] on div "Search" at bounding box center [98, 77] width 72 height 17
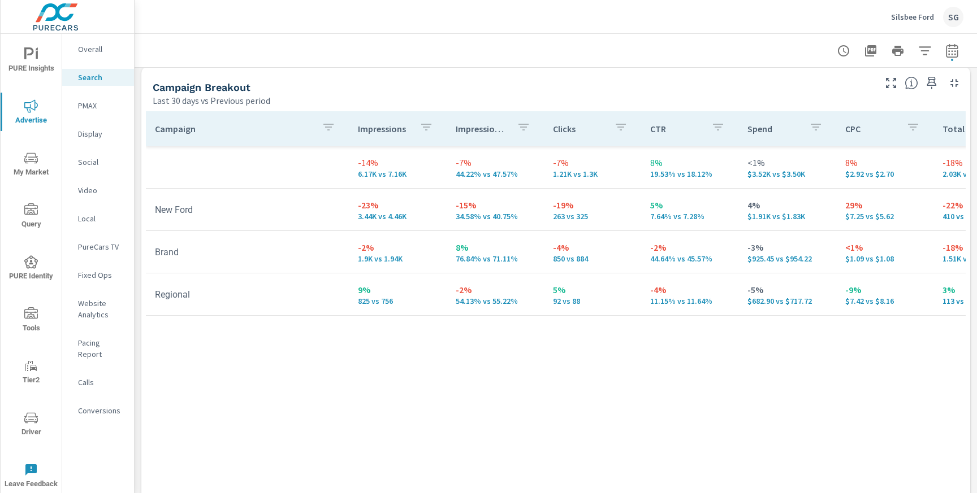
scroll to position [1097, 0]
click at [79, 106] on p "PMAX" at bounding box center [101, 105] width 47 height 11
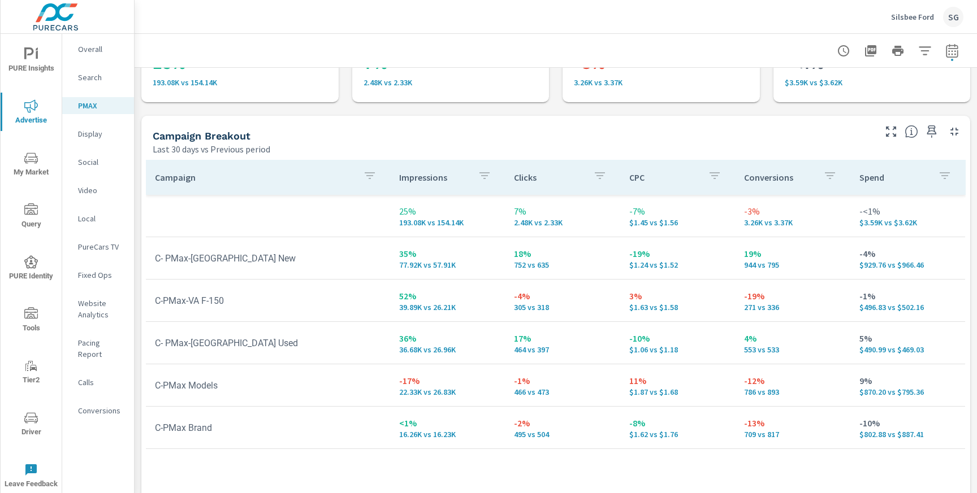
scroll to position [90, 0]
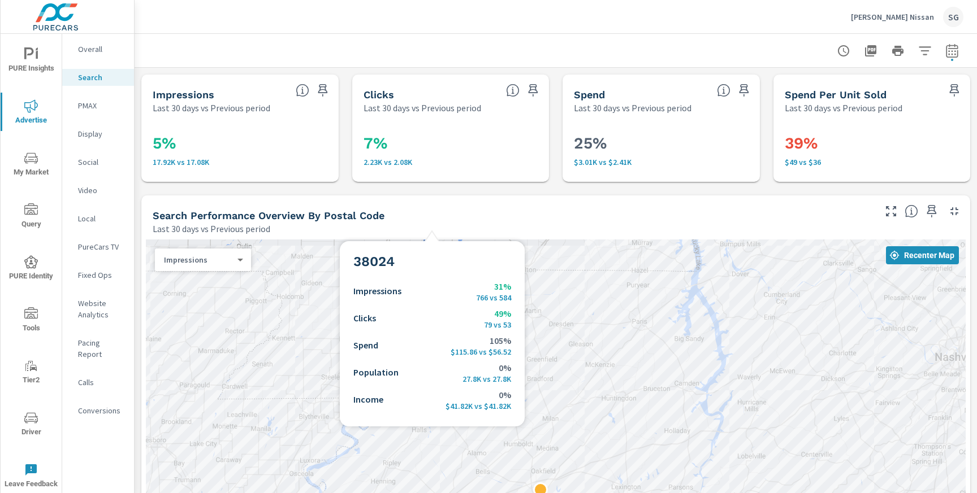
scroll to position [178, 0]
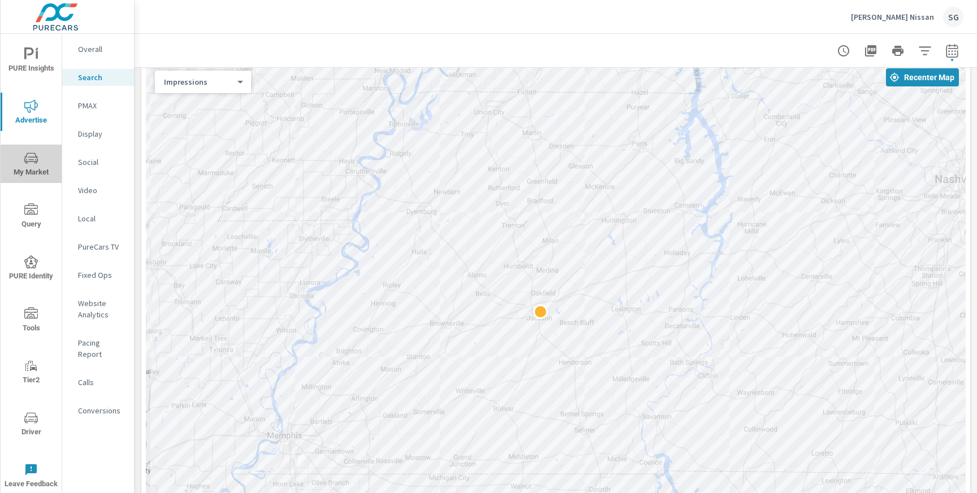
click at [42, 169] on span "My Market" at bounding box center [31, 165] width 54 height 28
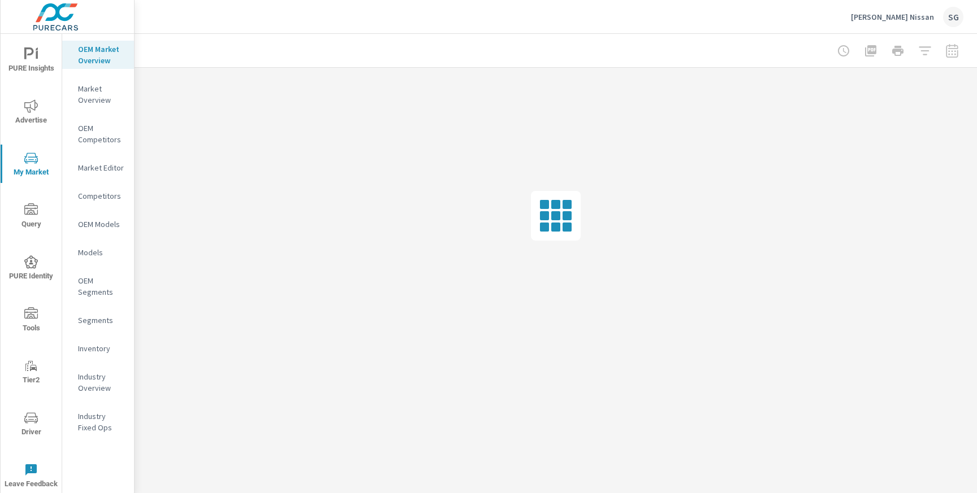
click at [95, 167] on p "Market Editor" at bounding box center [101, 167] width 47 height 11
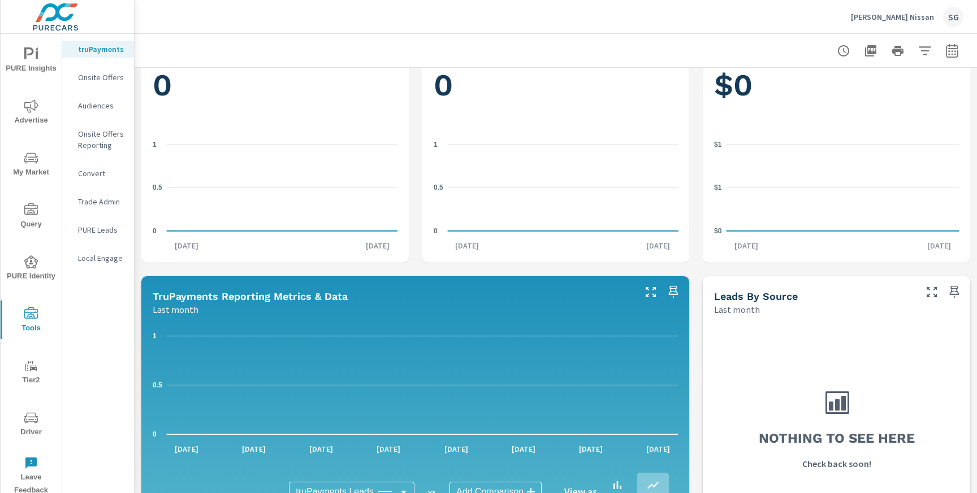
scroll to position [77, 0]
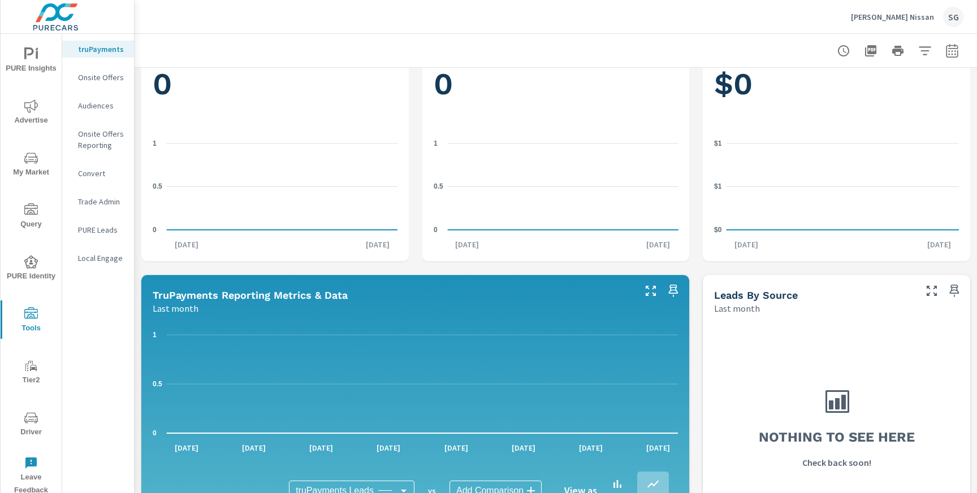
click at [36, 417] on icon "nav menu" at bounding box center [31, 418] width 14 height 11
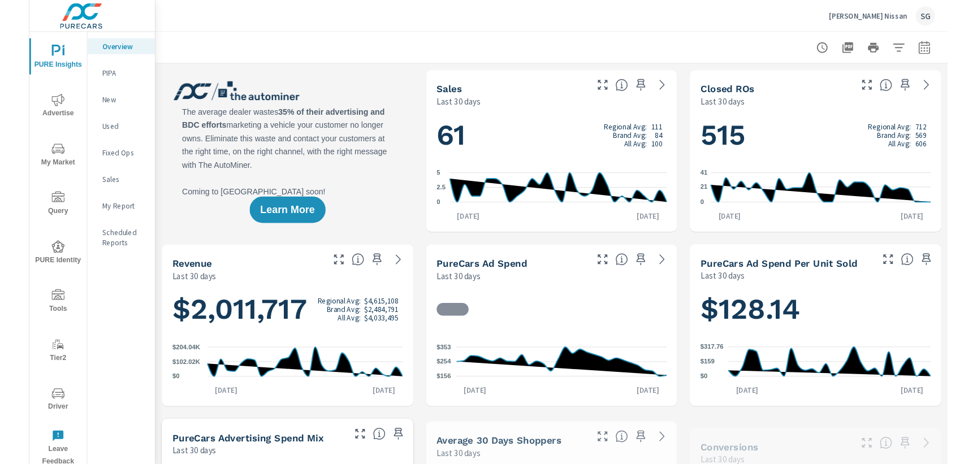
scroll to position [1, 0]
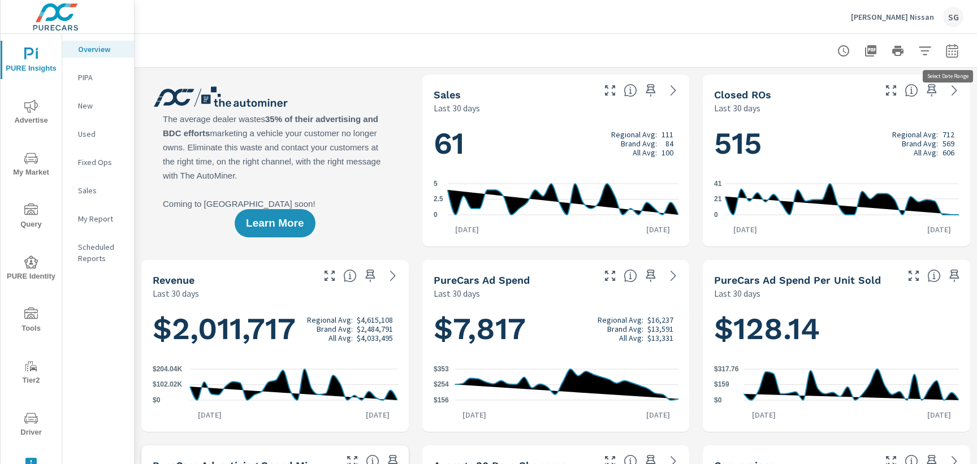
click at [952, 51] on icon "button" at bounding box center [952, 51] width 14 height 14
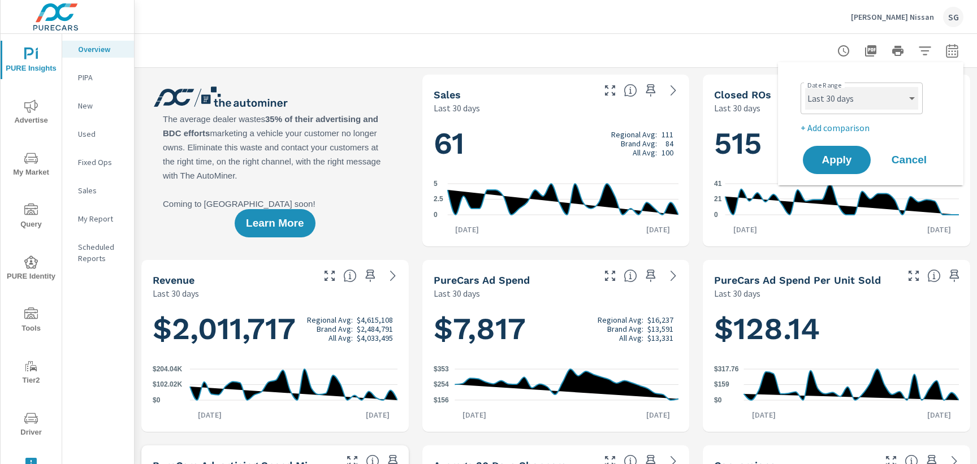
click at [877, 96] on select "Custom Yesterday Last week Last 7 days Last 14 days Last 30 days Last 45 days L…" at bounding box center [861, 98] width 113 height 23
click at [805, 87] on select "Custom Yesterday Last week Last 7 days Last 14 days Last 30 days Last 45 days L…" at bounding box center [861, 98] width 113 height 23
select select "Last month"
click at [842, 164] on span "Apply" at bounding box center [836, 160] width 46 height 11
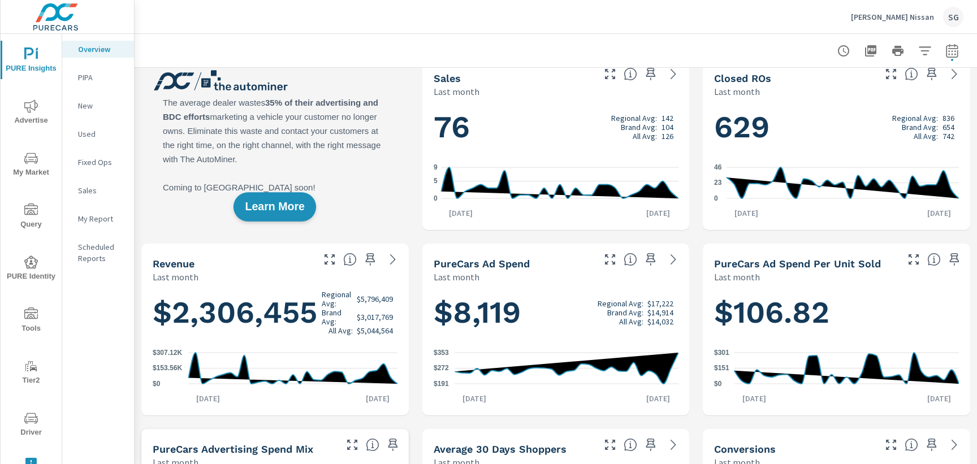
scroll to position [9, 0]
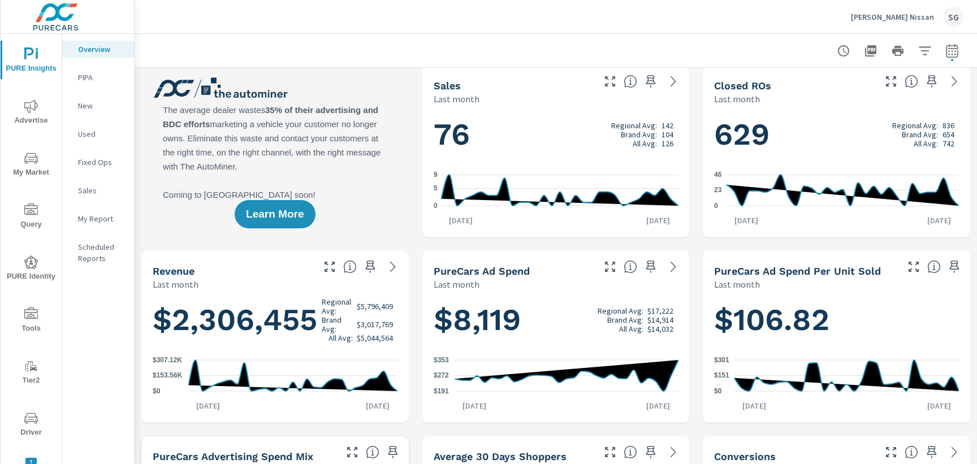
click at [92, 111] on p "New" at bounding box center [101, 105] width 47 height 11
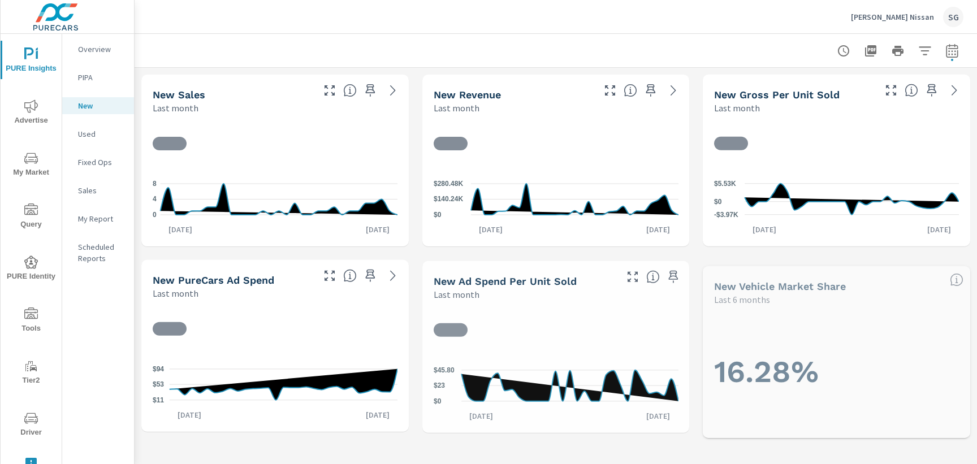
scroll to position [1, 0]
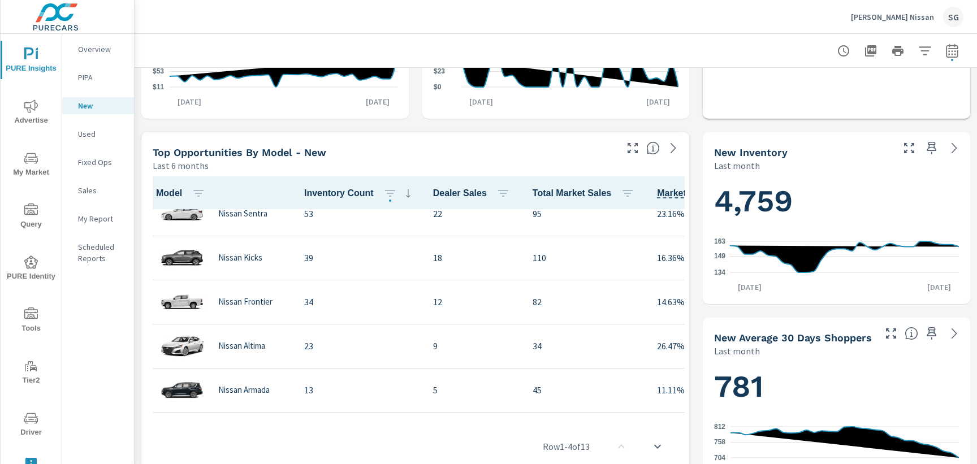
scroll to position [106, 0]
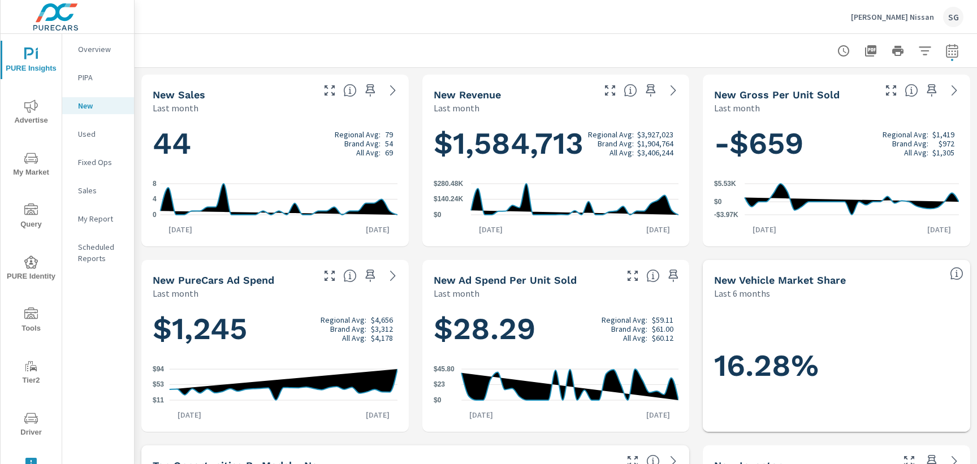
click at [84, 80] on p "PIPA" at bounding box center [101, 77] width 47 height 11
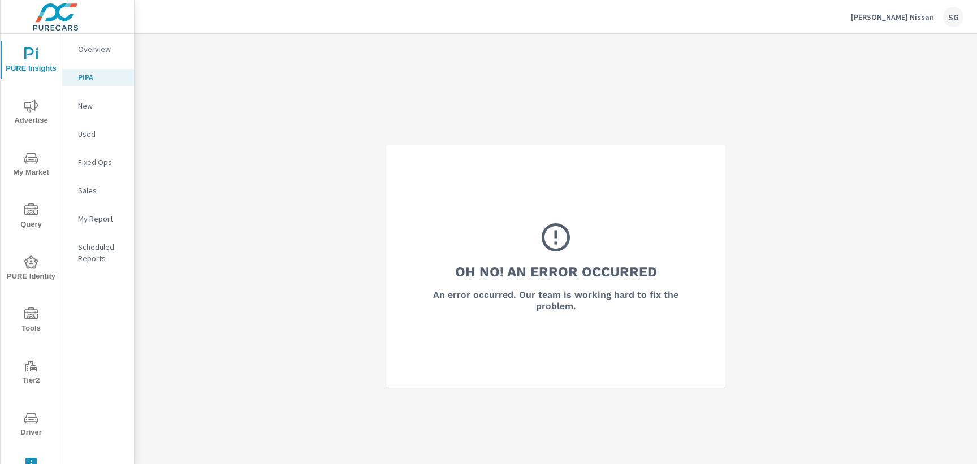
click at [86, 193] on p "Sales" at bounding box center [101, 190] width 47 height 11
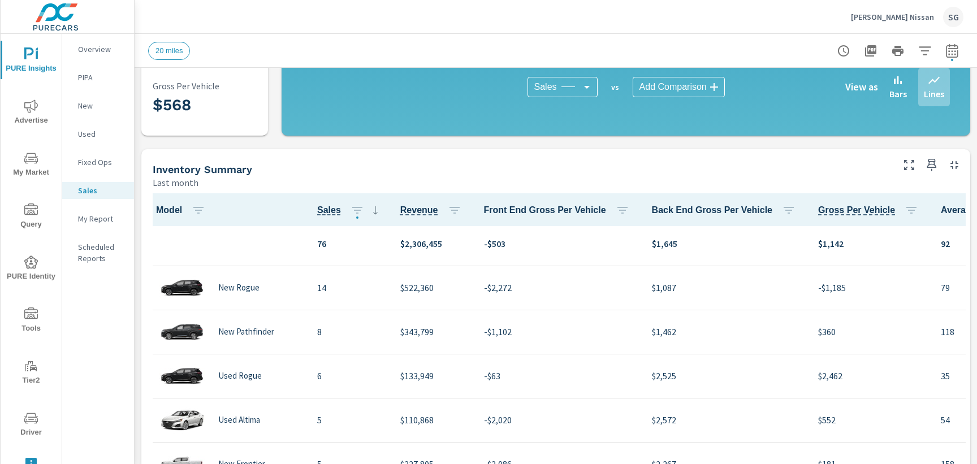
scroll to position [2, 0]
click at [324, 177] on div "Last month" at bounding box center [522, 183] width 738 height 14
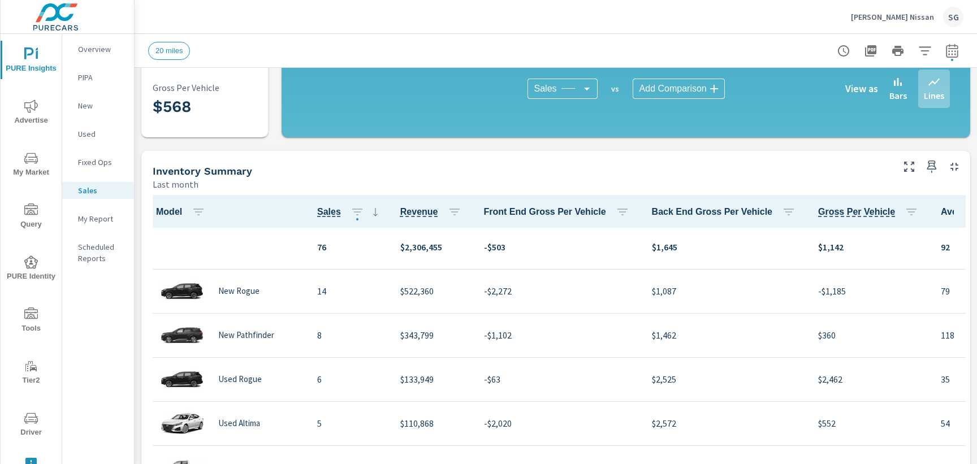
scroll to position [289, 0]
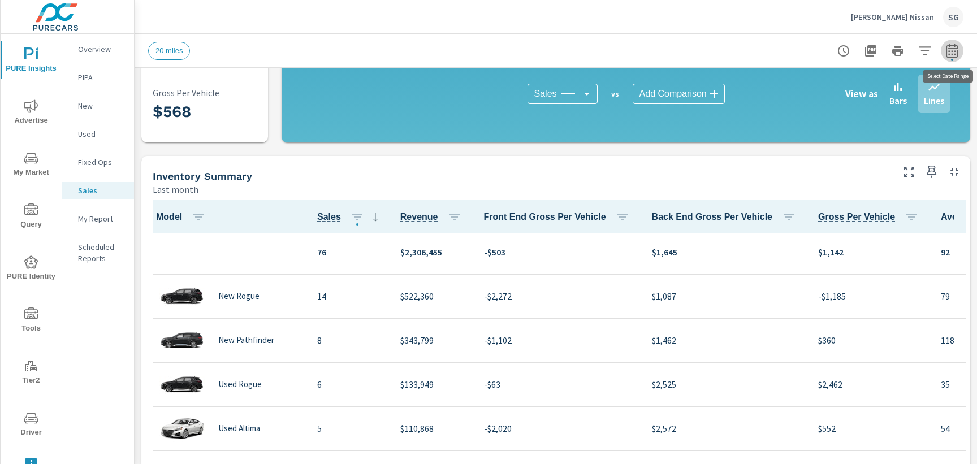
click at [948, 53] on icon "button" at bounding box center [952, 51] width 14 height 14
select select "Last month"
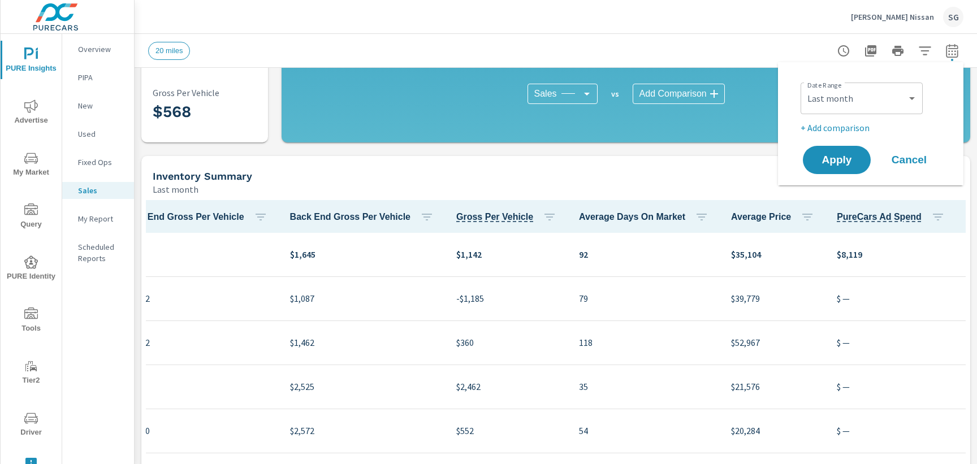
scroll to position [0, 0]
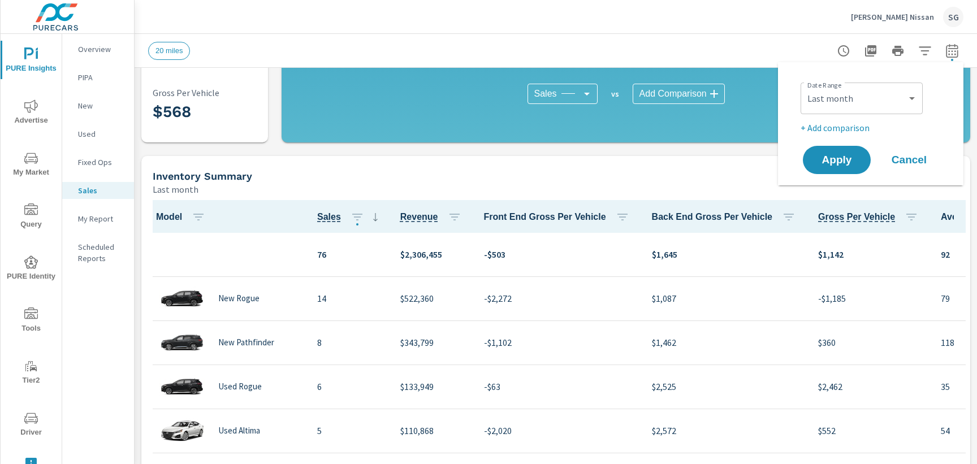
click at [28, 121] on span "Advertise" at bounding box center [31, 113] width 54 height 28
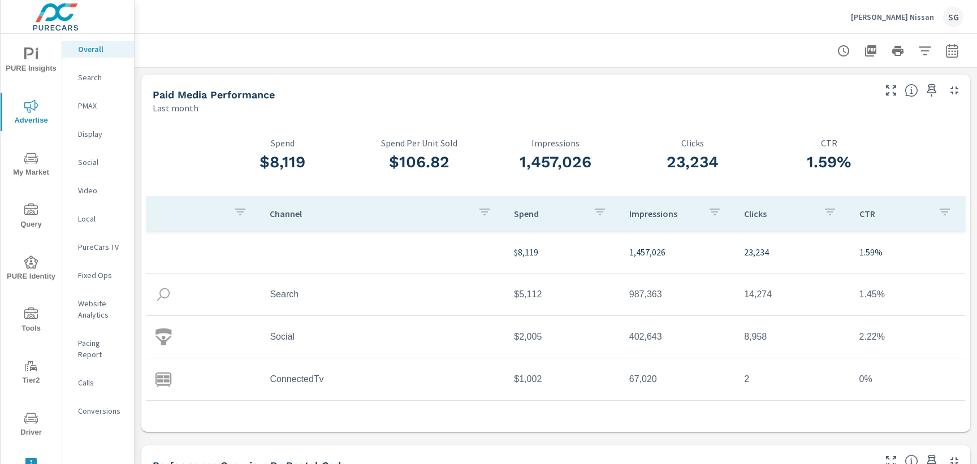
click at [104, 405] on div "Conversions" at bounding box center [98, 410] width 72 height 17
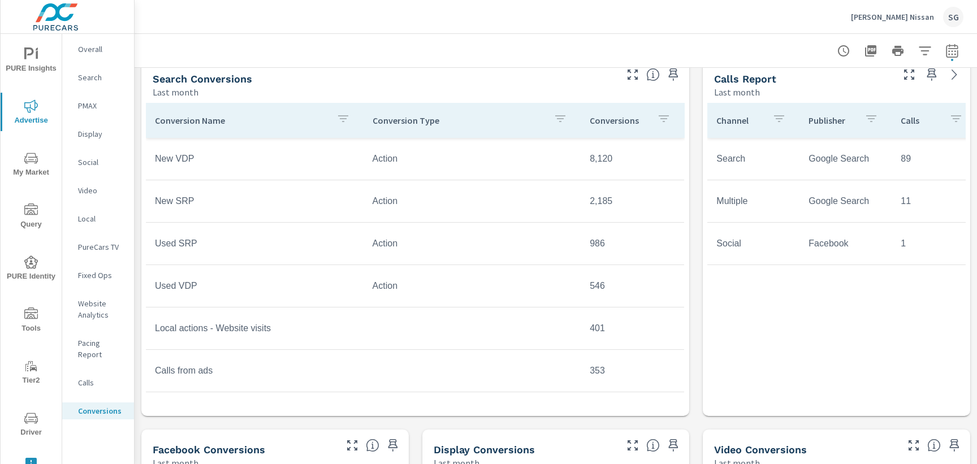
scroll to position [481, 0]
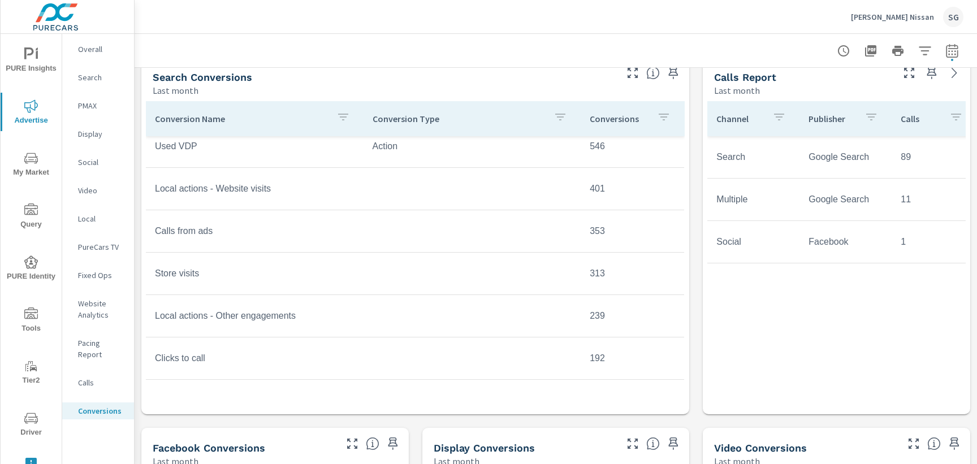
scroll to position [140, 0]
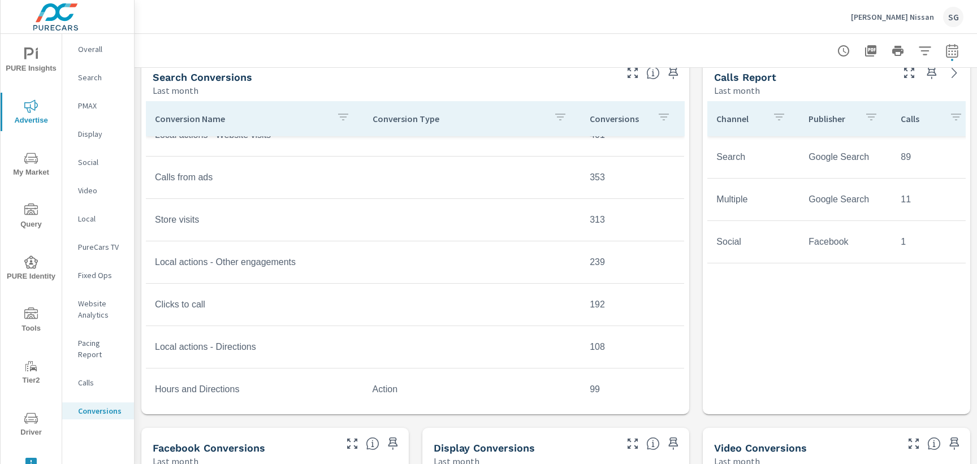
scroll to position [196, 0]
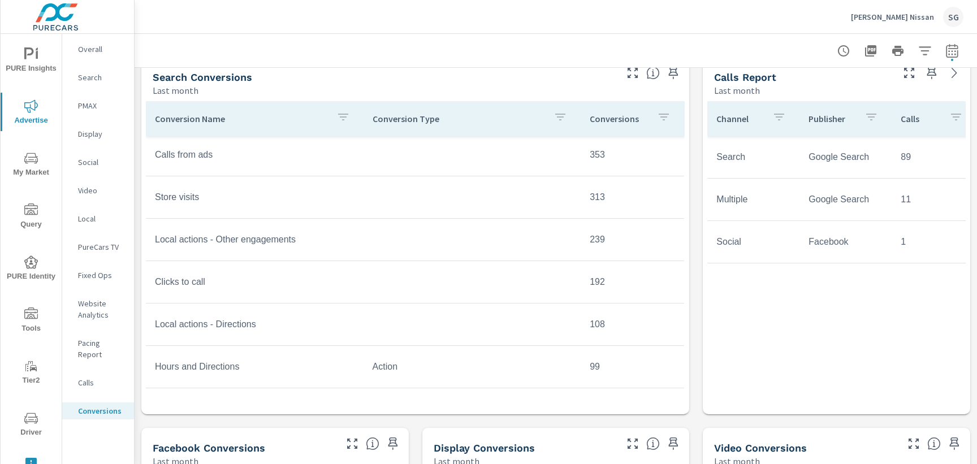
scroll to position [207, 0]
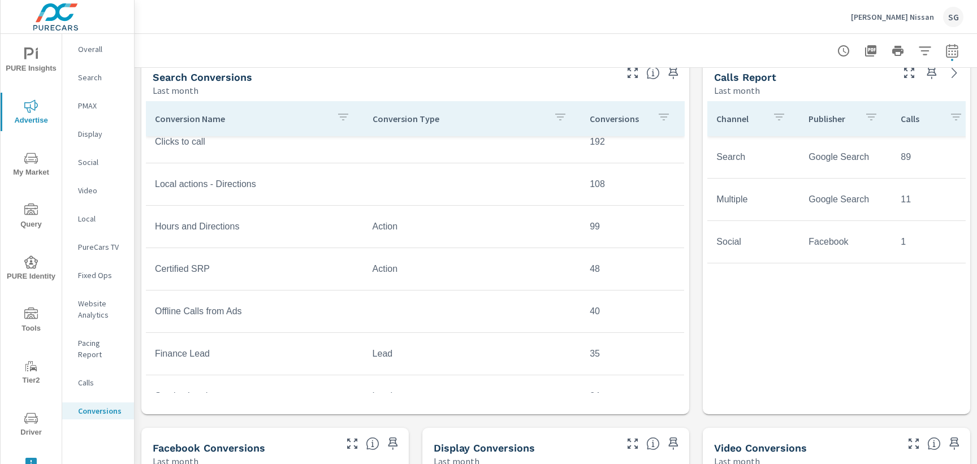
scroll to position [359, 0]
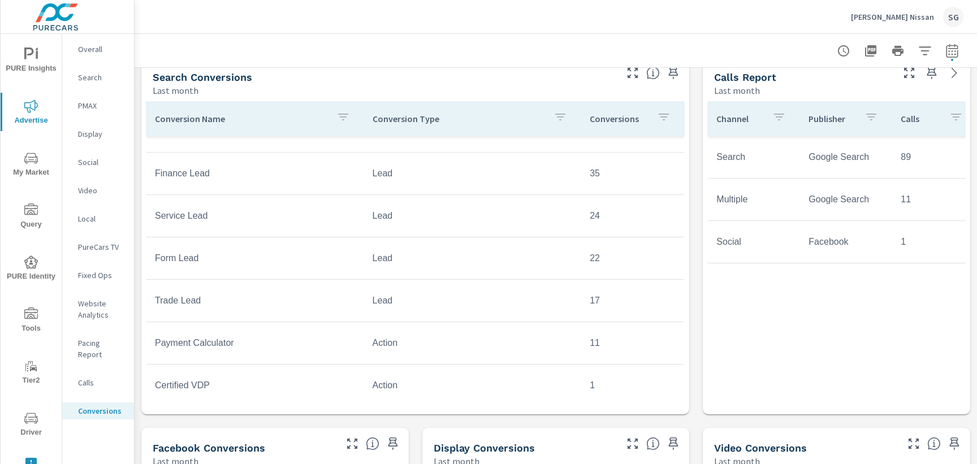
scroll to position [549, 0]
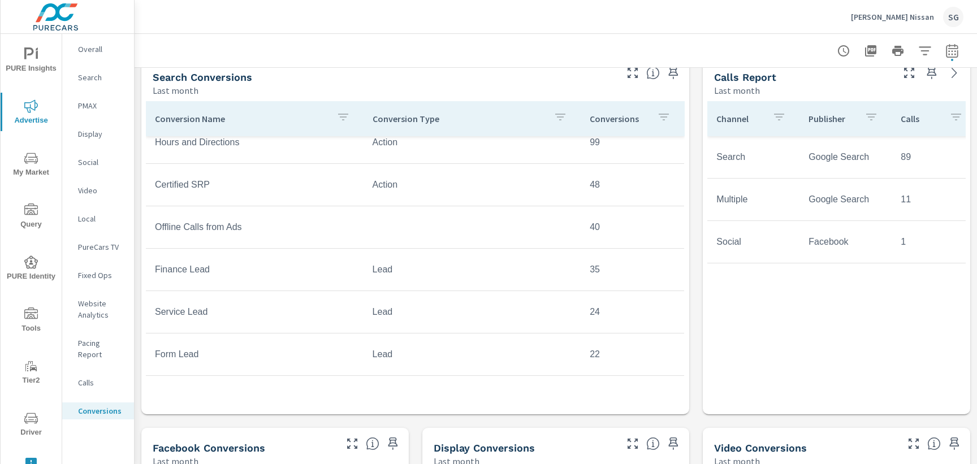
scroll to position [408, 0]
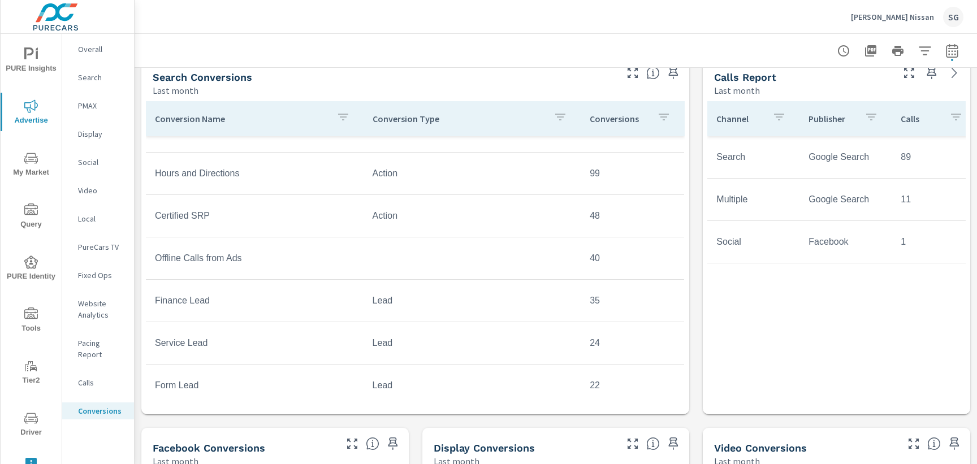
click at [38, 66] on span "PURE Insights" at bounding box center [31, 61] width 54 height 28
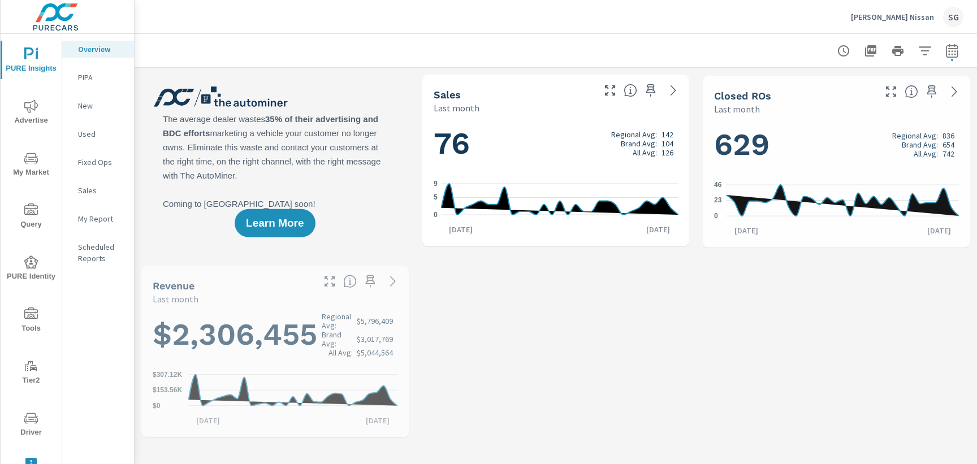
scroll to position [1, 0]
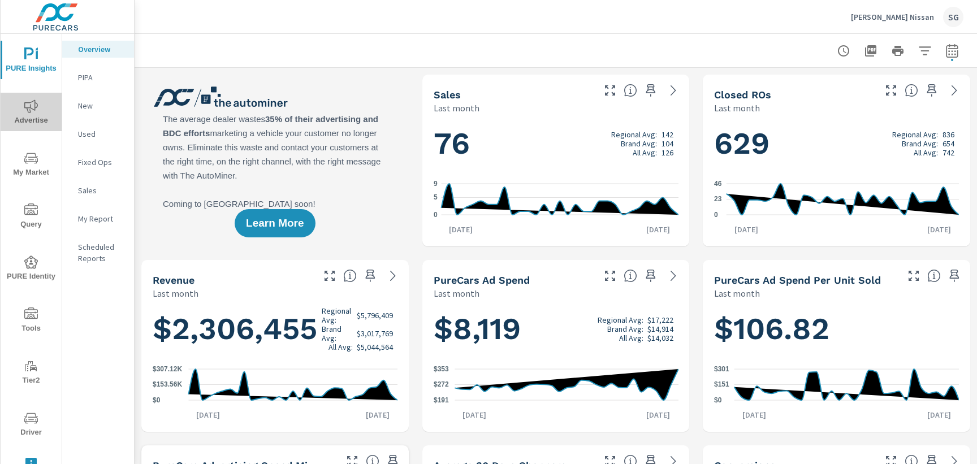
click at [45, 110] on span "Advertise" at bounding box center [31, 113] width 54 height 28
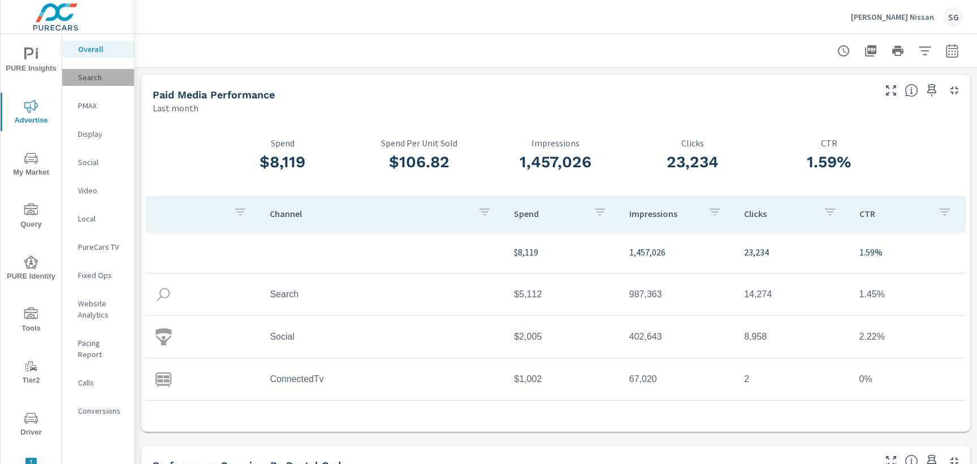
click at [90, 77] on p "Search" at bounding box center [101, 77] width 47 height 11
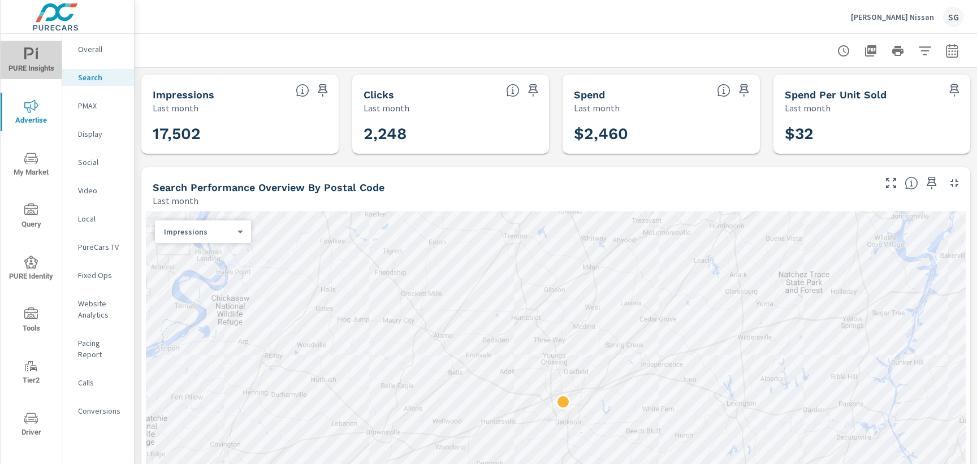
click at [29, 63] on span "PURE Insights" at bounding box center [31, 61] width 54 height 28
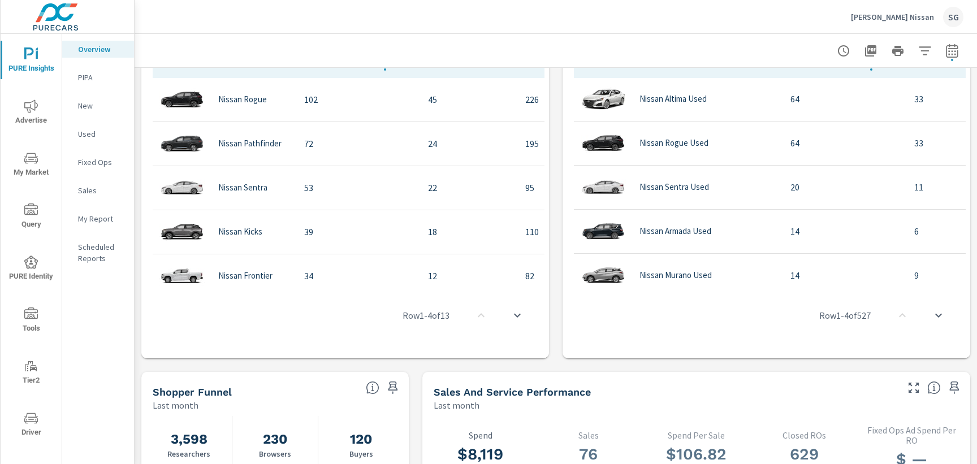
click at [322, 321] on div "Row 1 - 4 of 13" at bounding box center [345, 315] width 398 height 68
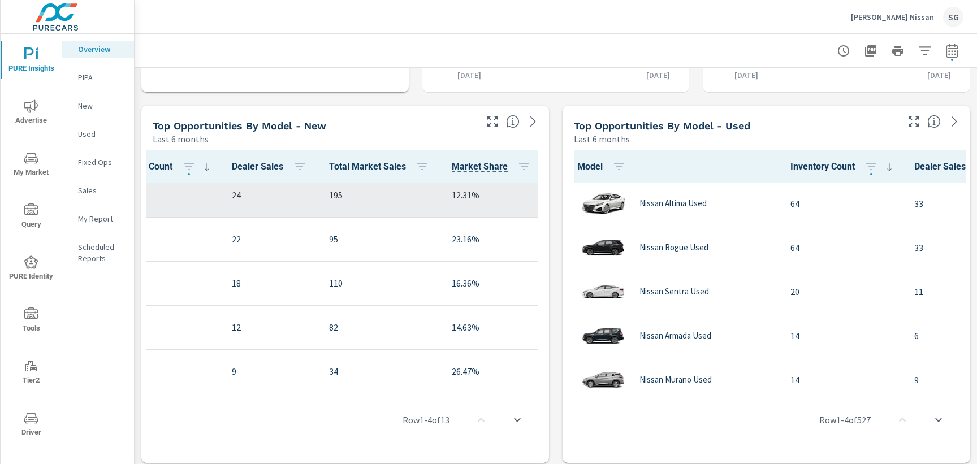
scroll to position [65, 204]
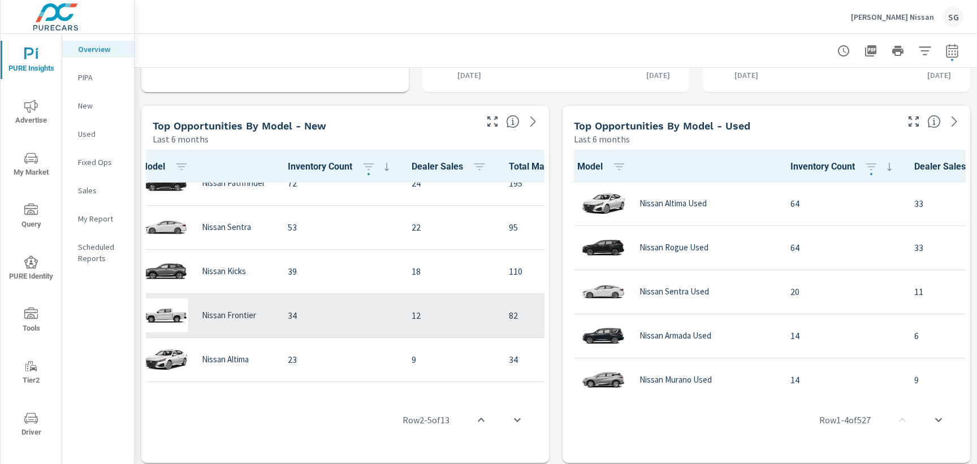
scroll to position [65, 0]
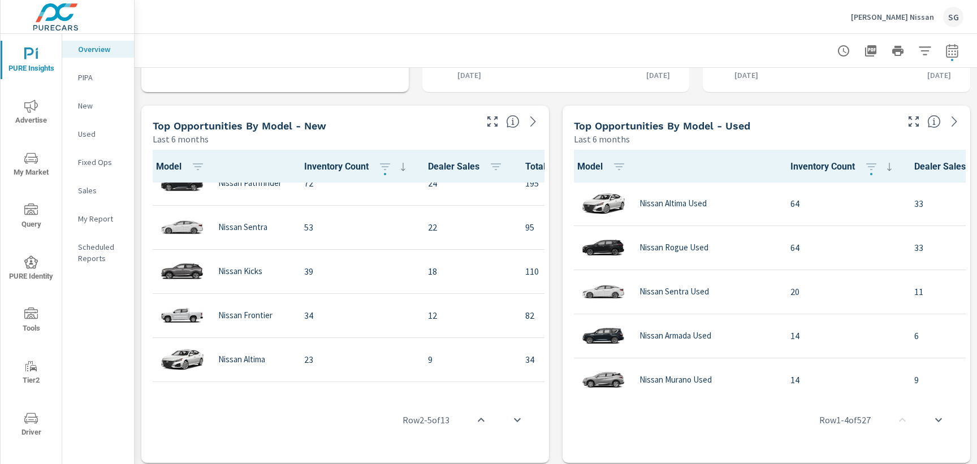
click at [34, 119] on span "Advertise" at bounding box center [31, 113] width 54 height 28
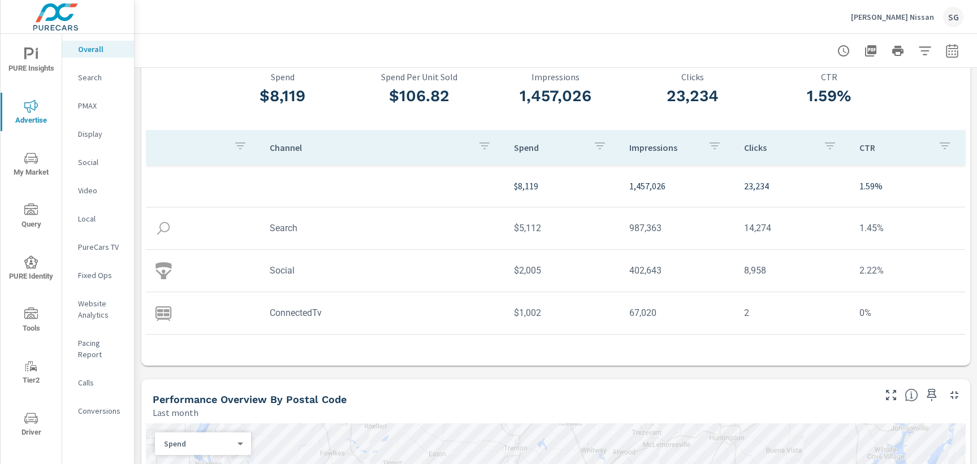
scroll to position [67, 0]
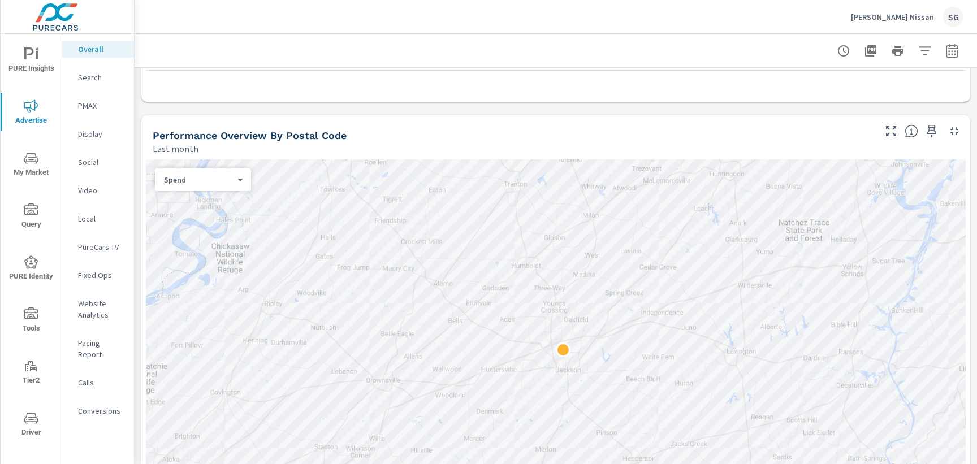
scroll to position [349, 0]
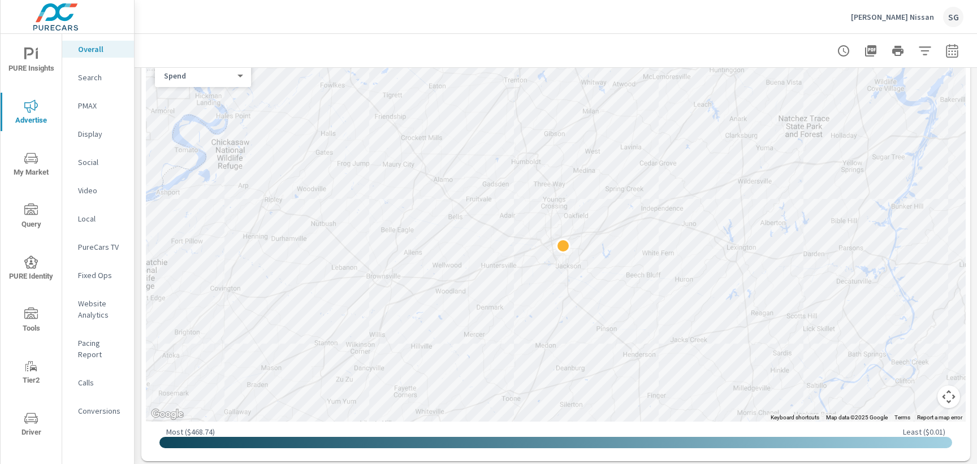
scroll to position [430, 0]
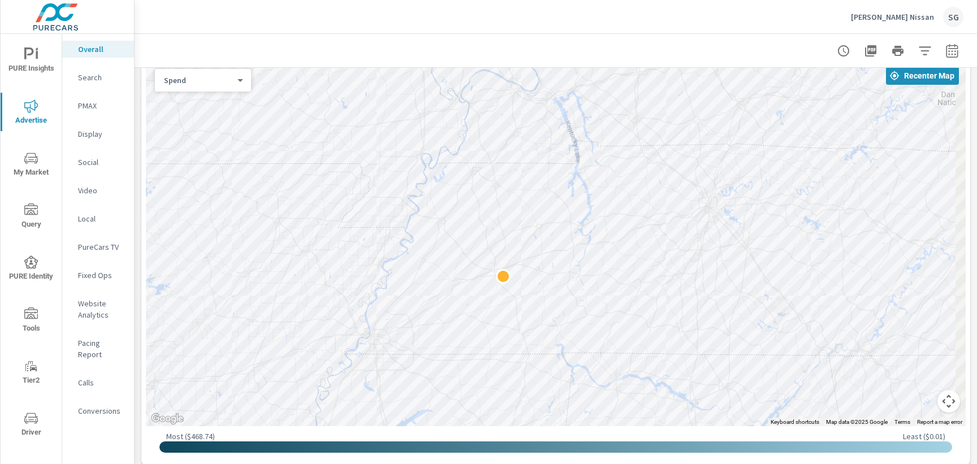
drag, startPoint x: 525, startPoint y: 191, endPoint x: 292, endPoint y: 140, distance: 238.4
click at [292, 140] on div at bounding box center [556, 243] width 820 height 366
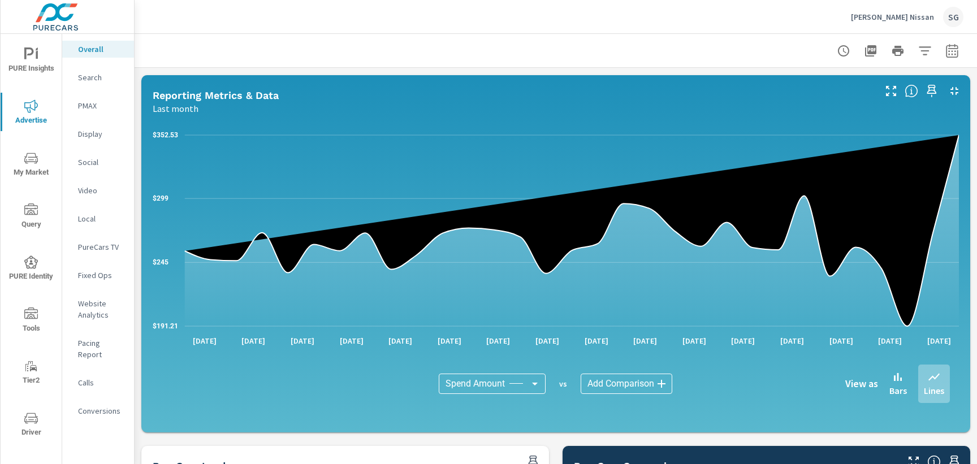
scroll to position [838, 0]
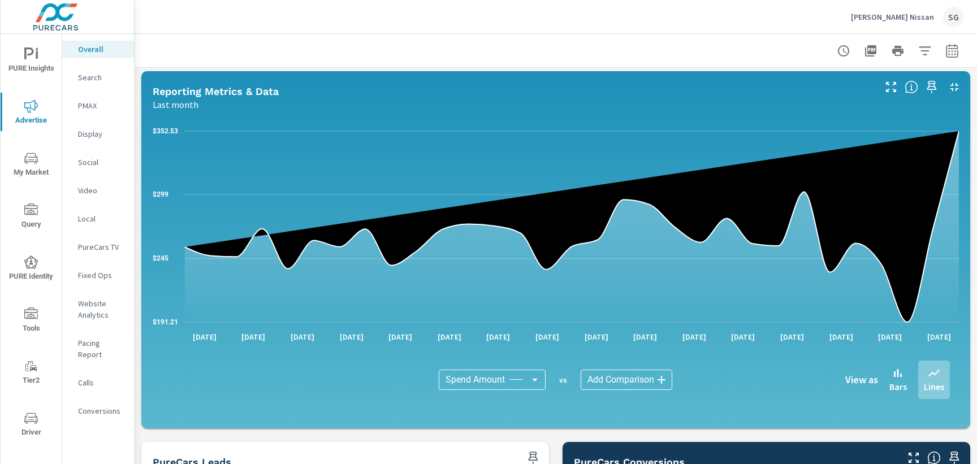
click at [138, 429] on div "Paid Media Performance Last month $8,119 Spend $106.82 Spend Per Unit Sold 1,45…" at bounding box center [556, 18] width 842 height 1576
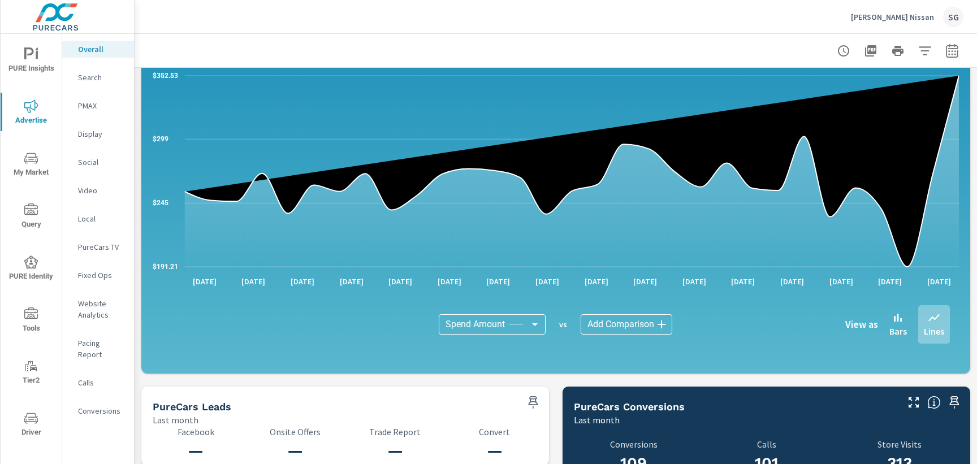
scroll to position [917, 0]
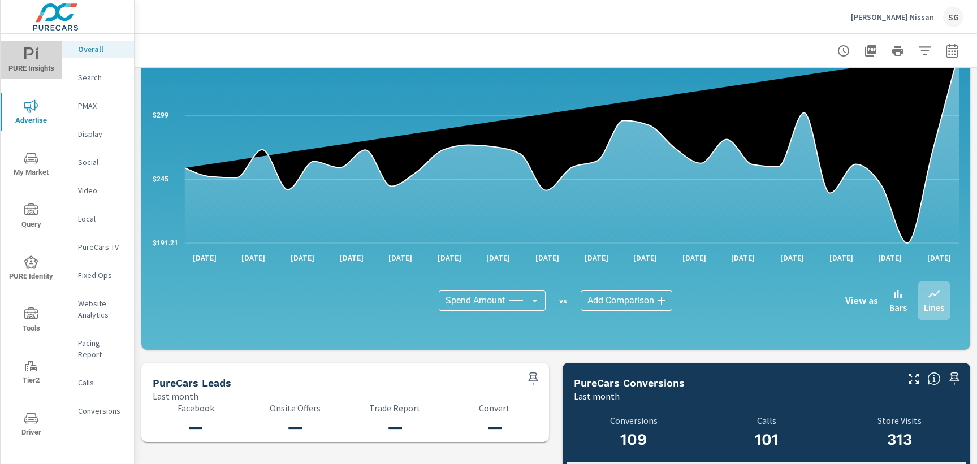
click at [57, 62] on span "PURE Insights" at bounding box center [31, 61] width 54 height 28
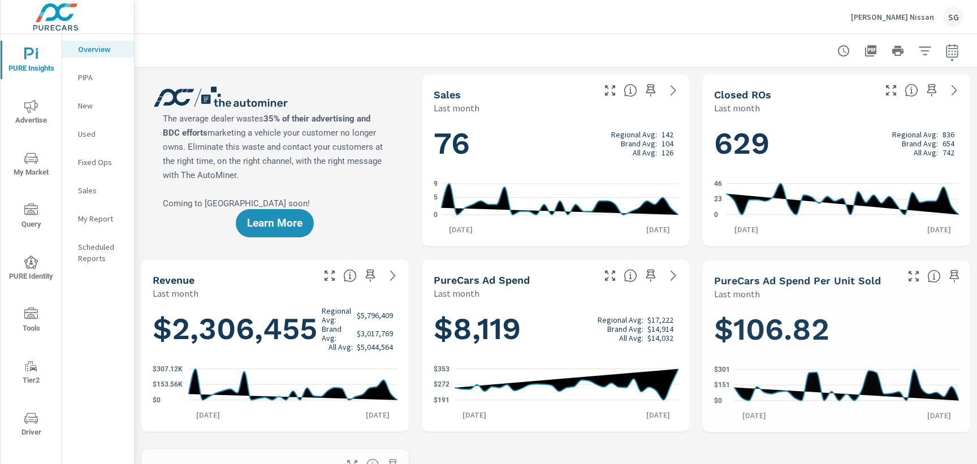
scroll to position [45, 0]
click at [951, 54] on icon "button" at bounding box center [951, 52] width 7 height 5
select select "Last month"
click at [950, 56] on icon "button" at bounding box center [952, 51] width 14 height 14
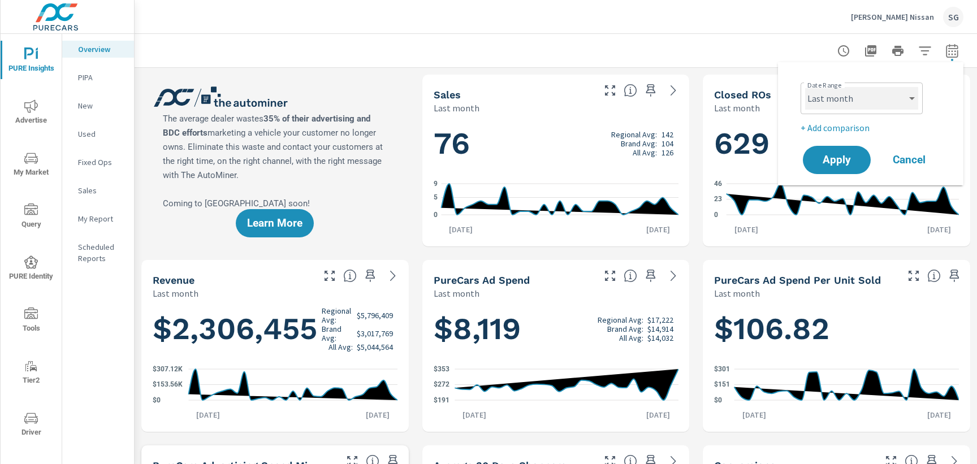
click at [861, 100] on select "Custom [DATE] Last week Last 7 days Last 14 days Last 30 days Last 45 days Last…" at bounding box center [861, 98] width 113 height 23
click at [805, 87] on select "Custom [DATE] Last week Last 7 days Last 14 days Last 30 days Last 45 days Last…" at bounding box center [861, 98] width 113 height 23
select select "Month to date"
click at [831, 162] on span "Apply" at bounding box center [836, 160] width 46 height 11
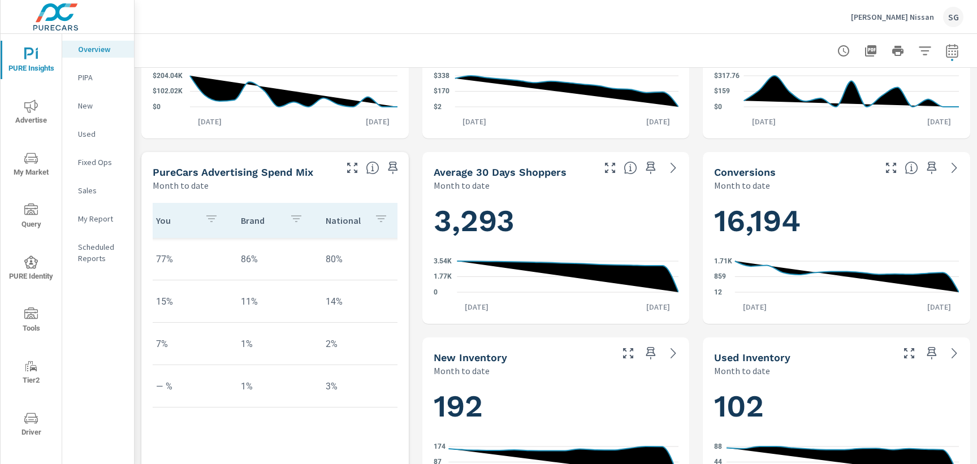
scroll to position [0, 94]
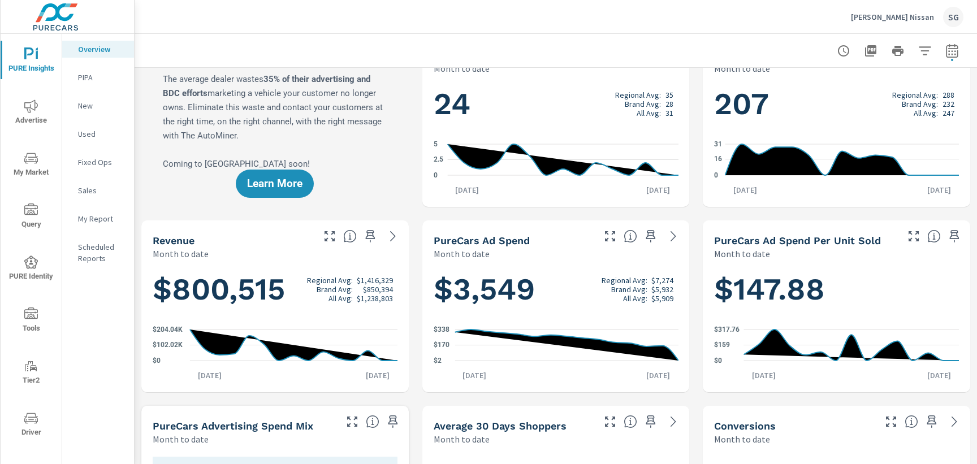
scroll to position [46, 0]
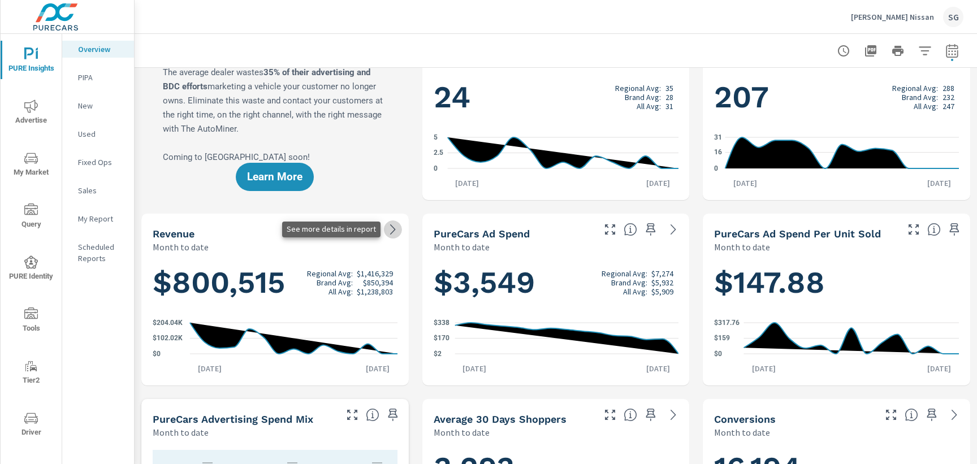
click at [391, 228] on icon at bounding box center [393, 230] width 14 height 14
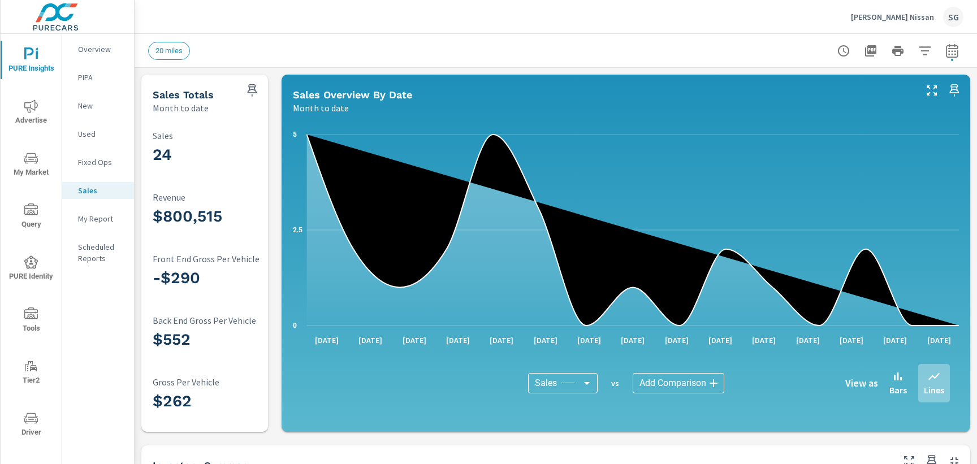
scroll to position [1, 0]
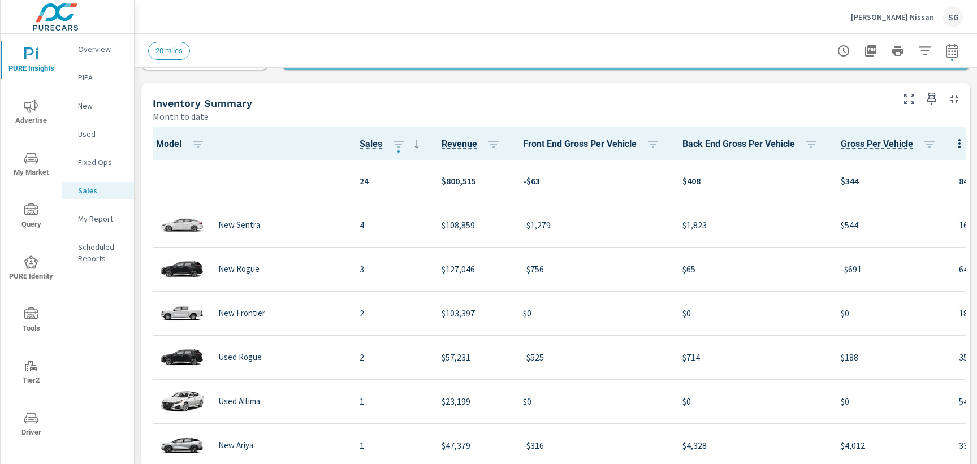
scroll to position [363, 0]
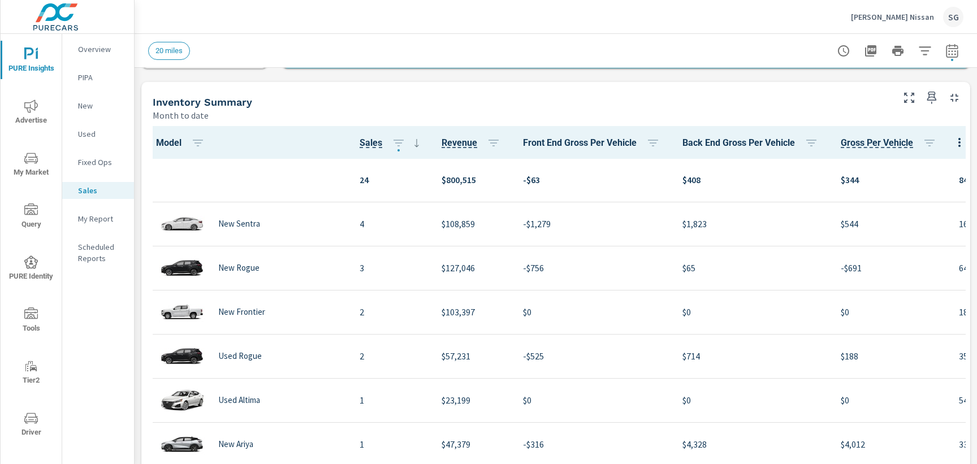
click at [280, 80] on div "Sales Totals Month to date 24 Sales $800,515 Revenue -$290 Front End Gross Per …" at bounding box center [556, 167] width 842 height 927
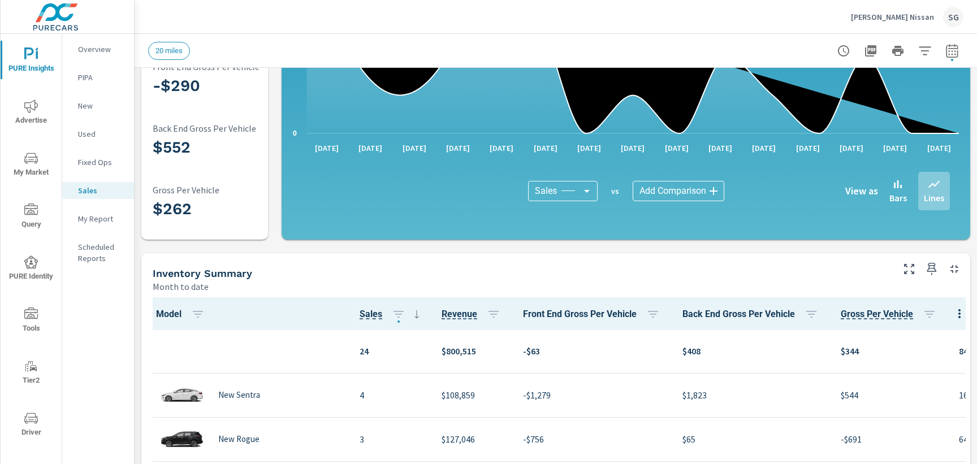
scroll to position [195, 0]
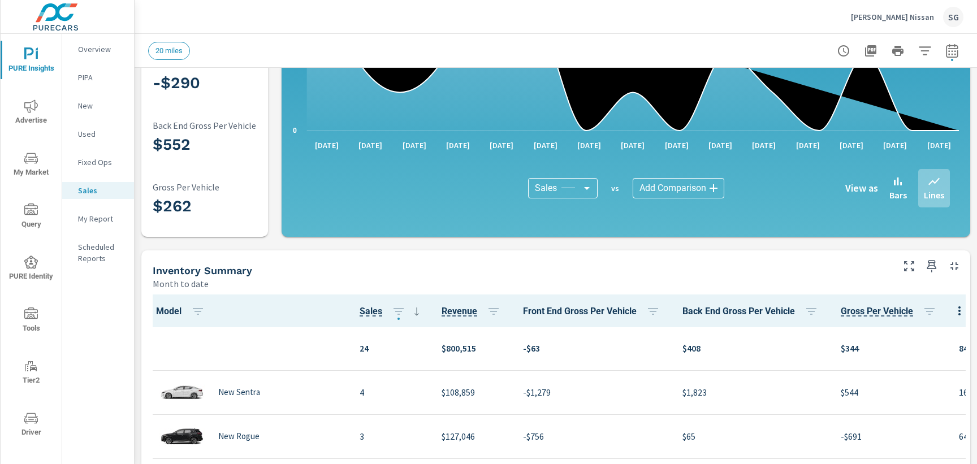
click at [306, 249] on div "Sales Totals Month to date 24 Sales $800,515 Revenue -$290 Front End Gross Per …" at bounding box center [556, 336] width 842 height 927
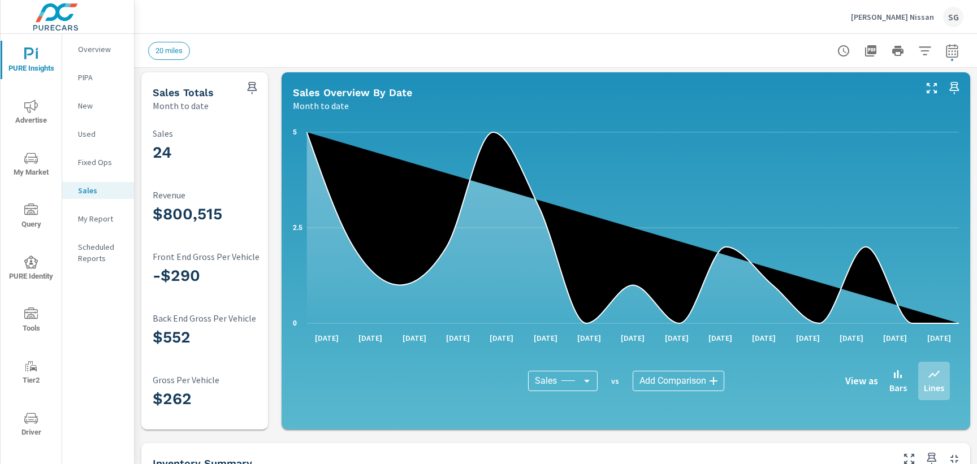
scroll to position [0, 0]
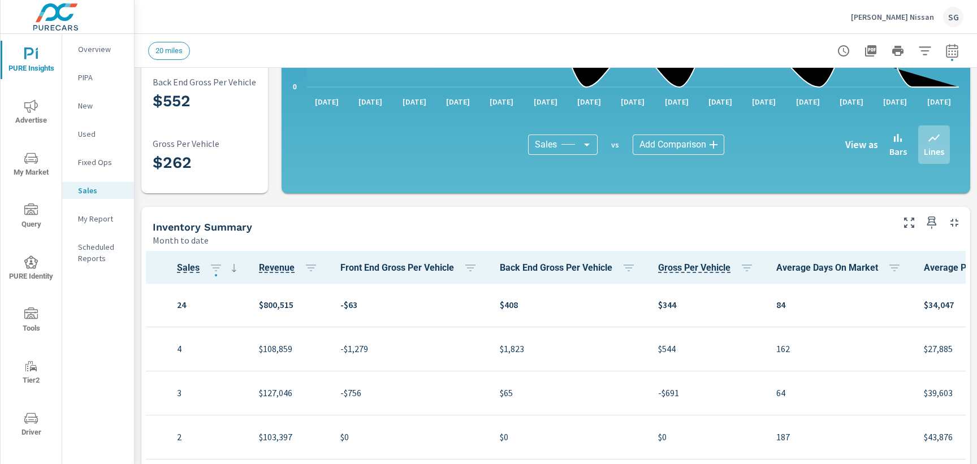
scroll to position [1, 0]
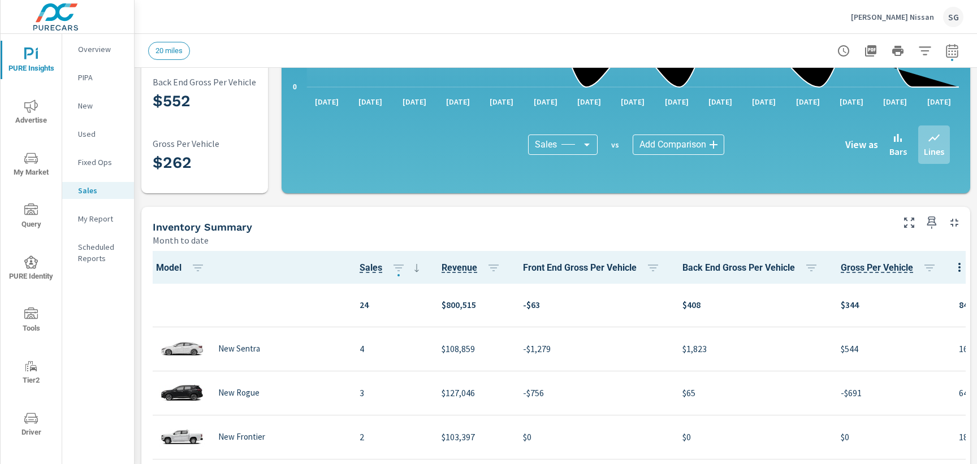
click at [273, 194] on div "Sales Totals Month to date 24 Sales $800,515 Revenue -$290 Front End Gross Per …" at bounding box center [556, 292] width 842 height 927
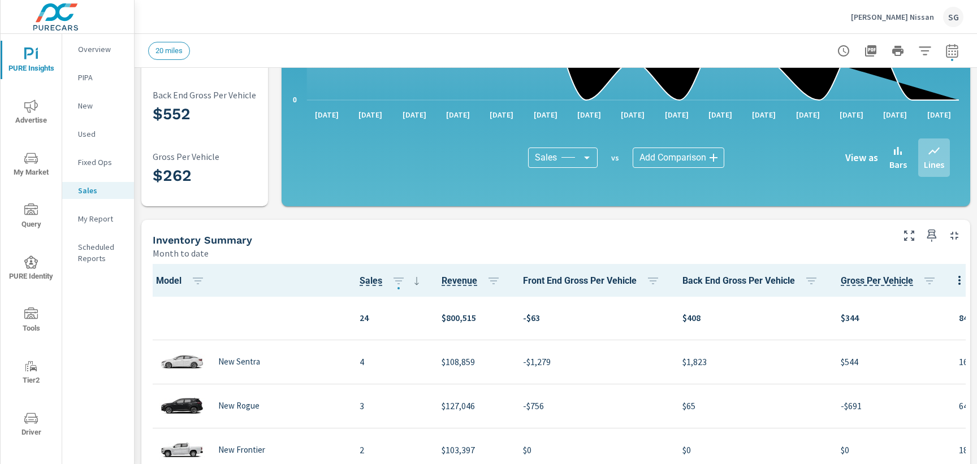
scroll to position [214, 0]
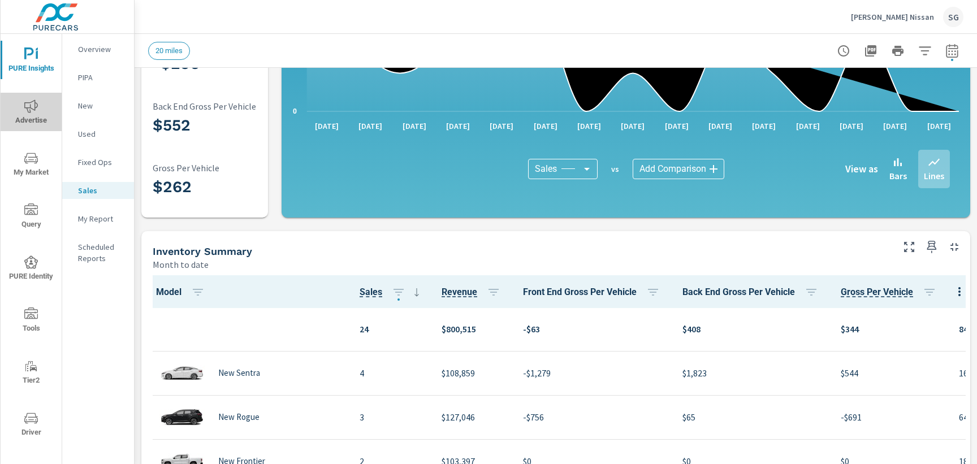
click at [35, 124] on span "Advertise" at bounding box center [31, 113] width 54 height 28
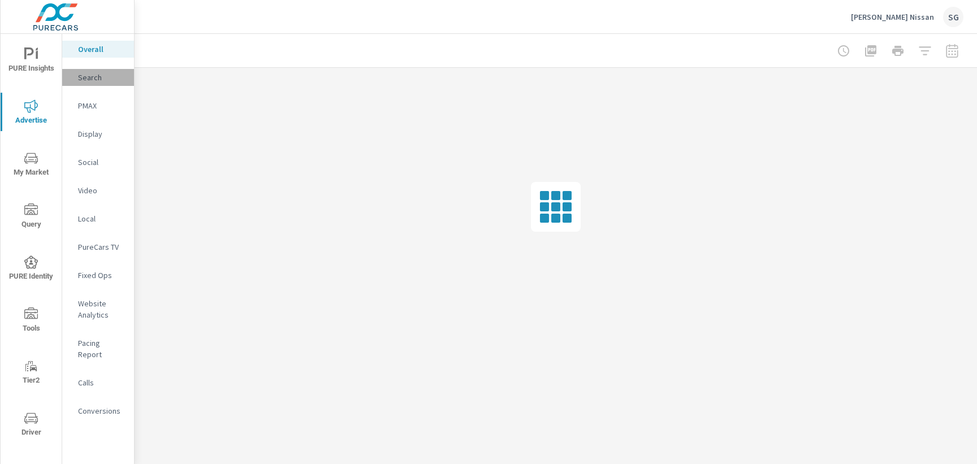
click at [90, 80] on p "Search" at bounding box center [101, 77] width 47 height 11
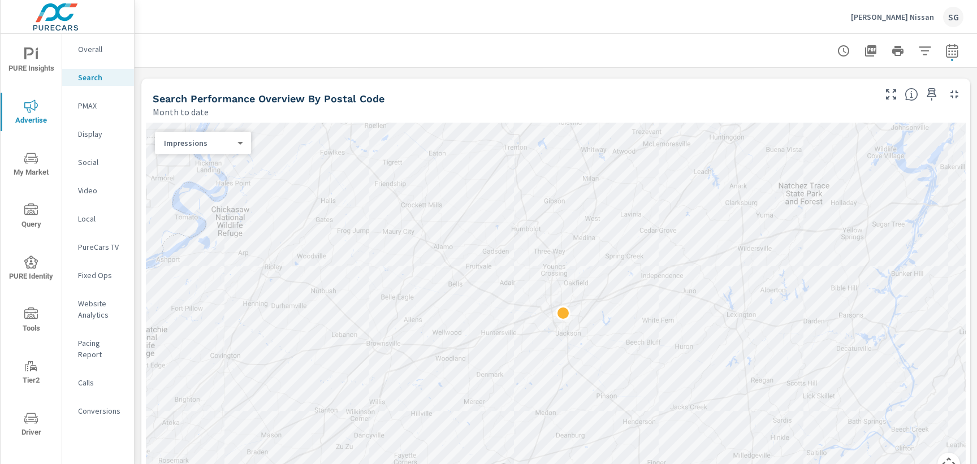
scroll to position [95, 0]
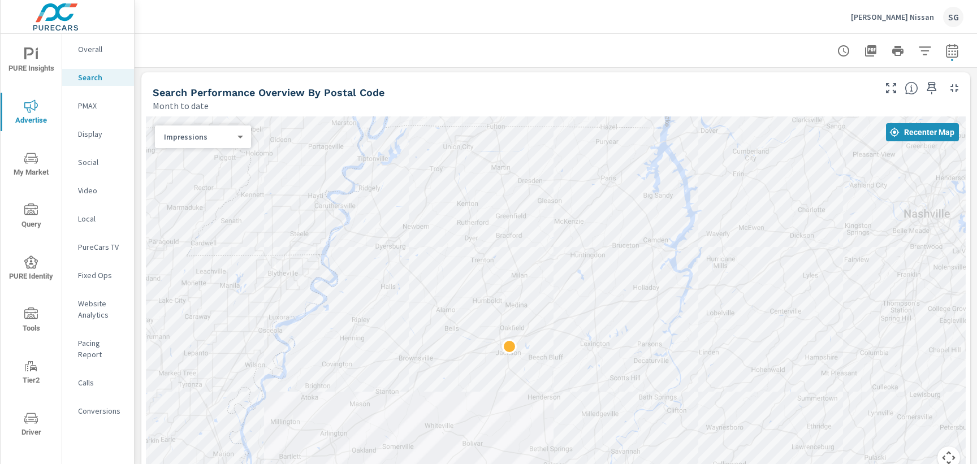
drag, startPoint x: 233, startPoint y: 421, endPoint x: 127, endPoint y: 419, distance: 105.7
click at [116, 428] on div "PURE Insights Advertise My Market Query PURE Identity Tools Tier2 Driver Leave …" at bounding box center [488, 232] width 977 height 464
click at [95, 53] on p "Overall" at bounding box center [101, 49] width 47 height 11
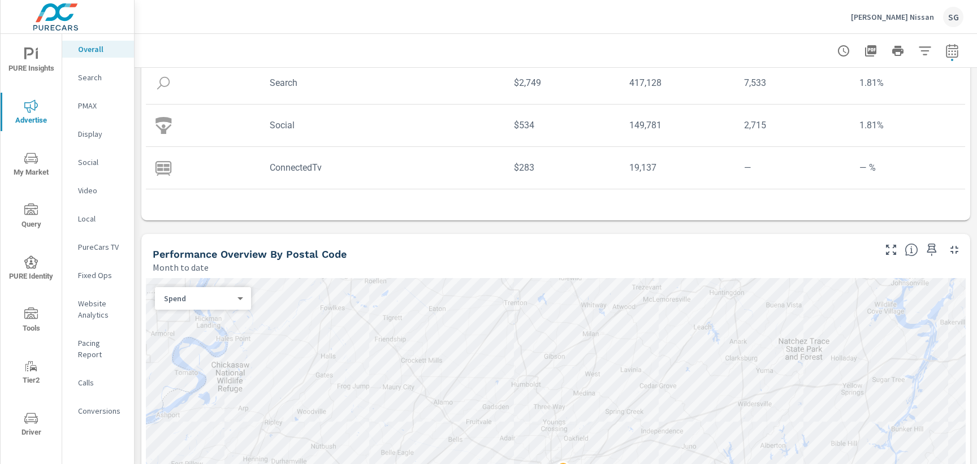
scroll to position [232, 0]
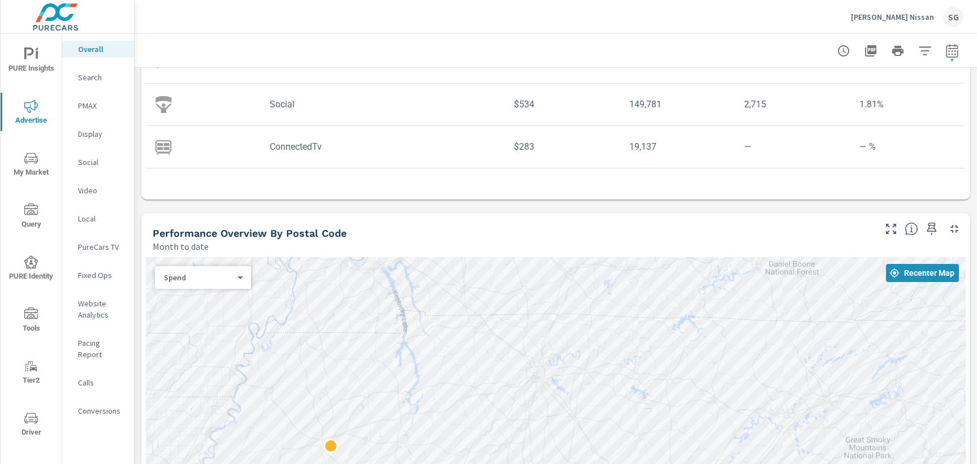
drag, startPoint x: 280, startPoint y: 248, endPoint x: 290, endPoint y: 224, distance: 26.3
click at [290, 223] on div "Performance Overview By Postal Code Month to date" at bounding box center [509, 233] width 736 height 40
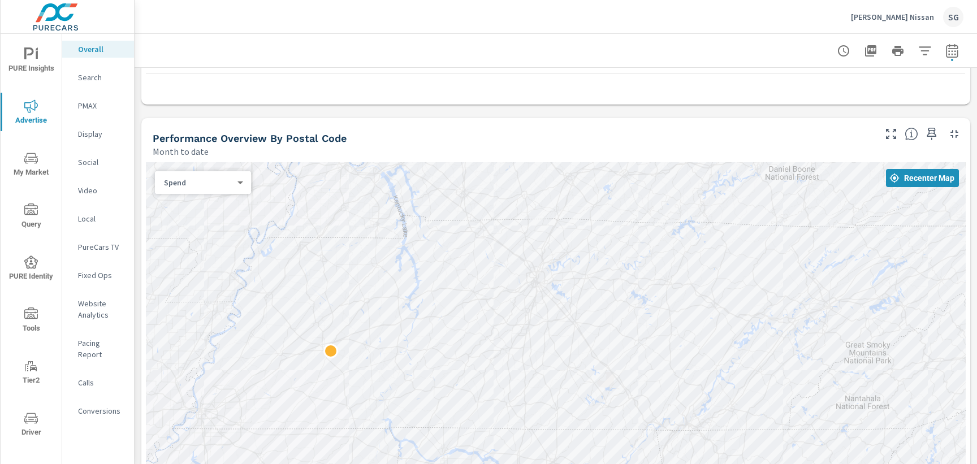
scroll to position [335, 0]
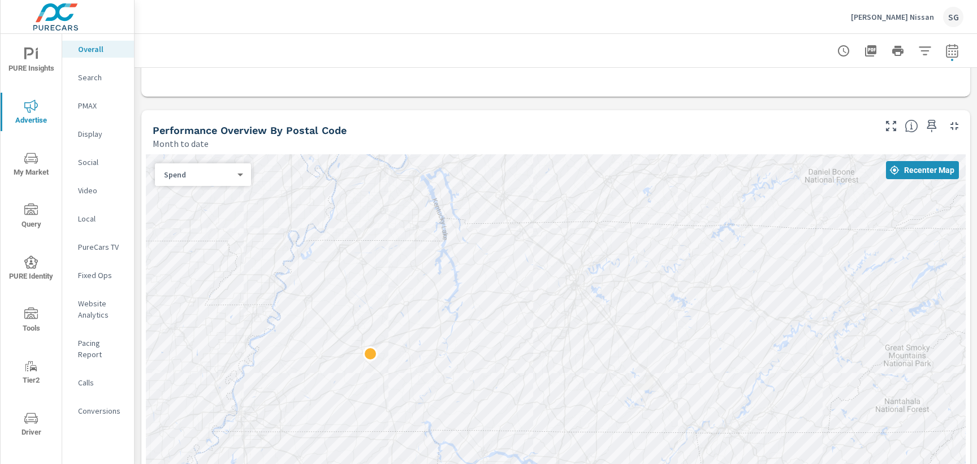
drag, startPoint x: 434, startPoint y: 365, endPoint x: 591, endPoint y: 417, distance: 165.5
click at [591, 416] on div at bounding box center [556, 337] width 820 height 366
click at [96, 79] on p "Search" at bounding box center [101, 77] width 47 height 11
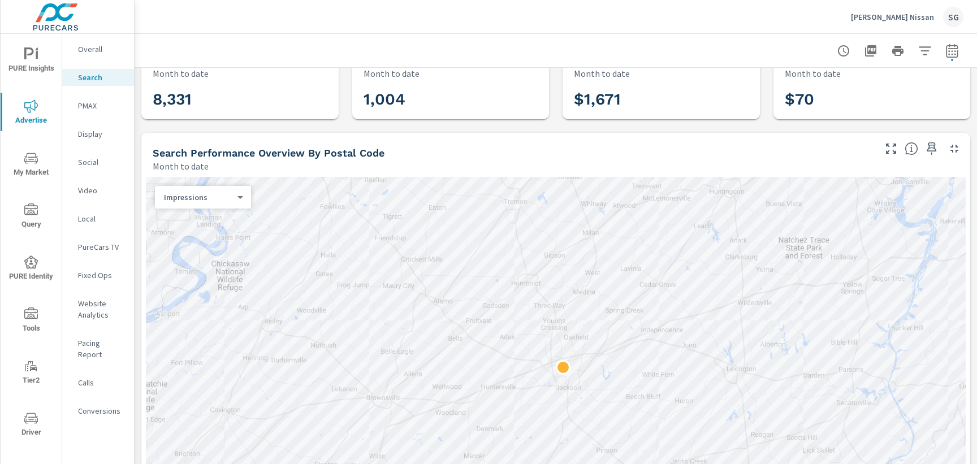
scroll to position [35, 0]
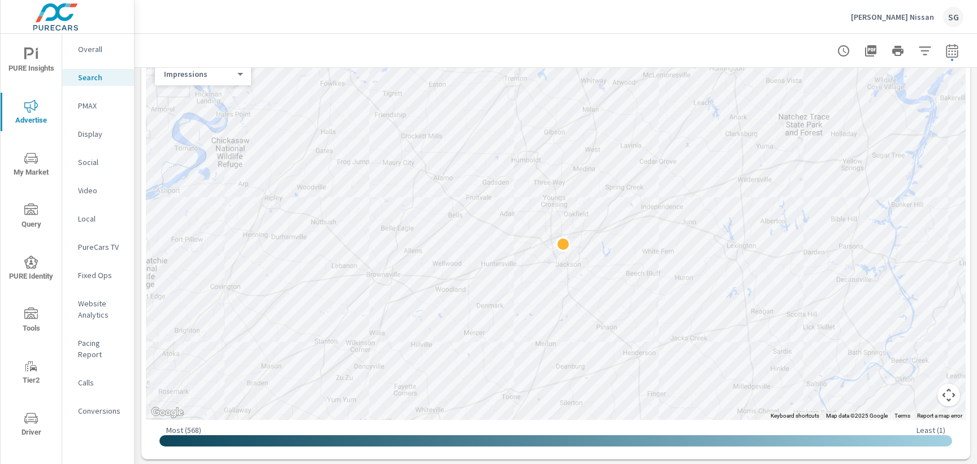
scroll to position [166, 0]
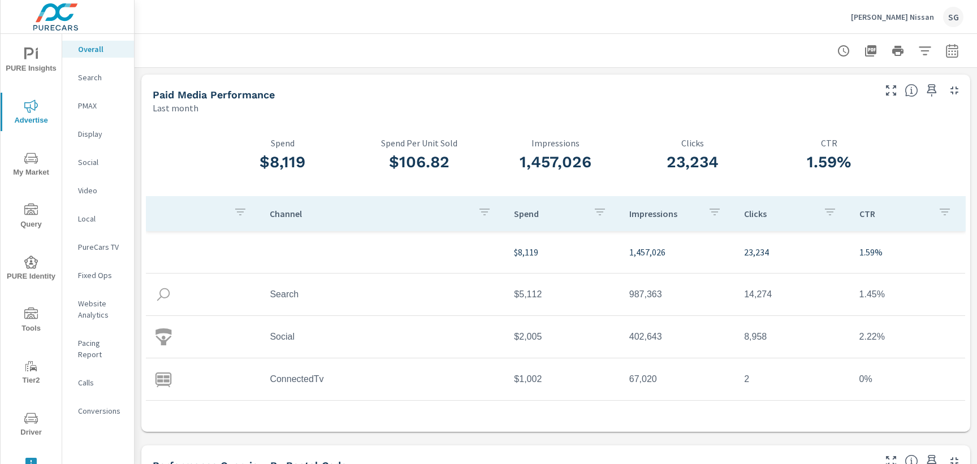
click at [92, 79] on p "Search" at bounding box center [101, 77] width 47 height 11
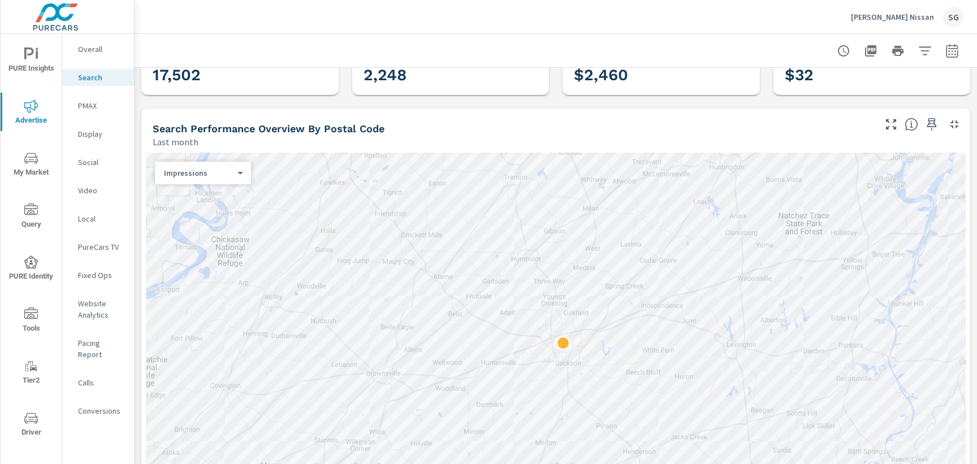
scroll to position [69, 0]
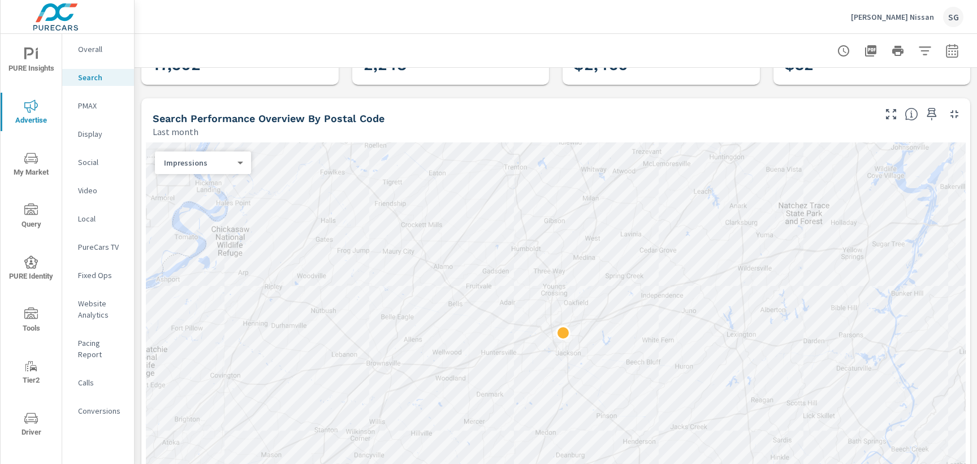
click at [952, 49] on icon "button" at bounding box center [952, 51] width 14 height 14
select select "Last month"
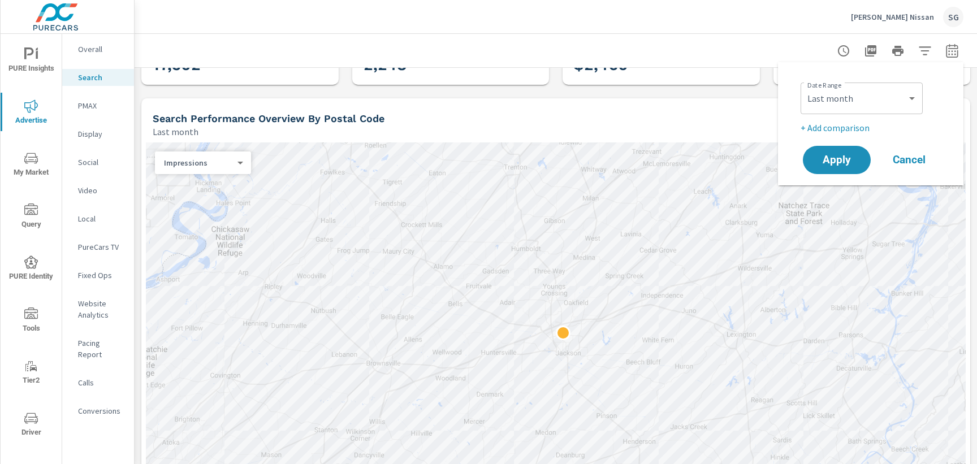
click at [834, 129] on p "+ Add comparison" at bounding box center [872, 128] width 145 height 14
select select "Previous period"
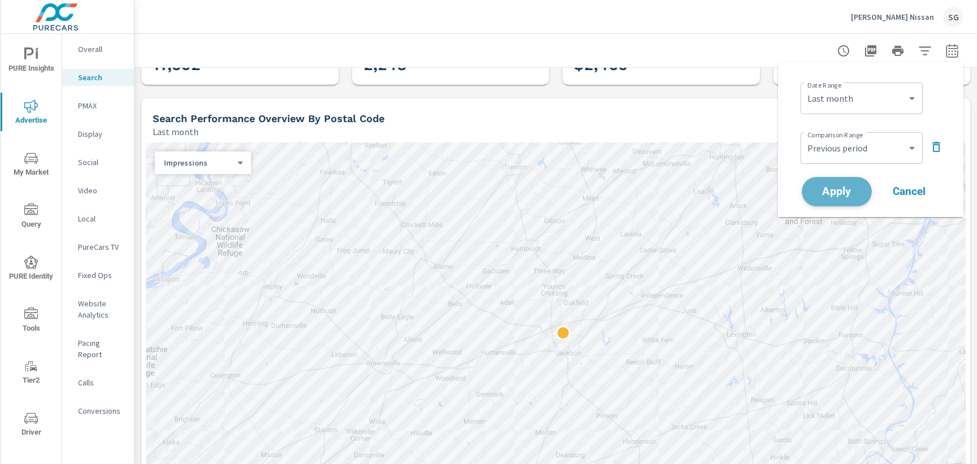
click at [833, 190] on span "Apply" at bounding box center [836, 192] width 46 height 11
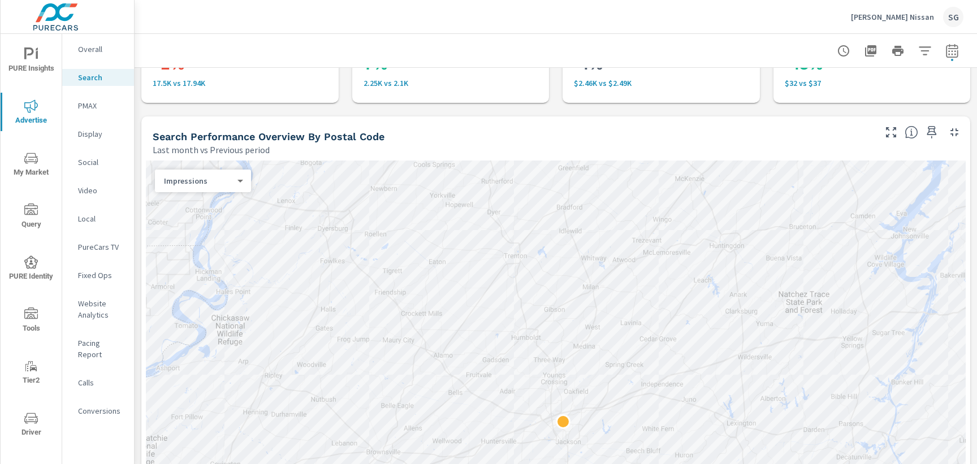
scroll to position [81, 0]
click at [800, 157] on div "← Move left → Move right ↑ Move up ↓ Move down + Zoom in - Zoom out Home Jump l…" at bounding box center [555, 430] width 829 height 552
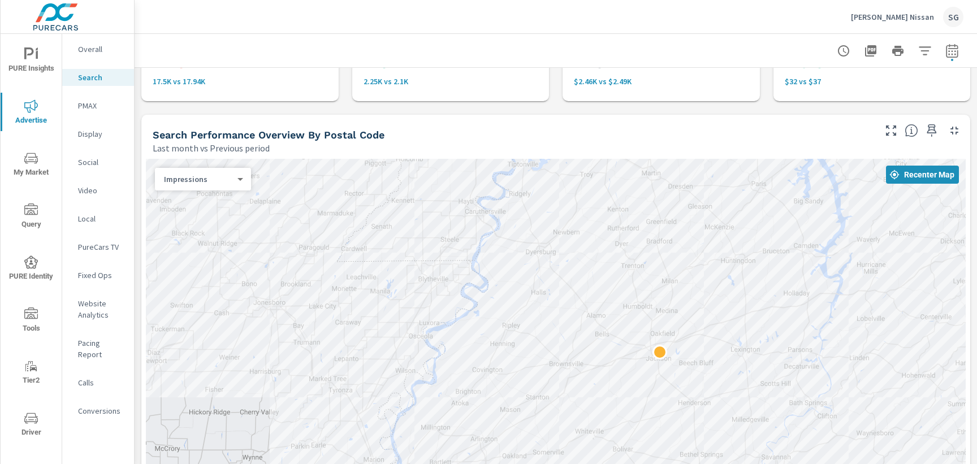
click at [692, 136] on div "Search Performance Overview By Postal Code" at bounding box center [513, 134] width 720 height 13
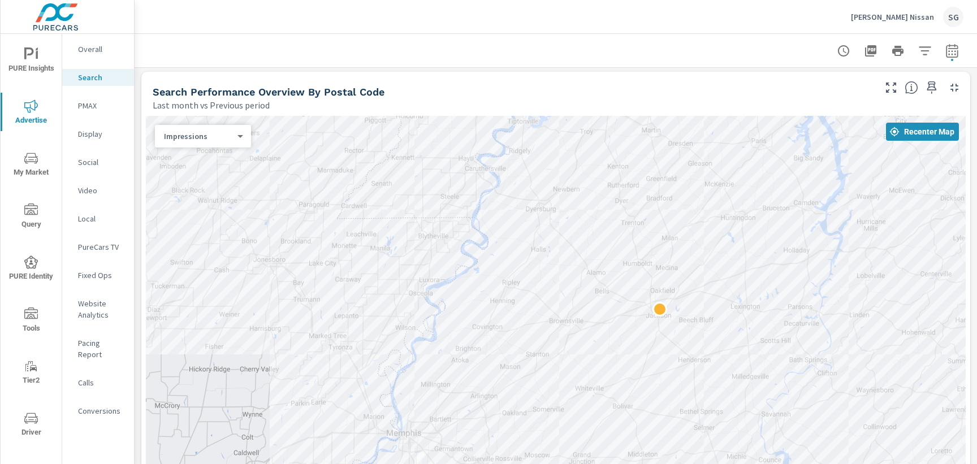
scroll to position [127, 0]
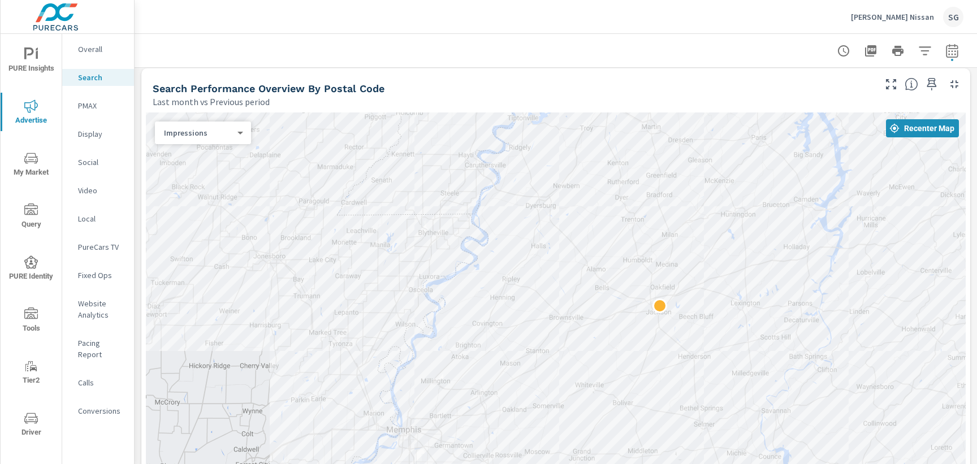
click at [485, 85] on div "Search Performance Overview By Postal Code" at bounding box center [513, 88] width 720 height 13
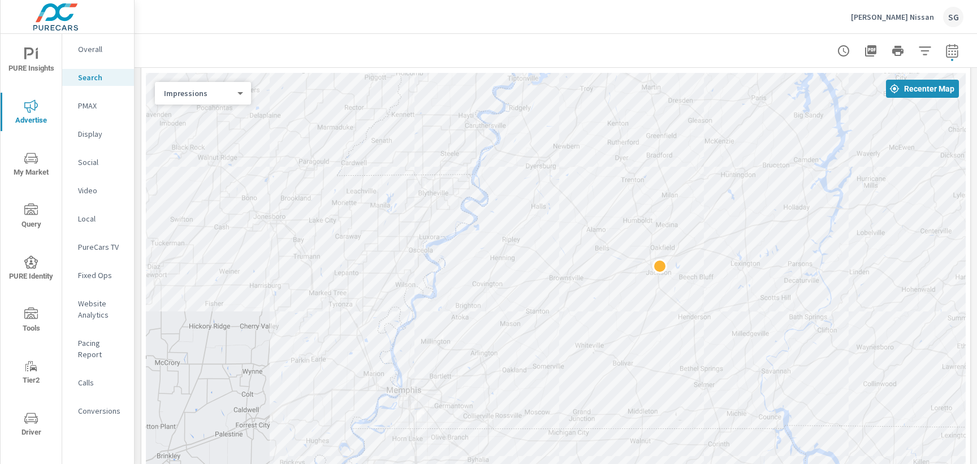
scroll to position [169, 0]
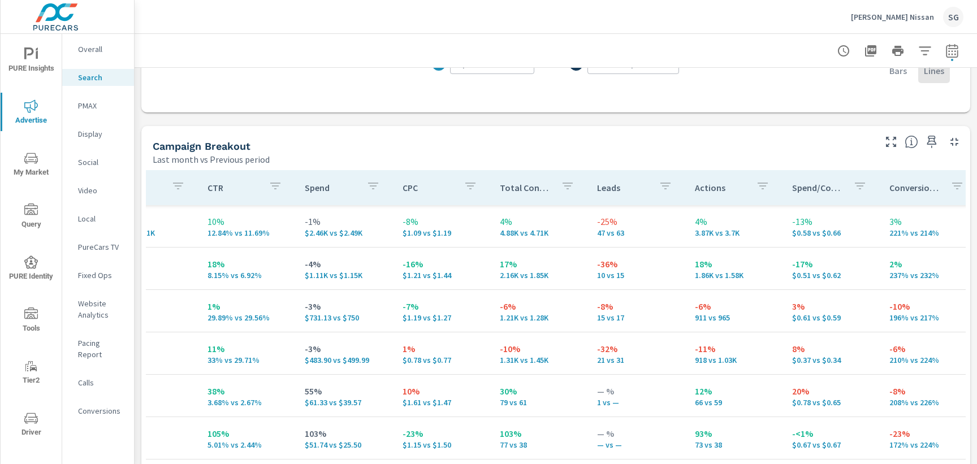
scroll to position [1035, 0]
click at [85, 104] on p "PMAX" at bounding box center [101, 105] width 47 height 11
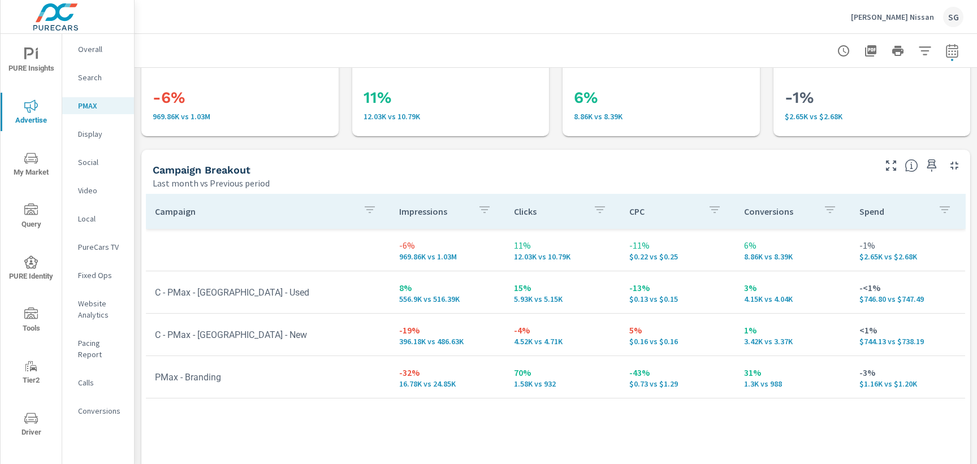
scroll to position [53, 0]
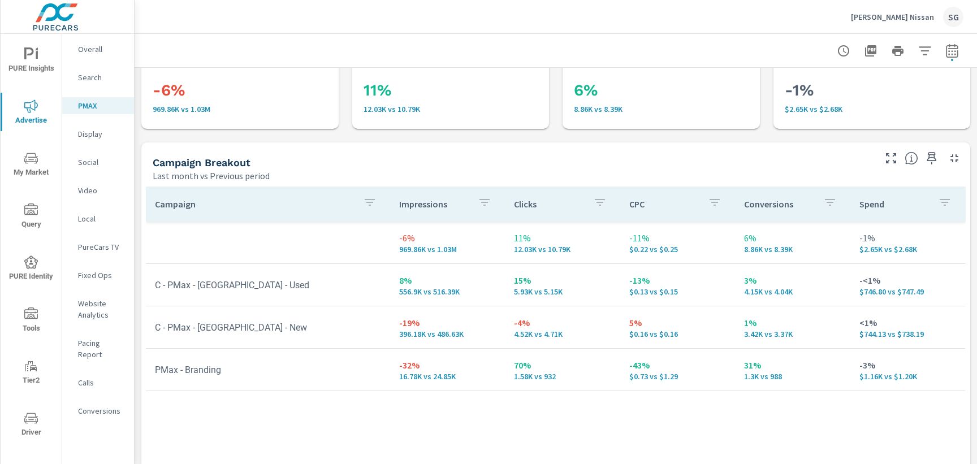
click at [86, 157] on p "Social" at bounding box center [101, 162] width 47 height 11
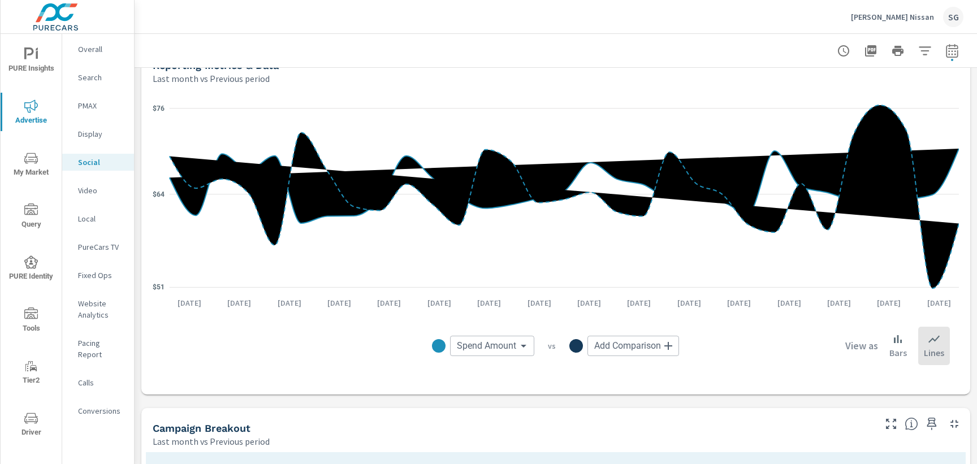
scroll to position [142, 0]
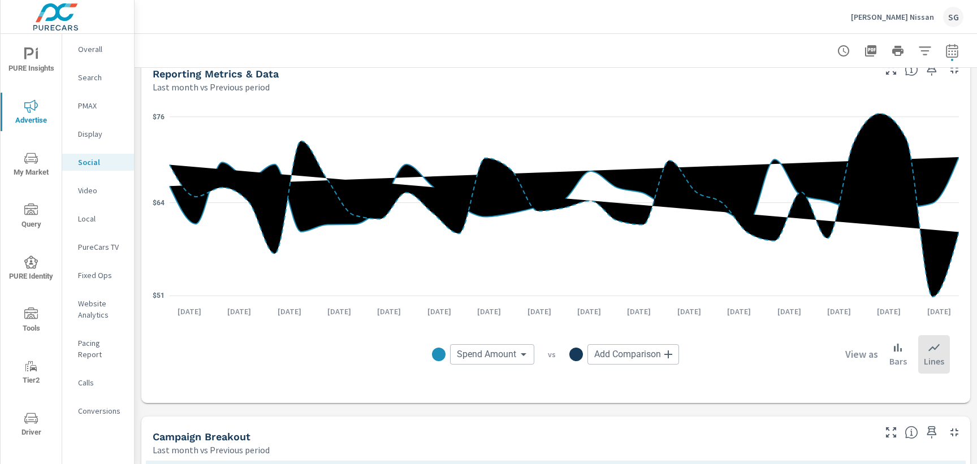
click at [45, 161] on span "My Market" at bounding box center [31, 165] width 54 height 28
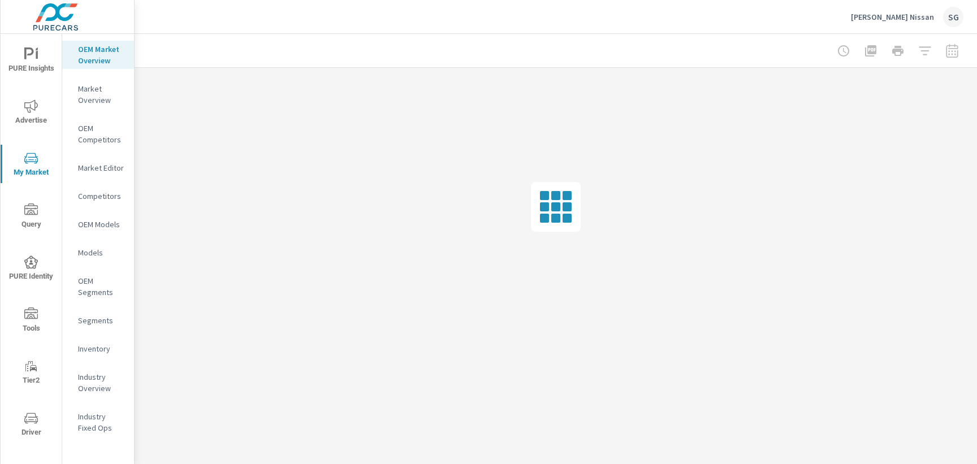
click at [103, 96] on p "Market Overview" at bounding box center [101, 94] width 47 height 23
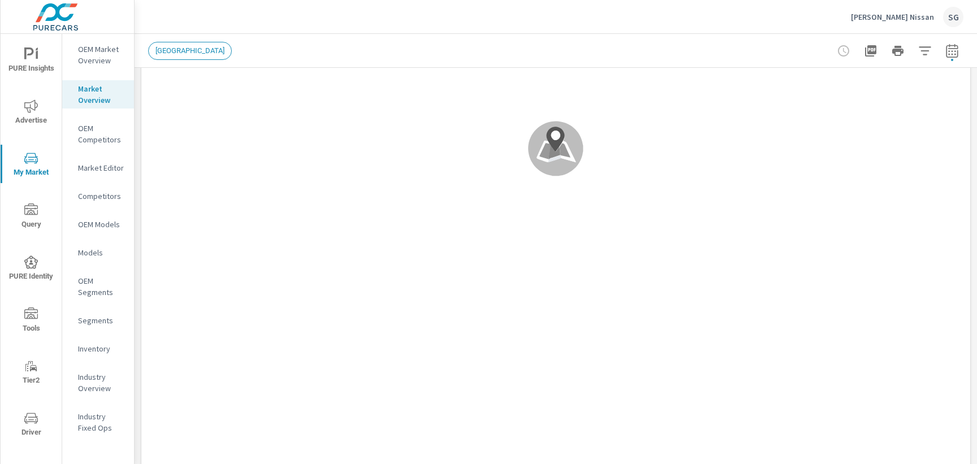
scroll to position [1, 0]
click at [94, 200] on p "Competitors" at bounding box center [101, 195] width 47 height 11
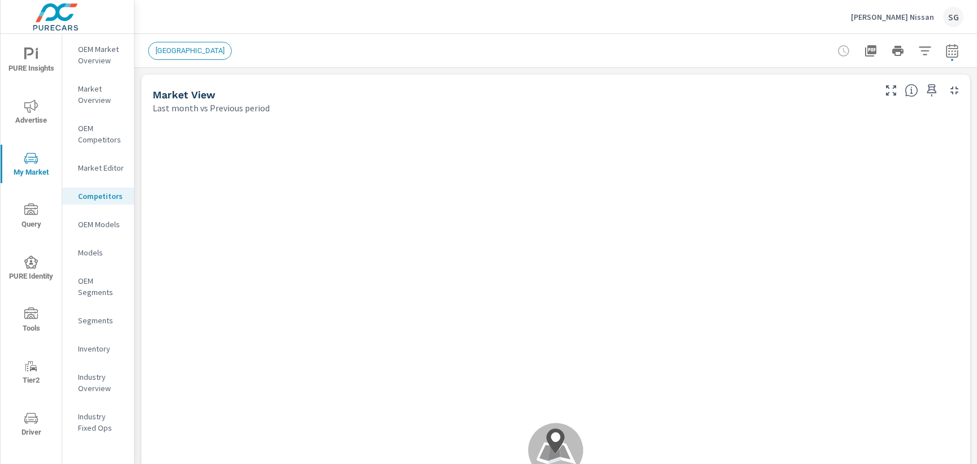
scroll to position [1, 0]
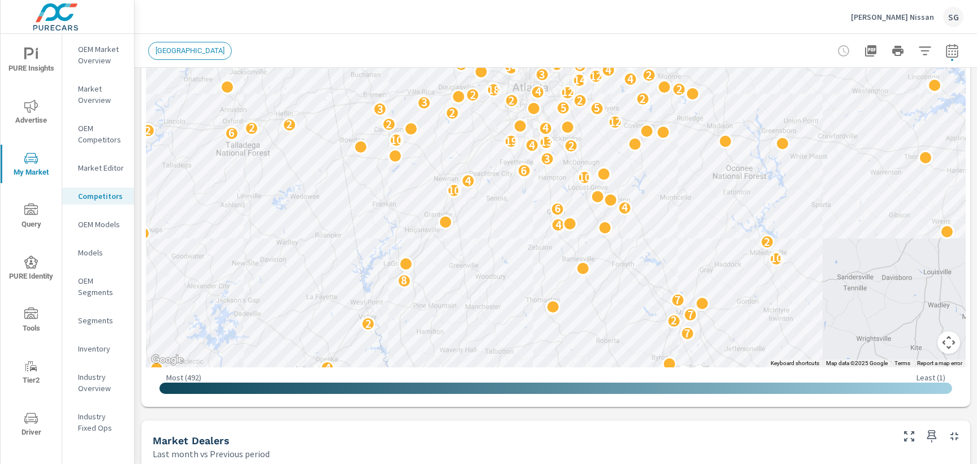
scroll to position [379, 0]
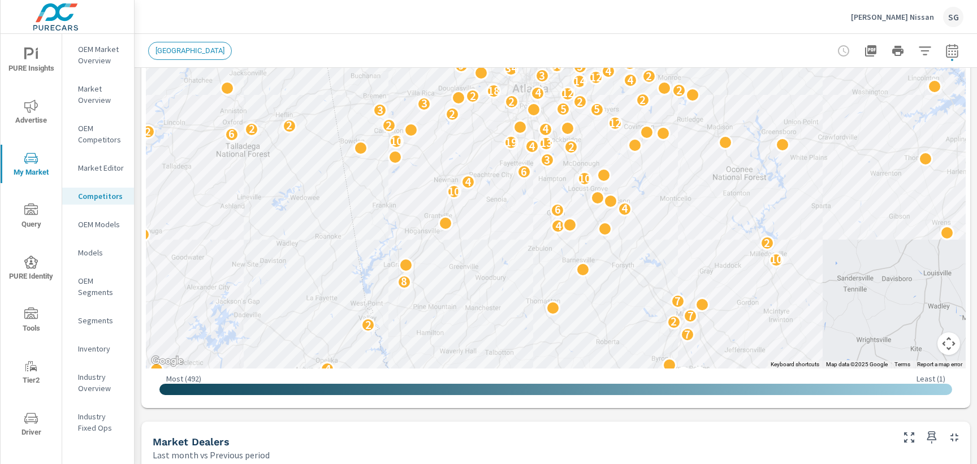
click at [93, 133] on p "OEM Competitors" at bounding box center [101, 134] width 47 height 23
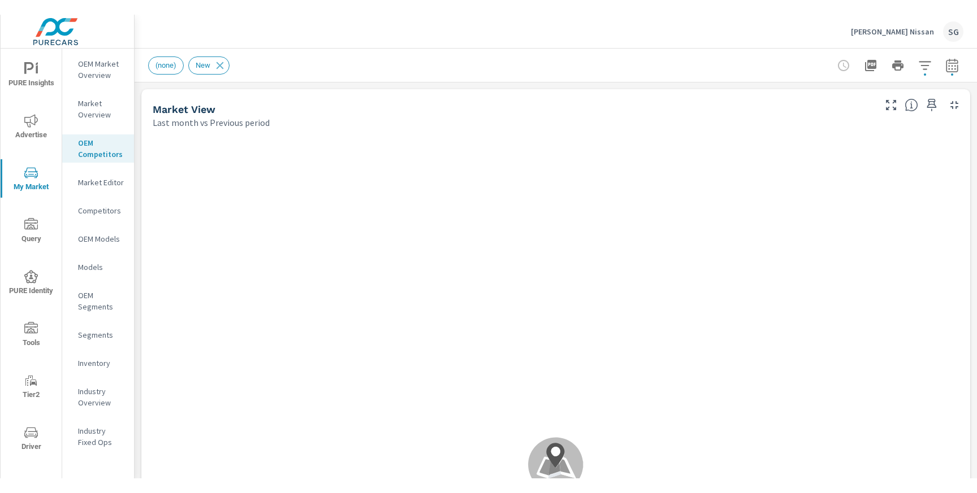
scroll to position [1, 0]
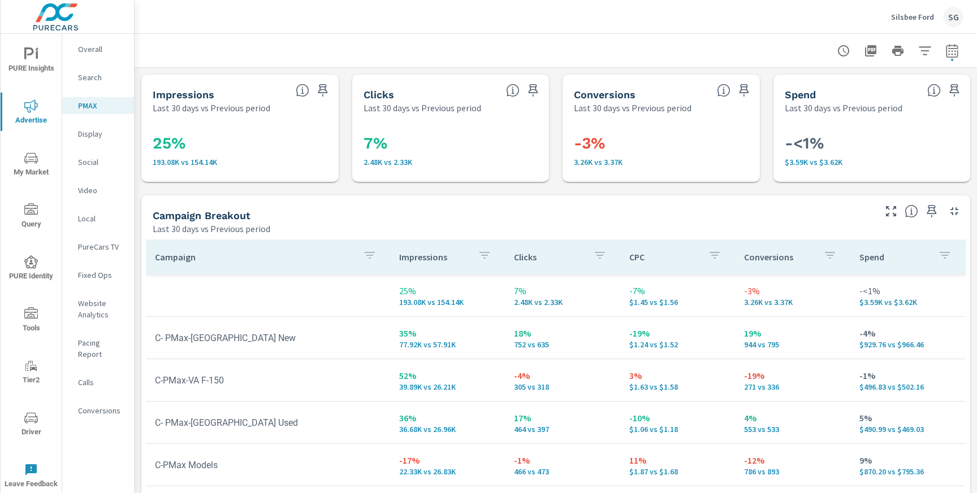
scroll to position [90, 0]
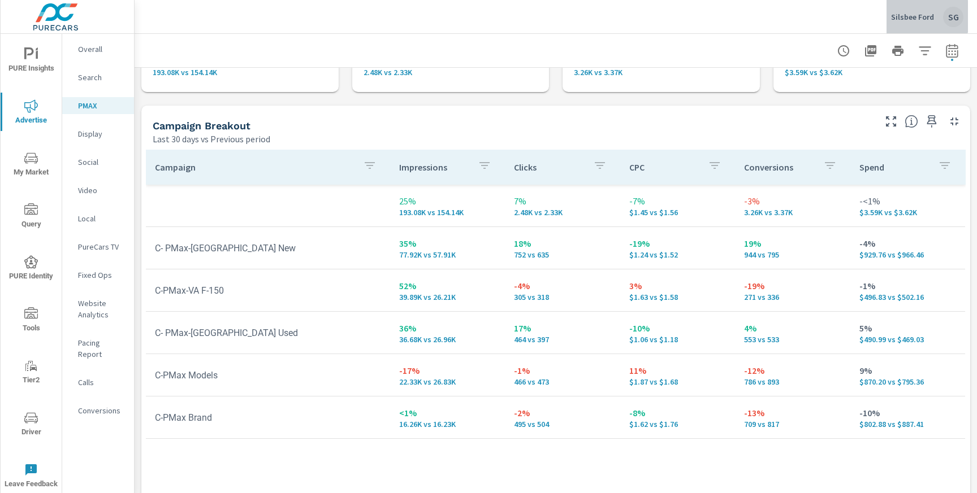
click at [915, 16] on p "Silsbee Ford" at bounding box center [912, 17] width 43 height 10
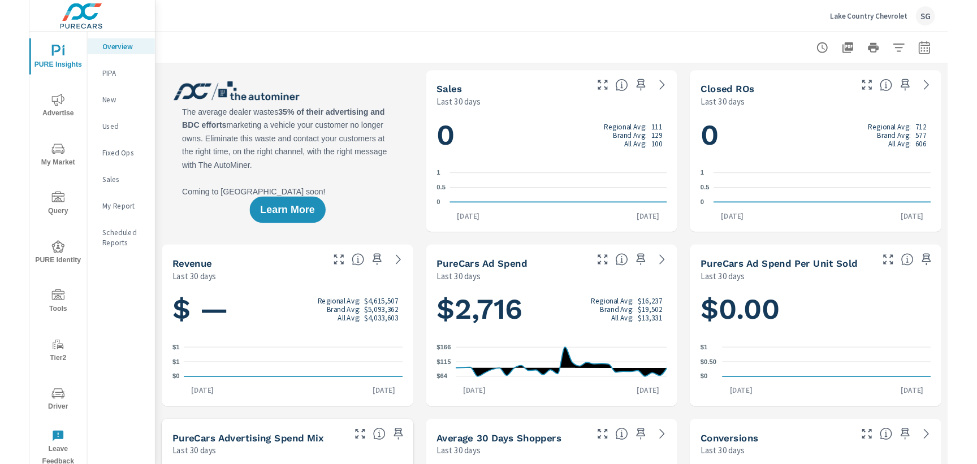
scroll to position [1, 0]
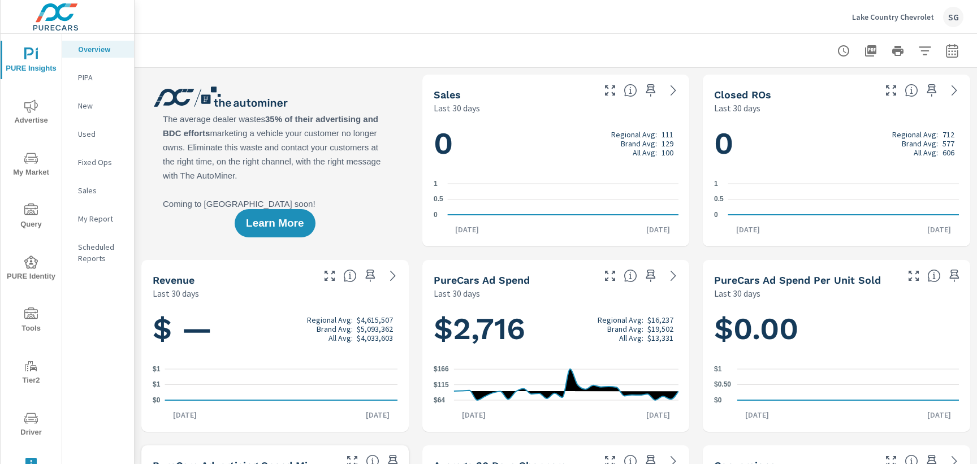
click at [41, 115] on span "Advertise" at bounding box center [31, 113] width 54 height 28
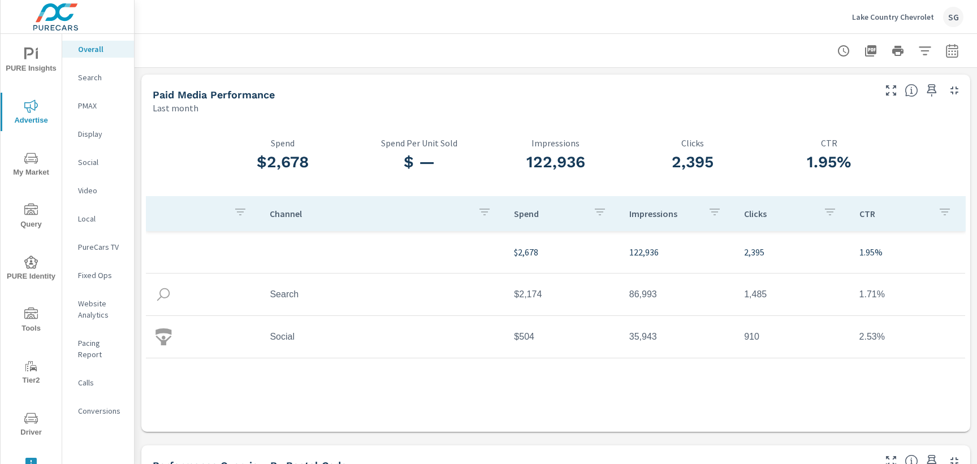
click at [83, 77] on p "Search" at bounding box center [101, 77] width 47 height 11
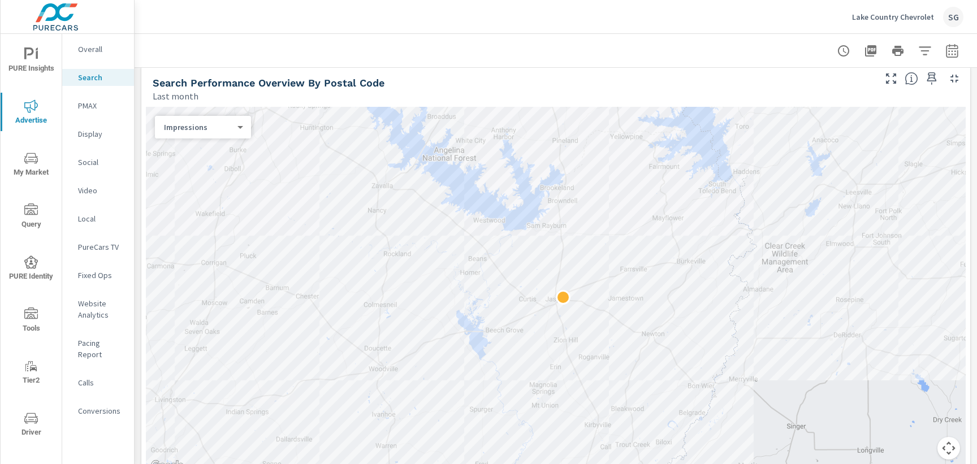
scroll to position [107, 0]
click at [618, 90] on div "Last month" at bounding box center [513, 93] width 720 height 14
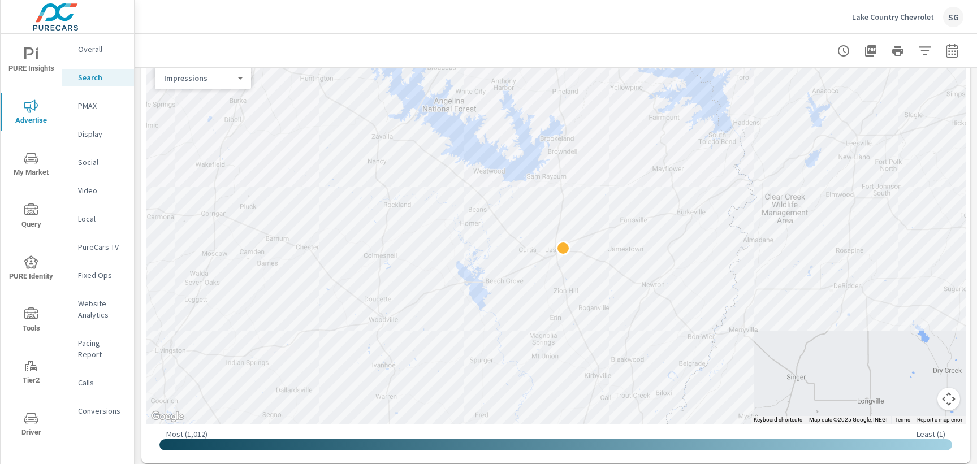
scroll to position [131, 0]
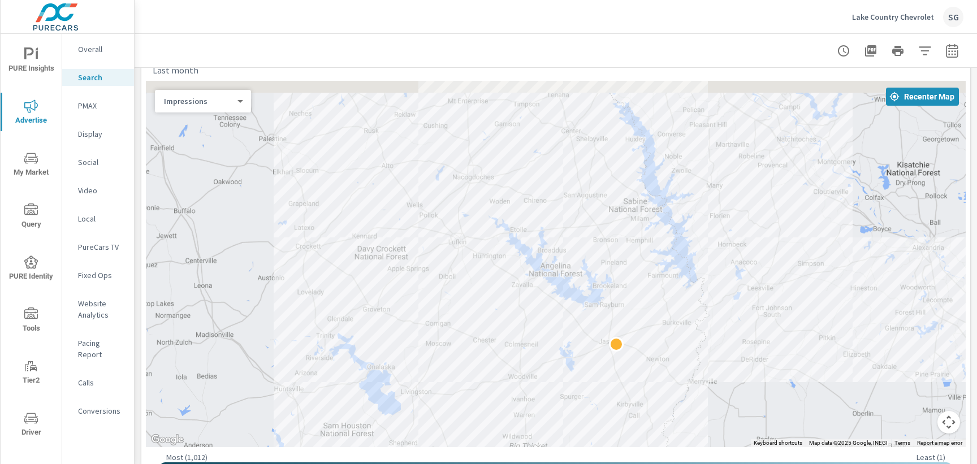
drag, startPoint x: 729, startPoint y: 291, endPoint x: 637, endPoint y: 318, distance: 95.3
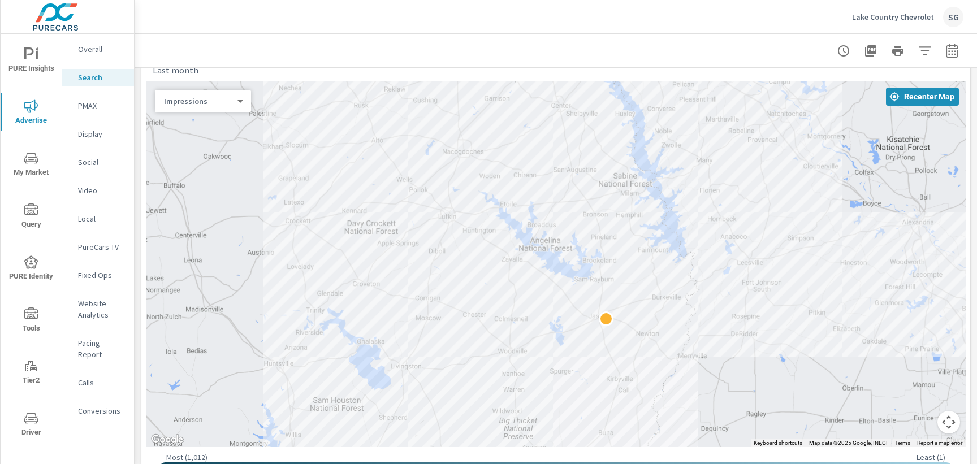
drag, startPoint x: 733, startPoint y: 382, endPoint x: 731, endPoint y: 344, distance: 37.4
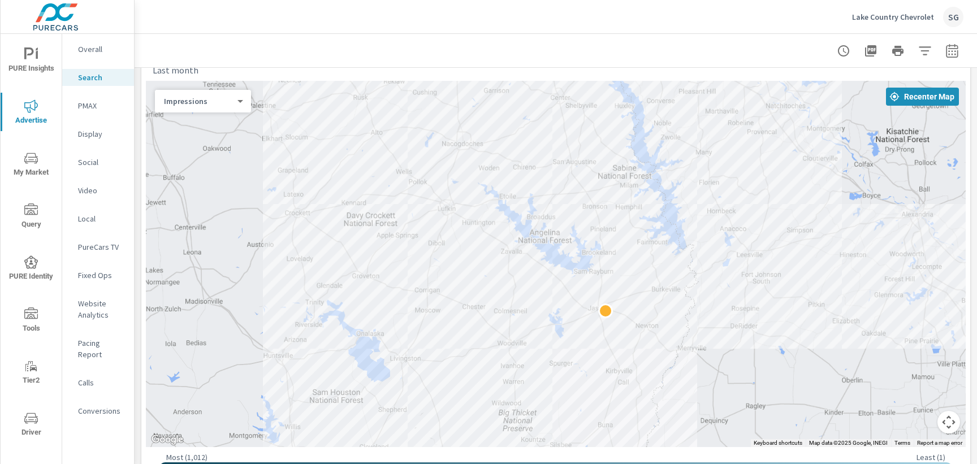
click at [96, 405] on p "Conversions" at bounding box center [101, 410] width 47 height 11
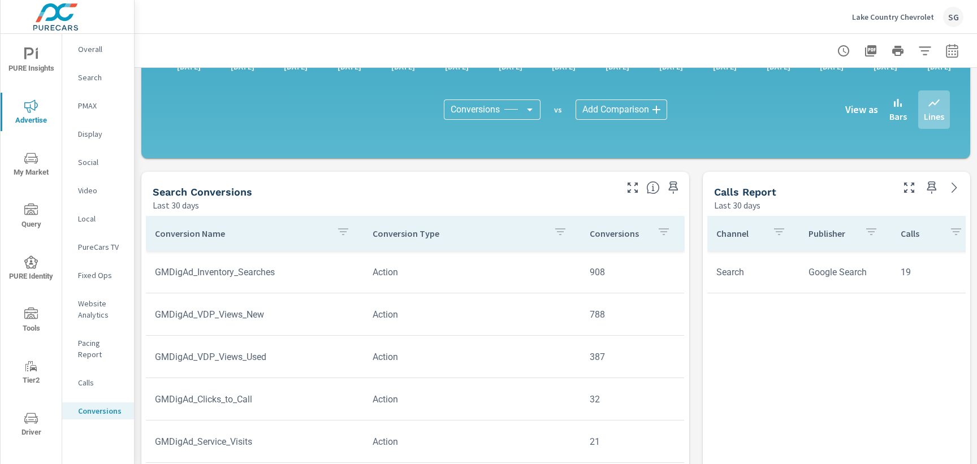
scroll to position [337, 0]
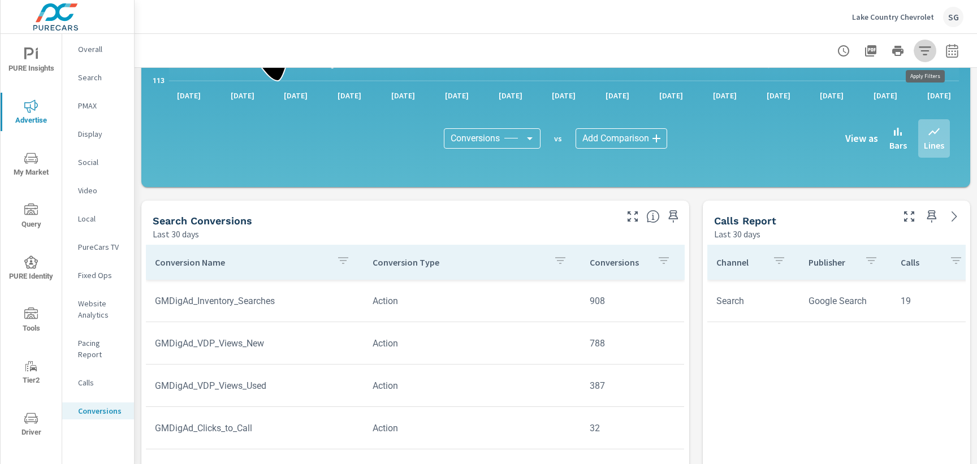
click at [922, 53] on icon "button" at bounding box center [925, 51] width 14 height 14
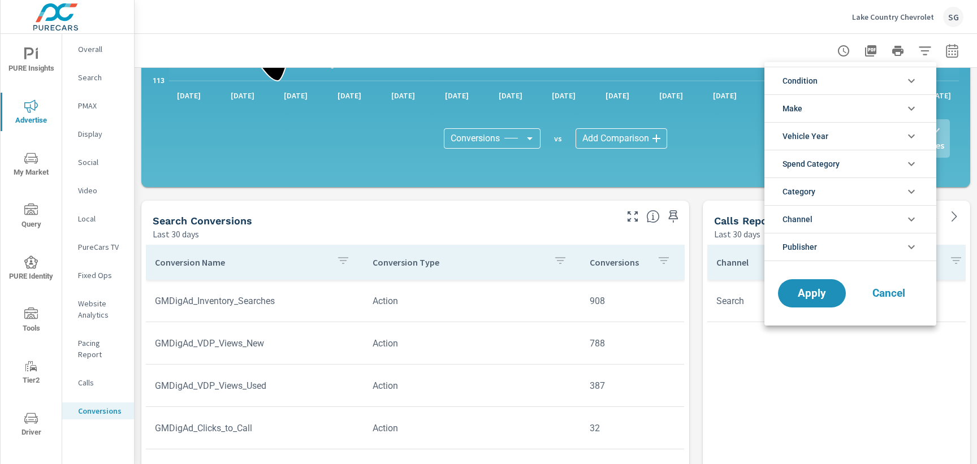
click at [952, 55] on div at bounding box center [488, 232] width 977 height 464
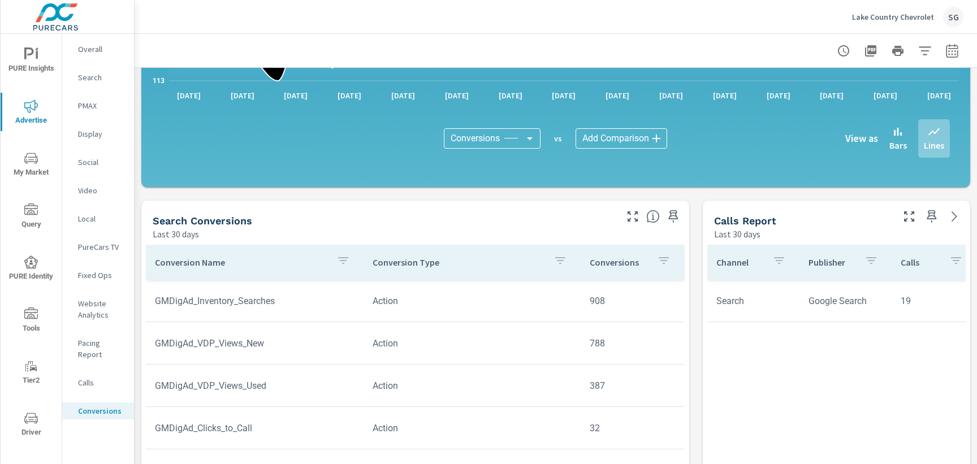
click at [952, 55] on icon "button" at bounding box center [952, 51] width 14 height 14
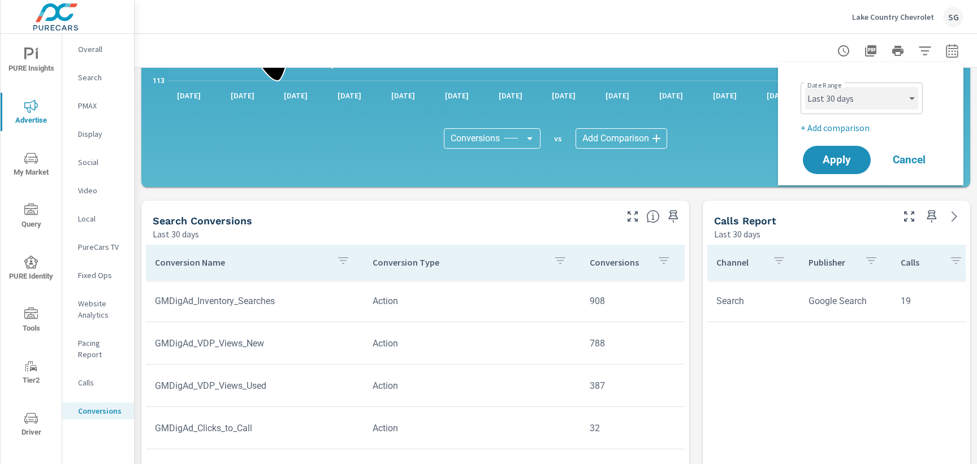
click at [856, 103] on select "Custom [DATE] Last week Last 7 days Last 14 days Last 30 days Last 45 days Last…" at bounding box center [861, 98] width 113 height 23
click at [805, 87] on select "Custom [DATE] Last week Last 7 days Last 14 days Last 30 days Last 45 days Last…" at bounding box center [861, 98] width 113 height 23
select select "Last month"
click at [836, 132] on p "+ Add comparison" at bounding box center [872, 128] width 145 height 14
select select "Previous period"
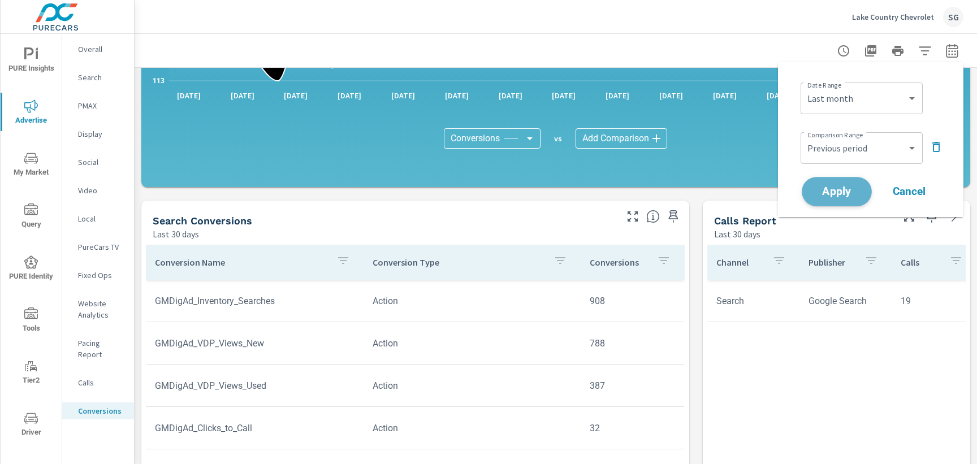
click at [840, 189] on span "Apply" at bounding box center [836, 192] width 46 height 11
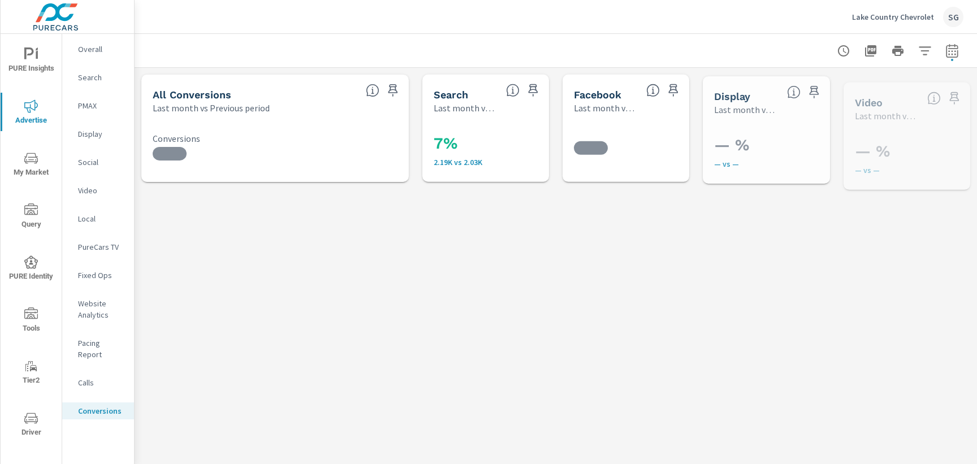
scroll to position [593, 0]
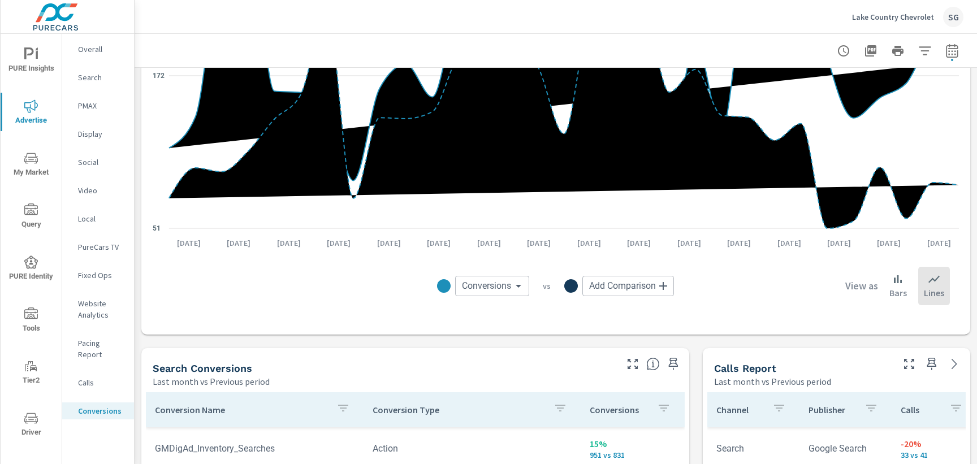
scroll to position [336, 0]
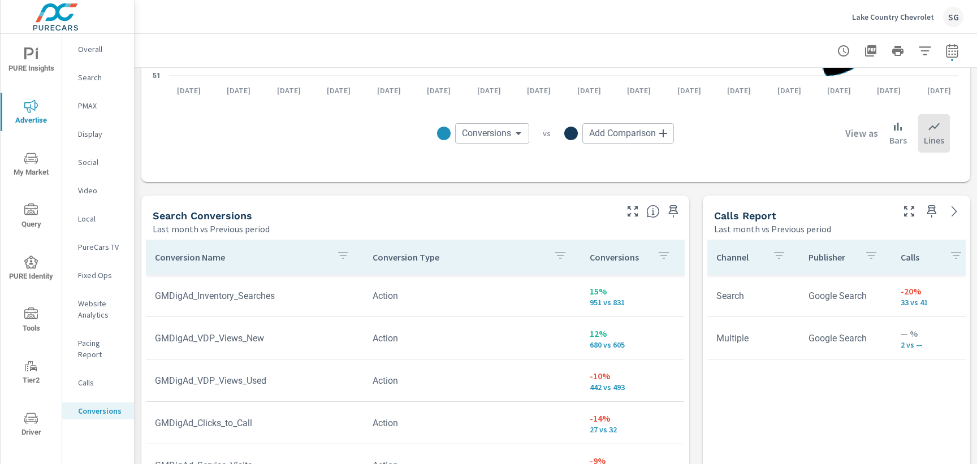
scroll to position [522, 0]
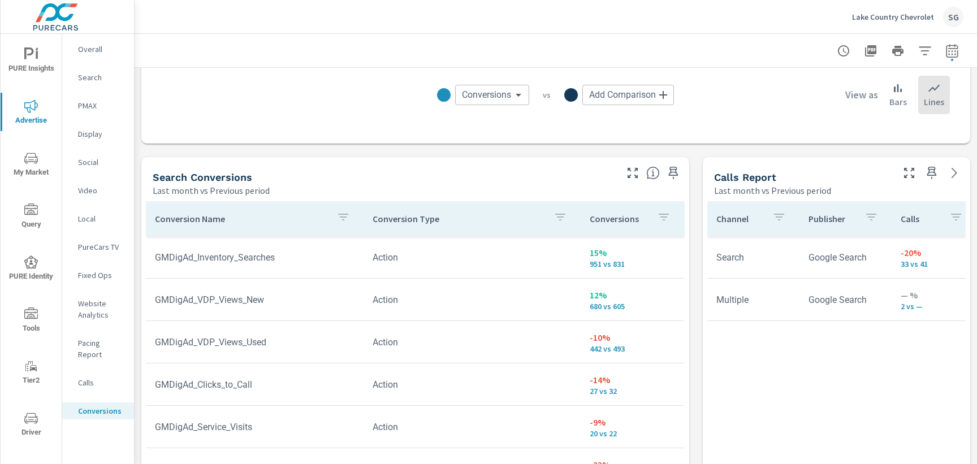
click at [694, 296] on div "All Conversions Last month vs Previous period 33% 5.64K vs 4.25K Conversions Se…" at bounding box center [556, 332] width 842 height 1572
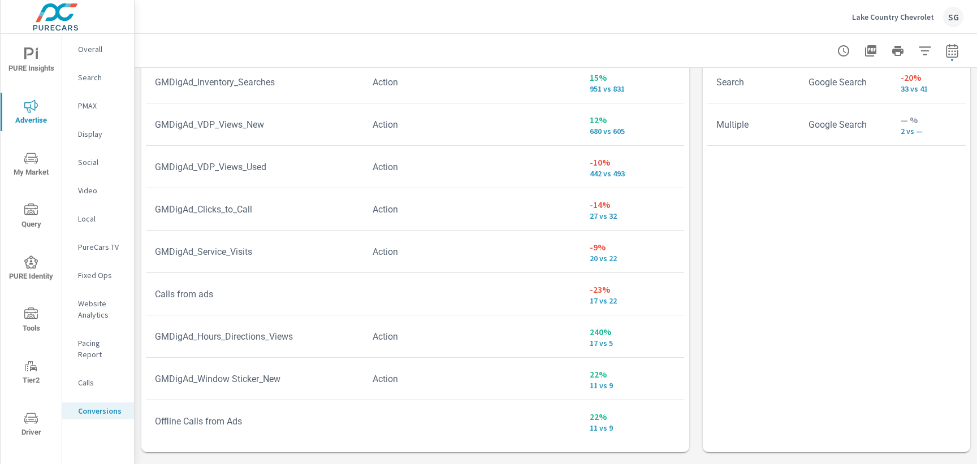
scroll to position [699, 0]
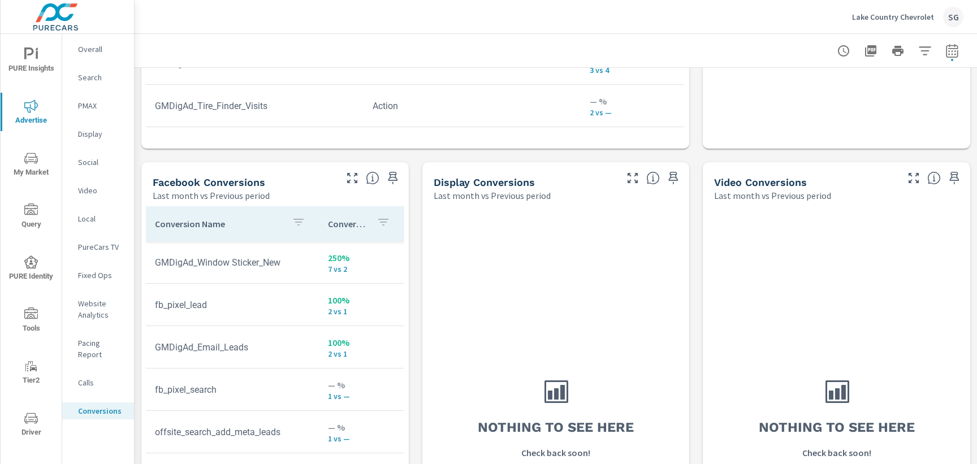
scroll to position [998, 0]
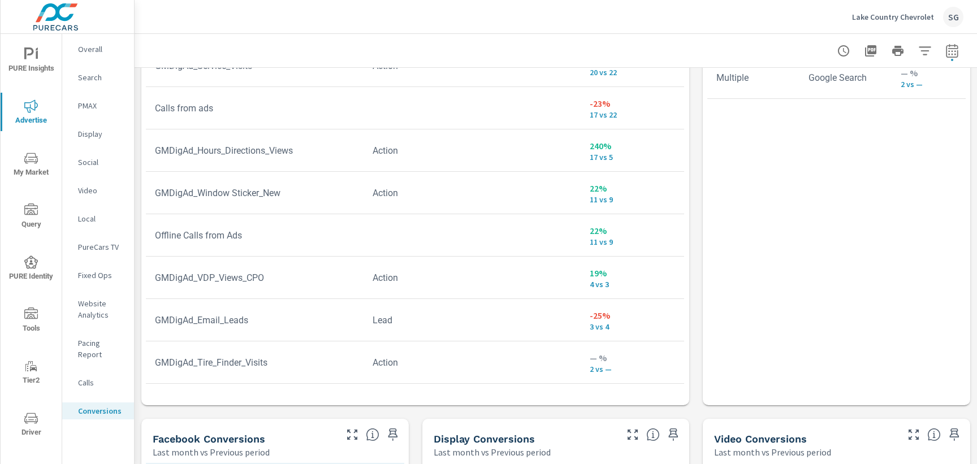
scroll to position [740, 0]
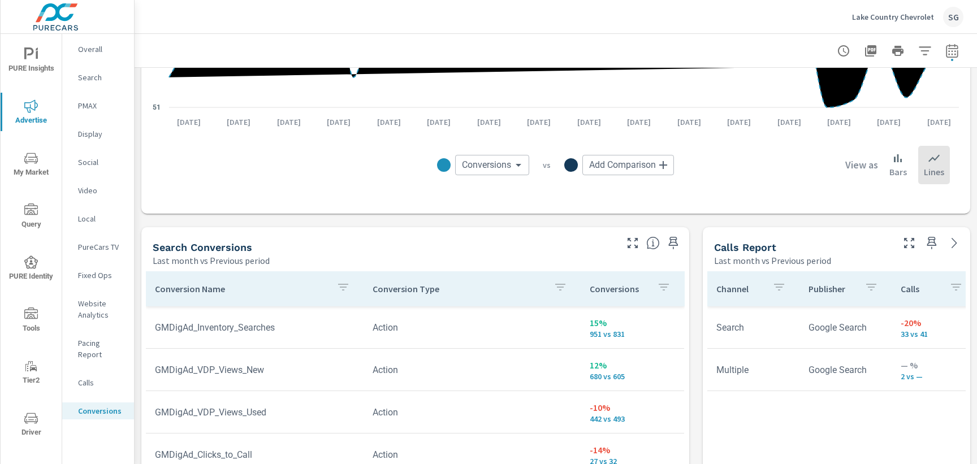
scroll to position [453, 0]
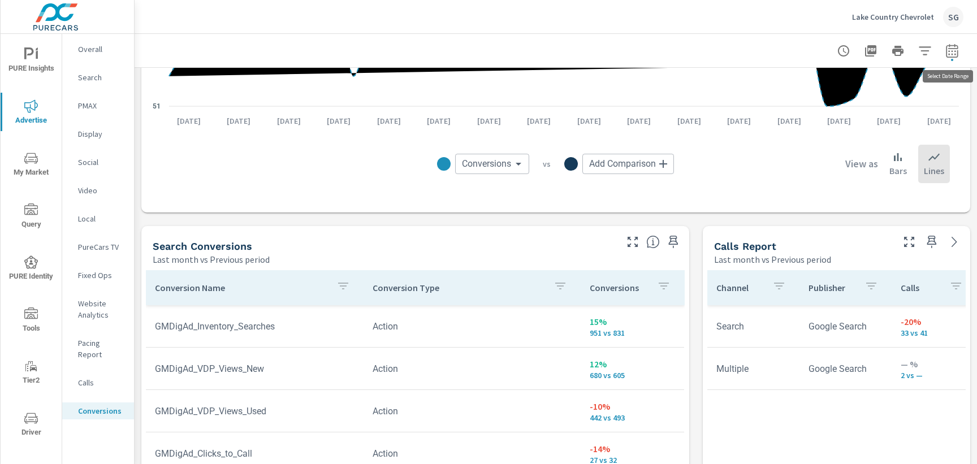
click at [952, 49] on icon "button" at bounding box center [952, 51] width 14 height 14
select select "Last month"
select select "Previous period"
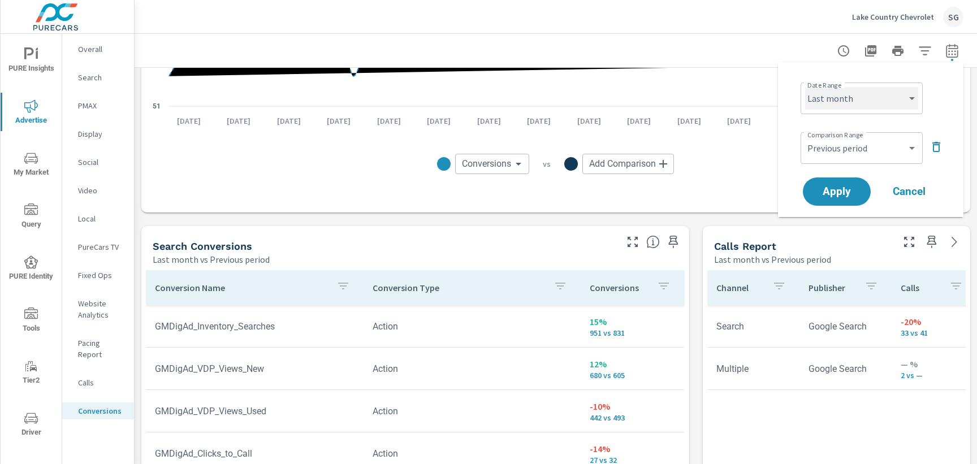
click at [848, 103] on select "Custom [DATE] Last week Last 7 days Last 14 days Last 30 days Last 45 days Last…" at bounding box center [861, 98] width 113 height 23
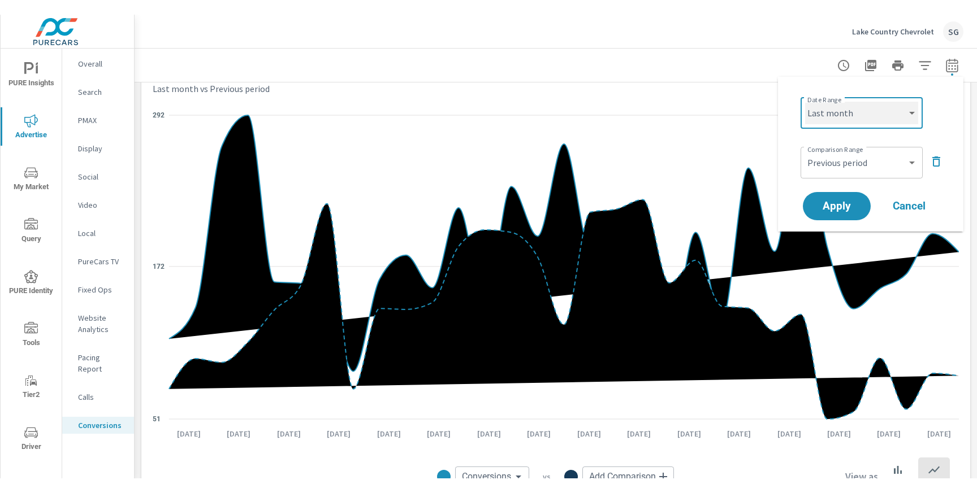
scroll to position [154, 0]
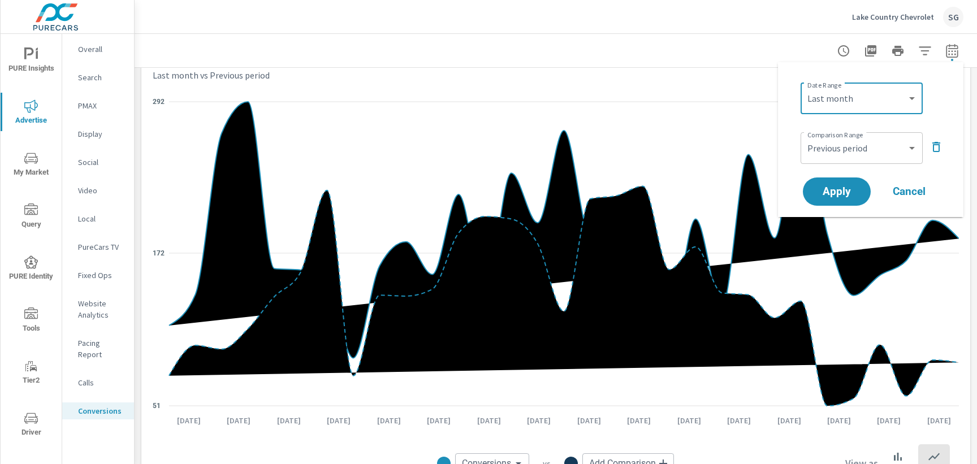
click at [914, 196] on span "Cancel" at bounding box center [908, 192] width 45 height 10
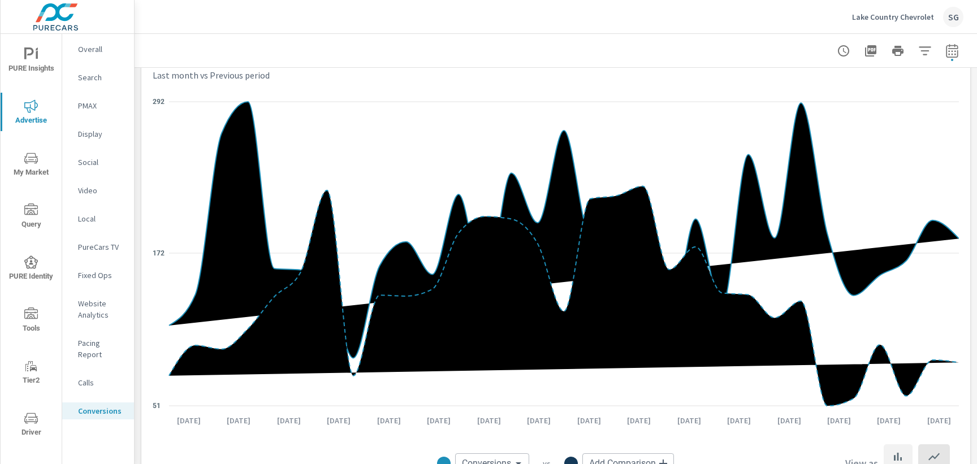
click at [896, 450] on icon at bounding box center [898, 457] width 14 height 14
